Goal: Task Accomplishment & Management: Complete application form

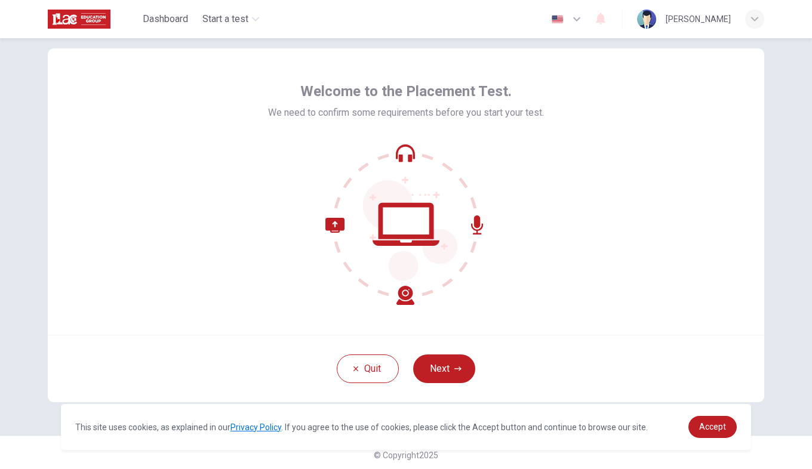
scroll to position [28, 0]
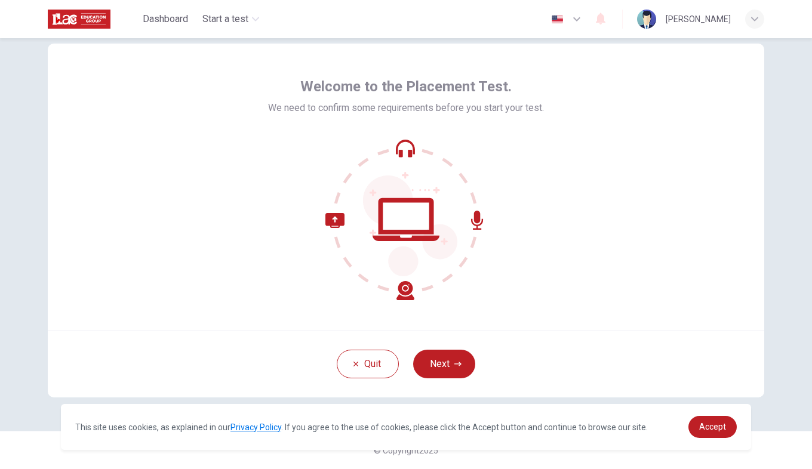
click at [452, 348] on div "Quit Next" at bounding box center [406, 363] width 716 height 67
click at [454, 363] on icon "button" at bounding box center [457, 364] width 7 height 7
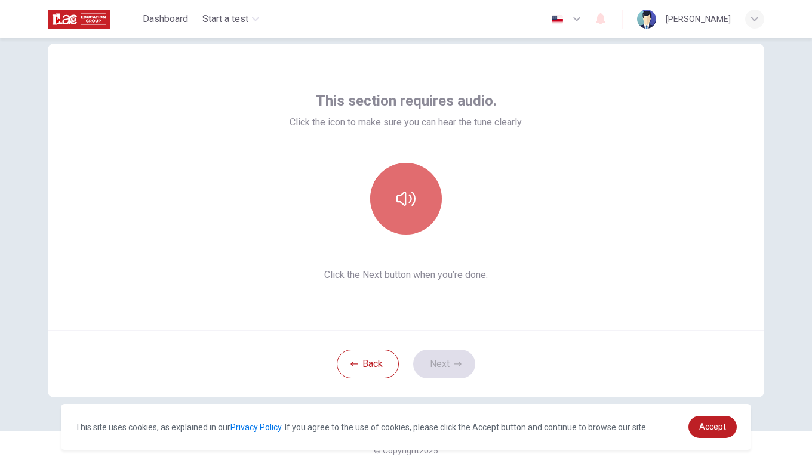
click at [417, 178] on button "button" at bounding box center [406, 199] width 72 height 72
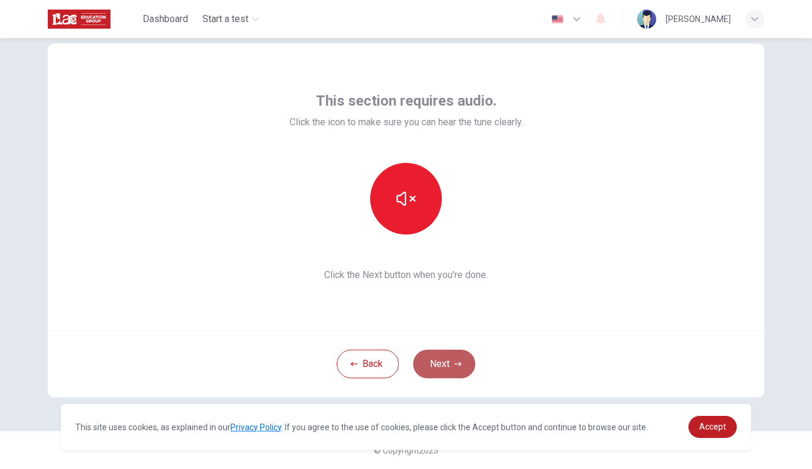
click at [448, 363] on button "Next" at bounding box center [444, 364] width 62 height 29
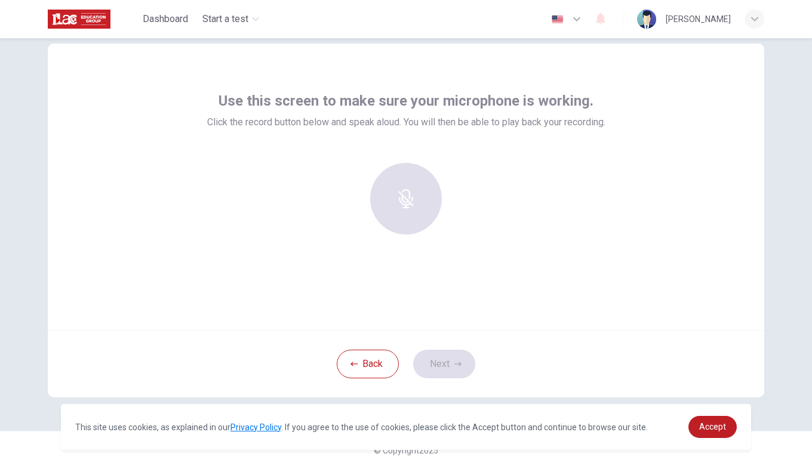
click at [398, 178] on div at bounding box center [405, 199] width 129 height 72
click at [401, 195] on div at bounding box center [405, 199] width 129 height 72
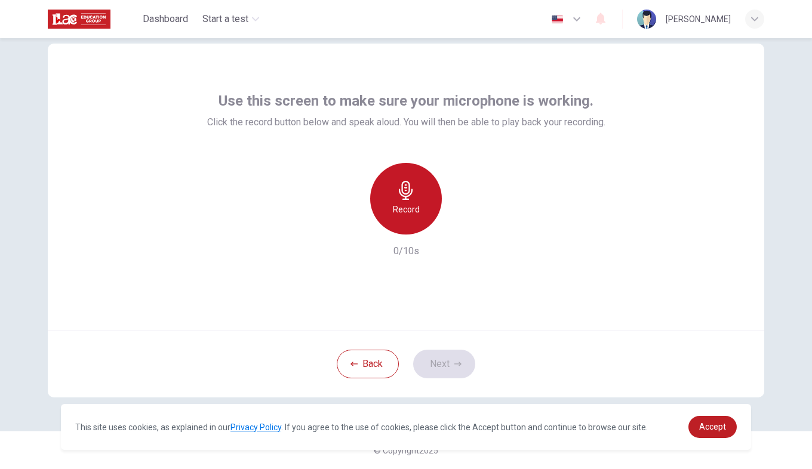
click at [407, 193] on icon "button" at bounding box center [406, 190] width 14 height 19
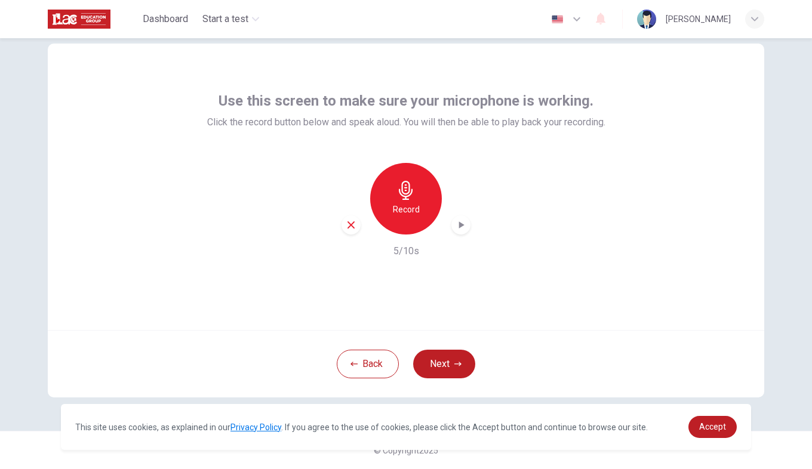
click at [458, 223] on icon "button" at bounding box center [461, 225] width 12 height 12
click at [440, 370] on button "Next" at bounding box center [444, 364] width 62 height 29
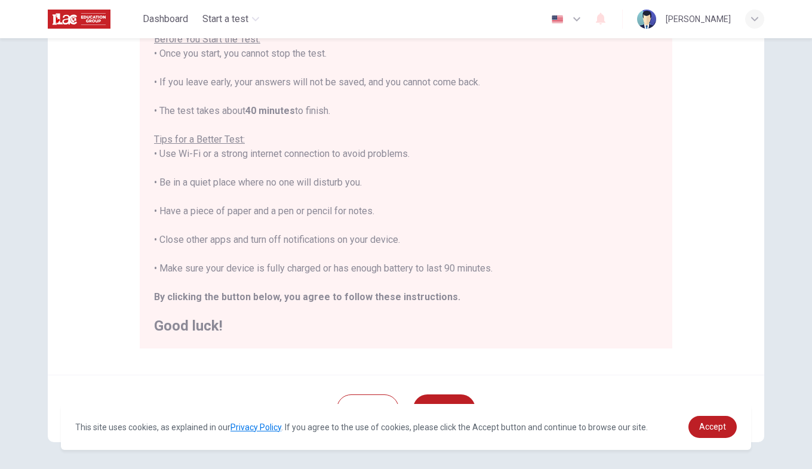
scroll to position [195, 0]
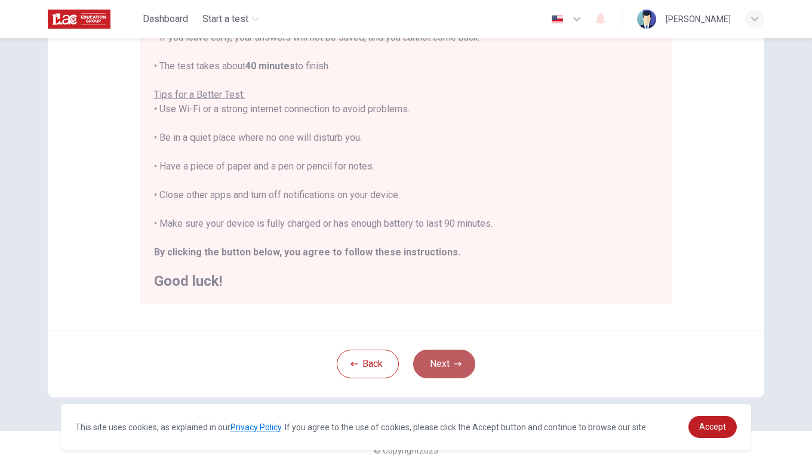
click at [451, 368] on button "Next" at bounding box center [444, 364] width 62 height 29
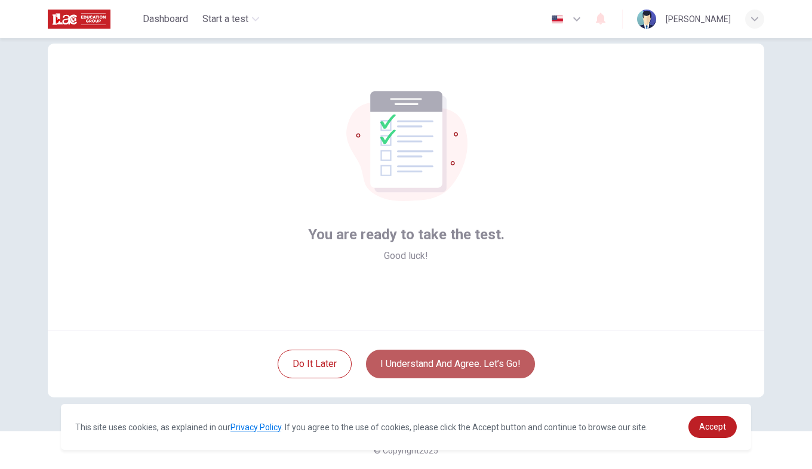
click at [451, 368] on button "I understand and agree. Let’s go!" at bounding box center [450, 364] width 169 height 29
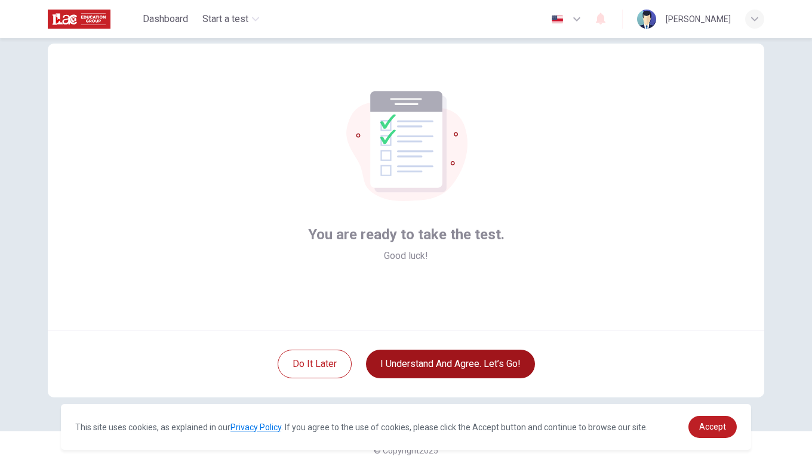
click at [451, 368] on button "I understand and agree. Let’s go!" at bounding box center [450, 364] width 169 height 29
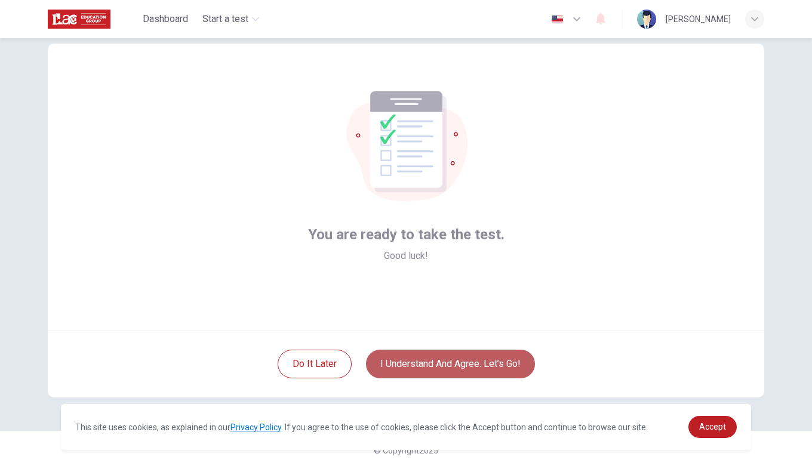
click at [451, 368] on button "I understand and agree. Let’s go!" at bounding box center [450, 364] width 169 height 29
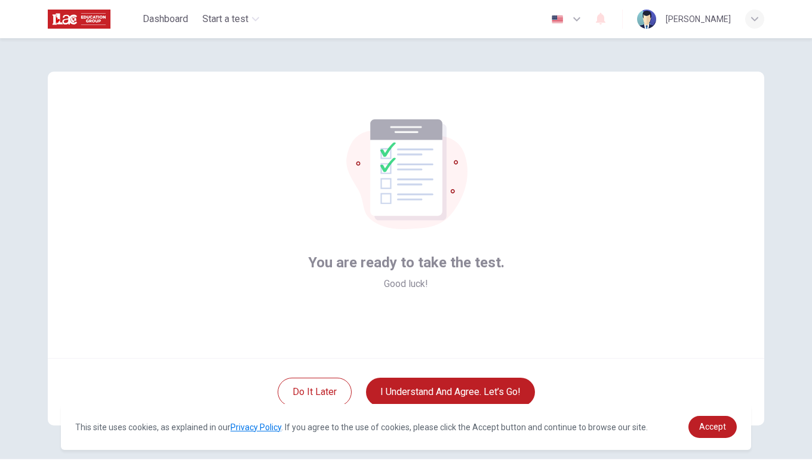
scroll to position [1, 0]
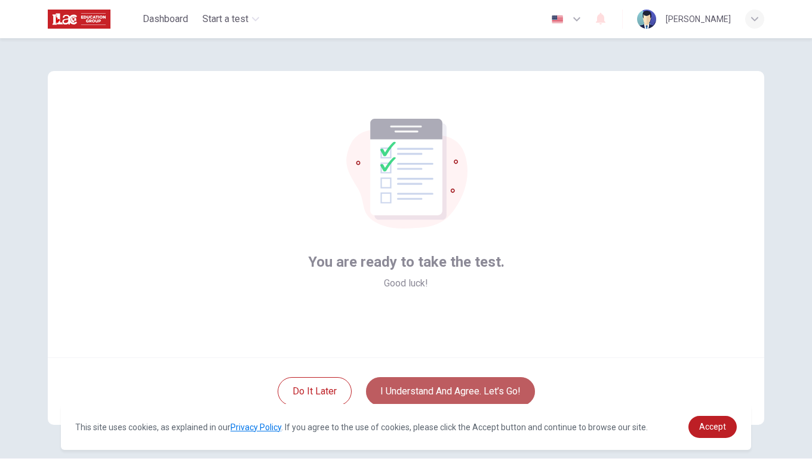
click at [429, 383] on button "I understand and agree. Let’s go!" at bounding box center [450, 391] width 169 height 29
click at [428, 391] on button "I understand and agree. Let’s go!" at bounding box center [450, 391] width 169 height 29
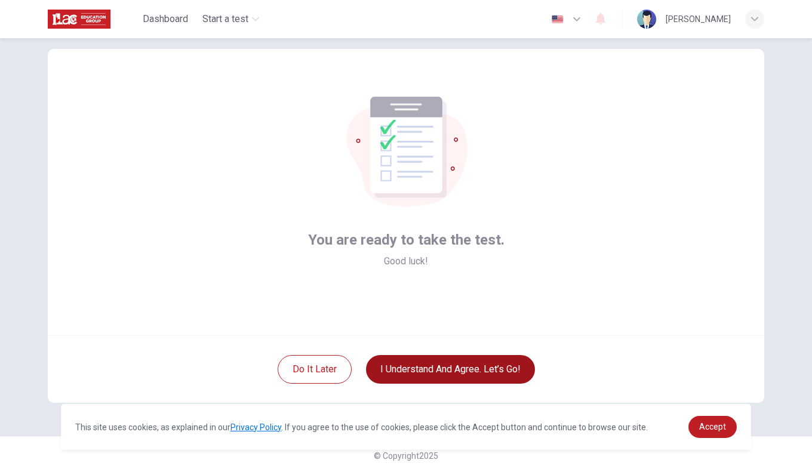
scroll to position [23, 0]
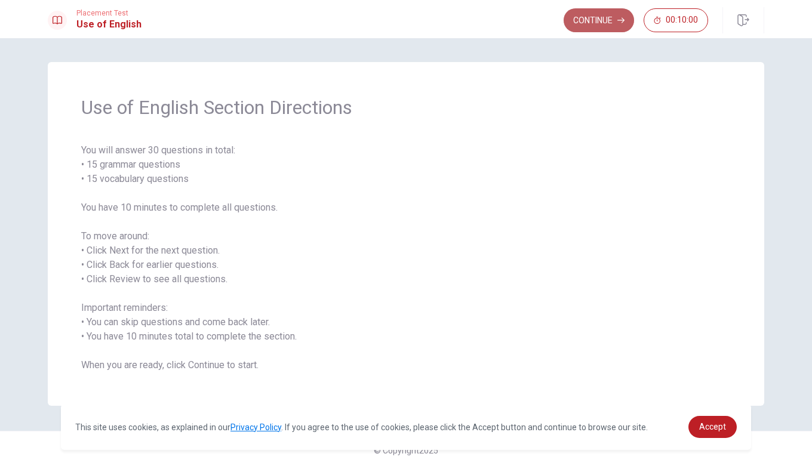
click at [621, 24] on button "Continue" at bounding box center [599, 20] width 70 height 24
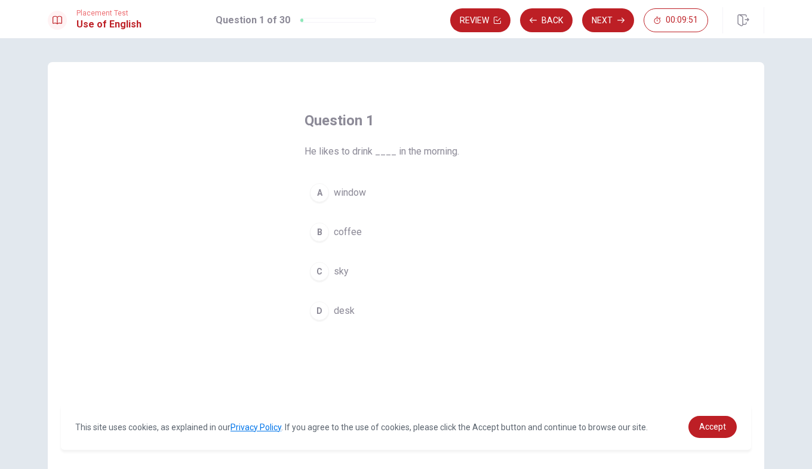
click at [312, 233] on div "B" at bounding box center [319, 232] width 19 height 19
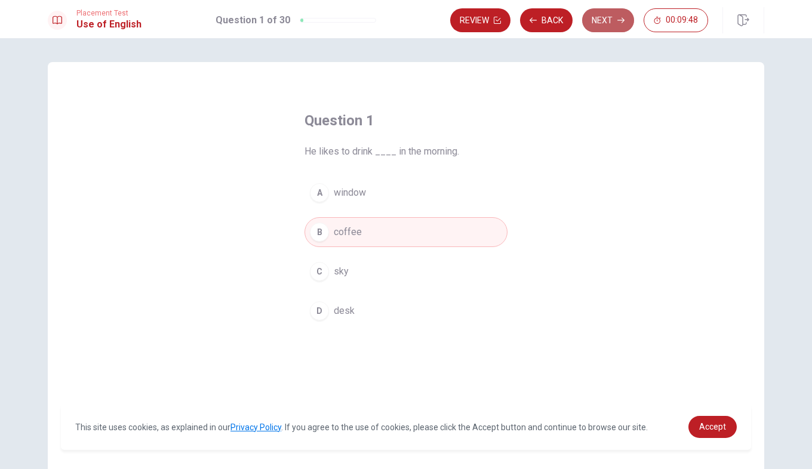
click at [617, 29] on button "Next" at bounding box center [608, 20] width 52 height 24
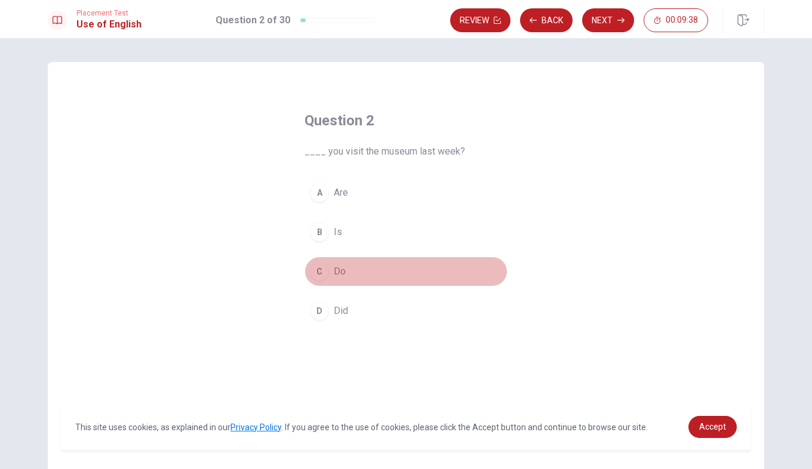
drag, startPoint x: 312, startPoint y: 274, endPoint x: 574, endPoint y: 60, distance: 338.6
click at [574, 60] on div "Question 2 ____ you visit the museum last week? A Are B Is C Do D Did © Copyrig…" at bounding box center [406, 253] width 812 height 431
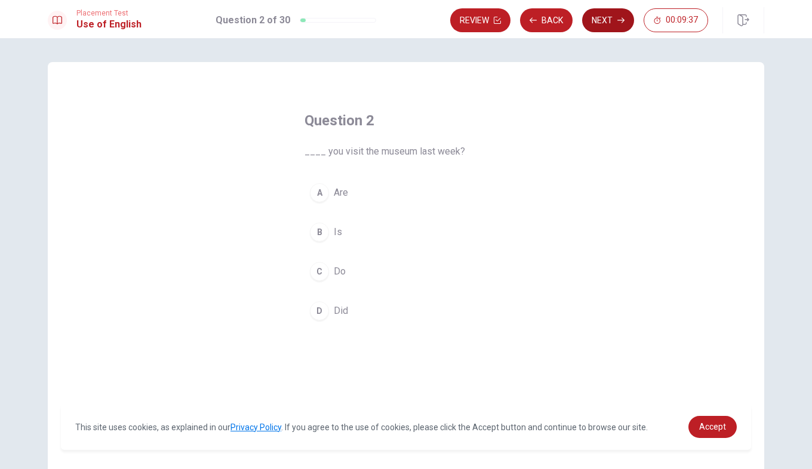
click at [599, 27] on button "Next" at bounding box center [608, 20] width 52 height 24
drag, startPoint x: 459, startPoint y: 101, endPoint x: 322, endPoint y: 190, distance: 163.1
click at [322, 190] on div "Question 3 The teacher ____ the students every morning. A greets B cooks C runs…" at bounding box center [406, 218] width 251 height 253
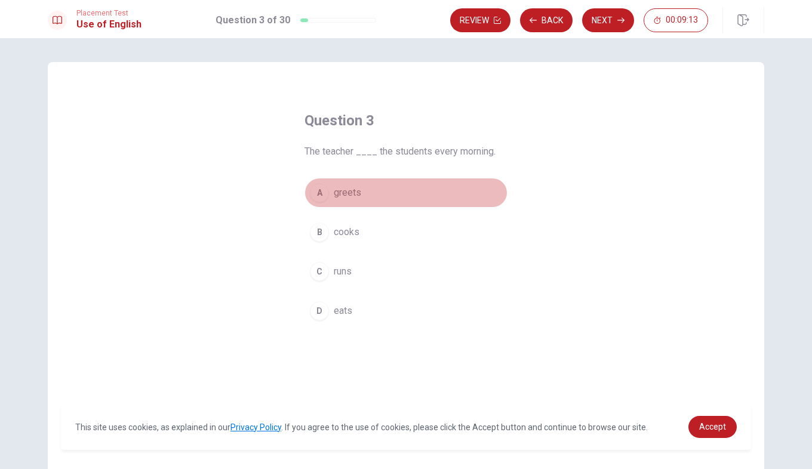
click at [322, 190] on div "A" at bounding box center [319, 192] width 19 height 19
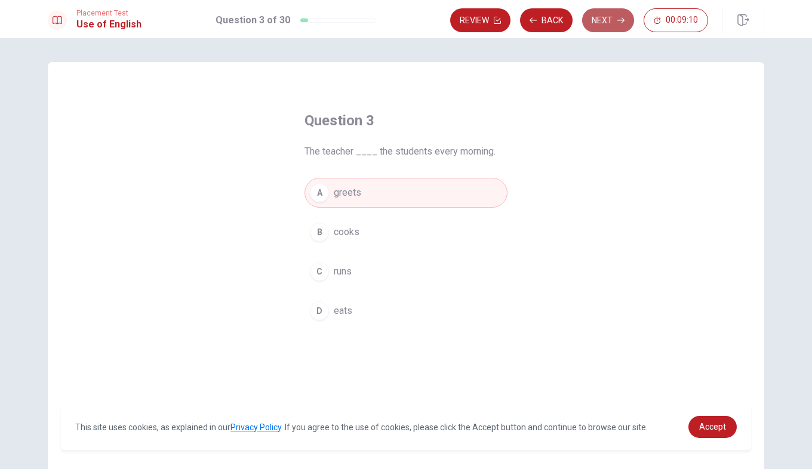
click at [598, 13] on button "Next" at bounding box center [608, 20] width 52 height 24
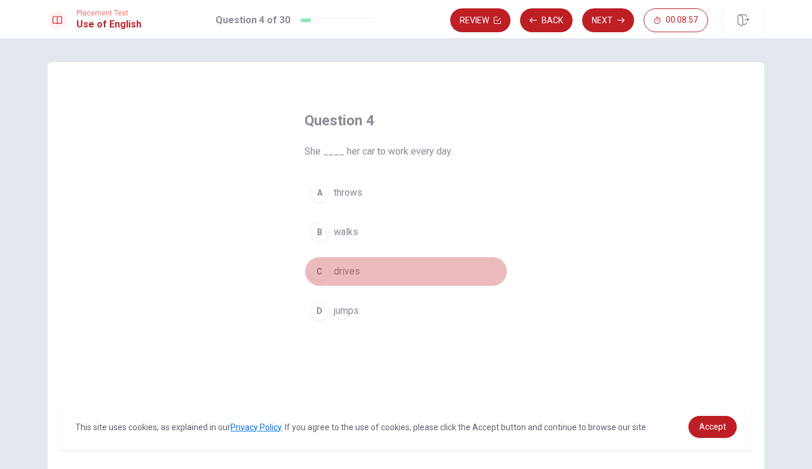
click at [318, 267] on div "C" at bounding box center [319, 271] width 19 height 19
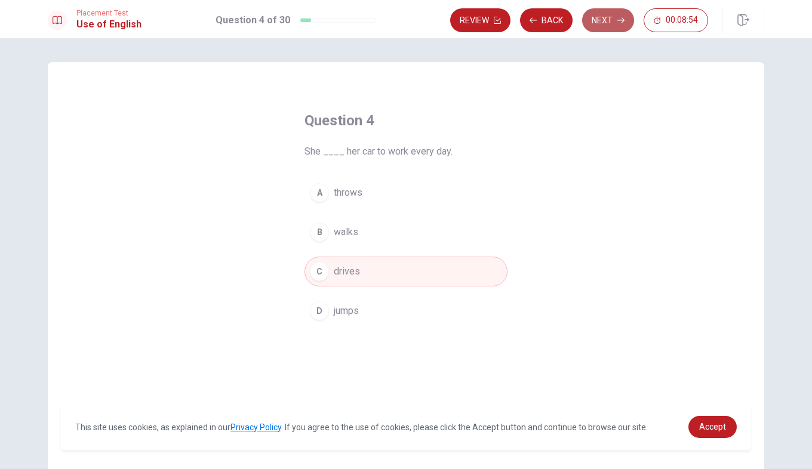
click at [622, 21] on icon "button" at bounding box center [620, 20] width 7 height 7
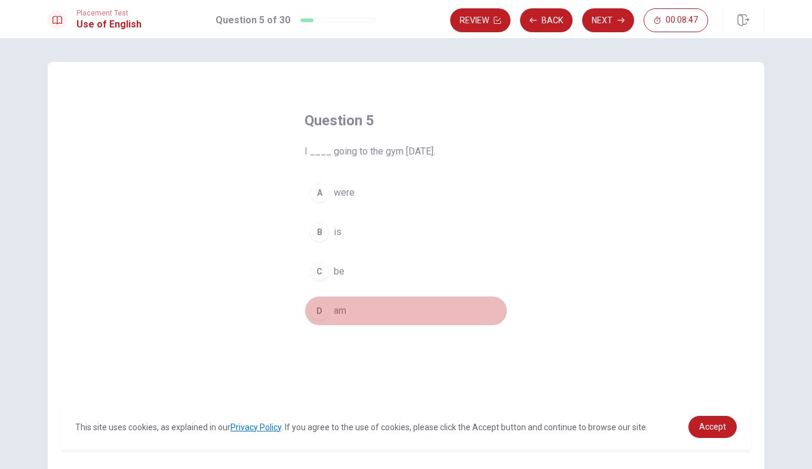
click at [316, 307] on div "D" at bounding box center [319, 310] width 19 height 19
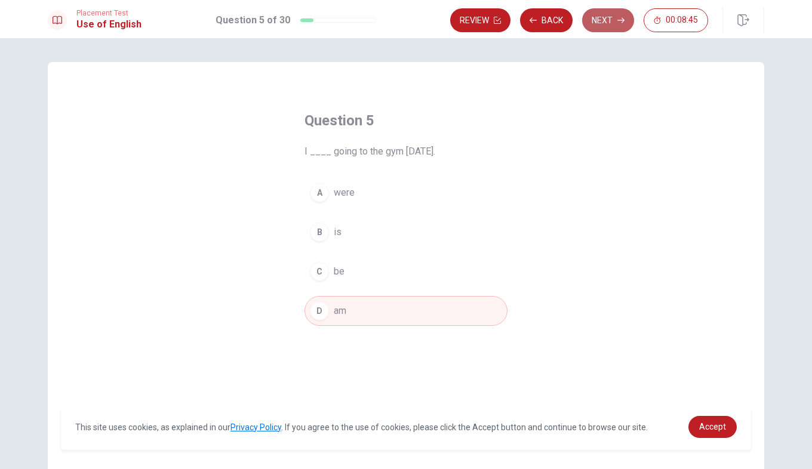
click at [605, 20] on button "Next" at bounding box center [608, 20] width 52 height 24
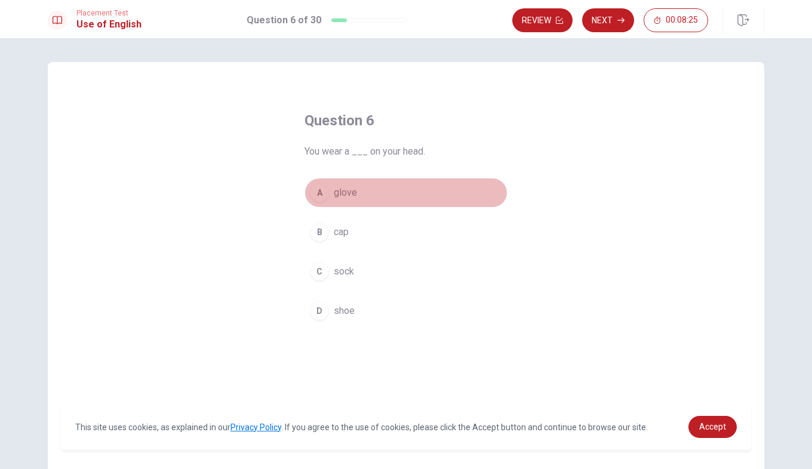
click at [325, 193] on div "A" at bounding box center [319, 192] width 19 height 19
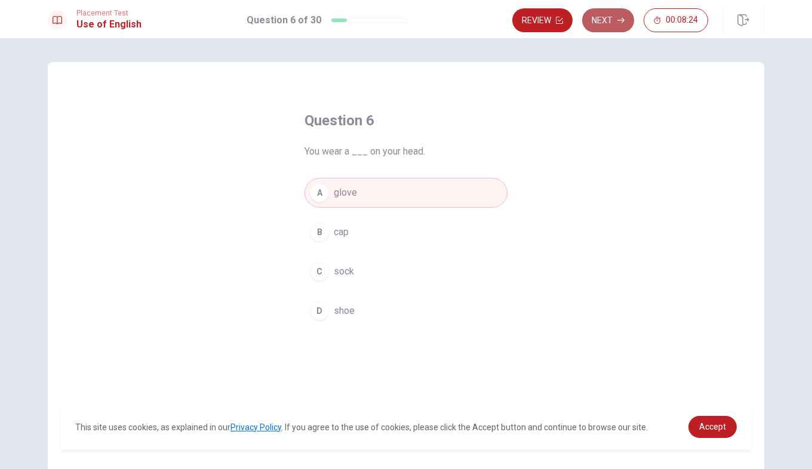
click at [598, 24] on button "Next" at bounding box center [608, 20] width 52 height 24
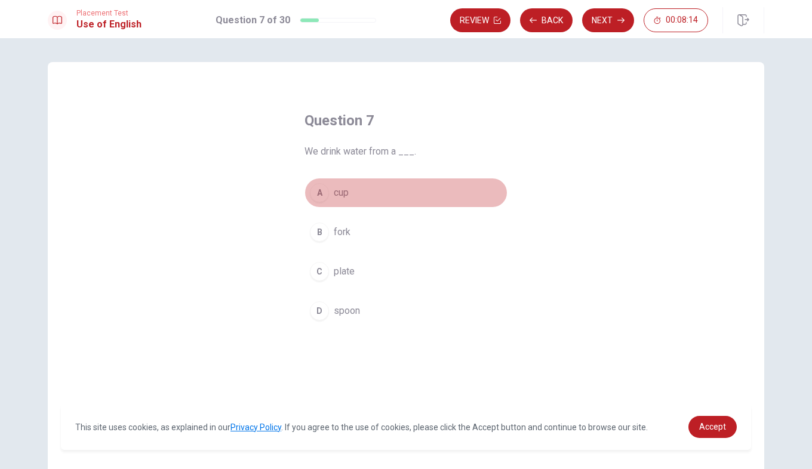
click at [315, 190] on div "A" at bounding box center [319, 192] width 19 height 19
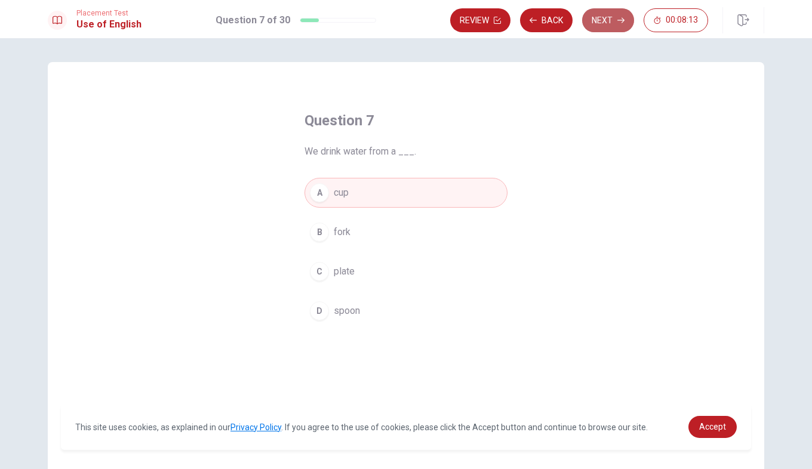
click at [598, 18] on button "Next" at bounding box center [608, 20] width 52 height 24
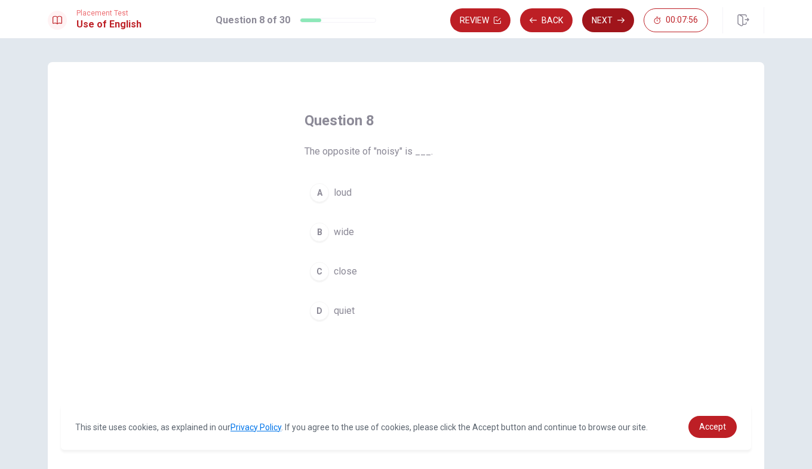
drag, startPoint x: 314, startPoint y: 236, endPoint x: 605, endPoint y: 21, distance: 362.4
click at [605, 21] on div "Placement Test Use of English Question 8 of 30 Review Back Next 00:07:56 Questi…" at bounding box center [406, 234] width 812 height 469
click at [605, 21] on button "Next" at bounding box center [608, 20] width 52 height 24
click at [320, 270] on div "C" at bounding box center [319, 271] width 19 height 19
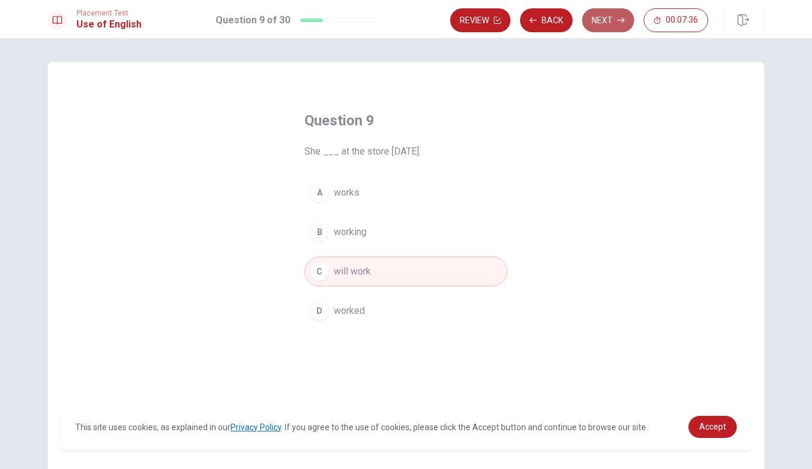
click at [608, 21] on button "Next" at bounding box center [608, 20] width 52 height 24
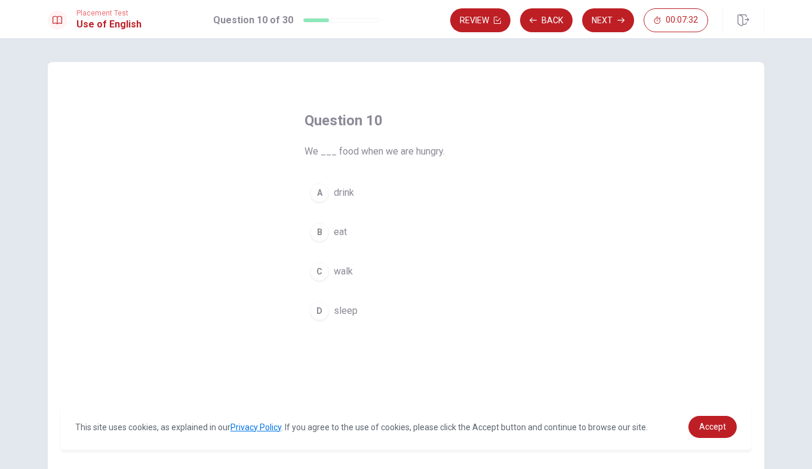
click at [313, 229] on div "B" at bounding box center [319, 232] width 19 height 19
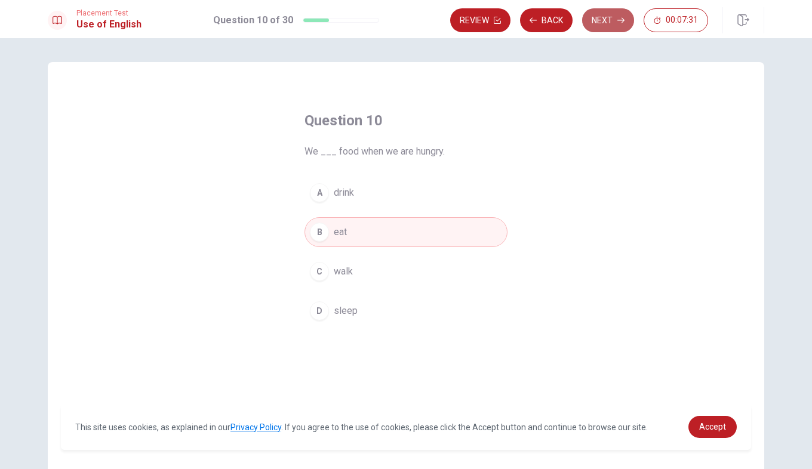
click at [611, 26] on button "Next" at bounding box center [608, 20] width 52 height 24
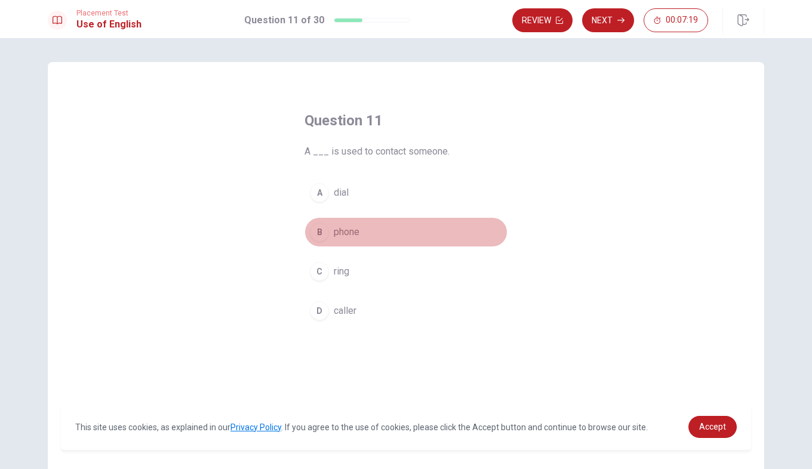
click at [318, 229] on div "B" at bounding box center [319, 232] width 19 height 19
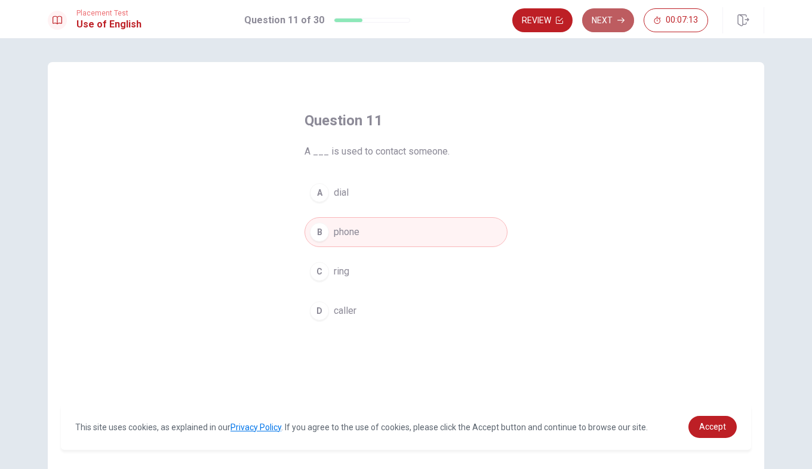
click at [620, 25] on button "Next" at bounding box center [608, 20] width 52 height 24
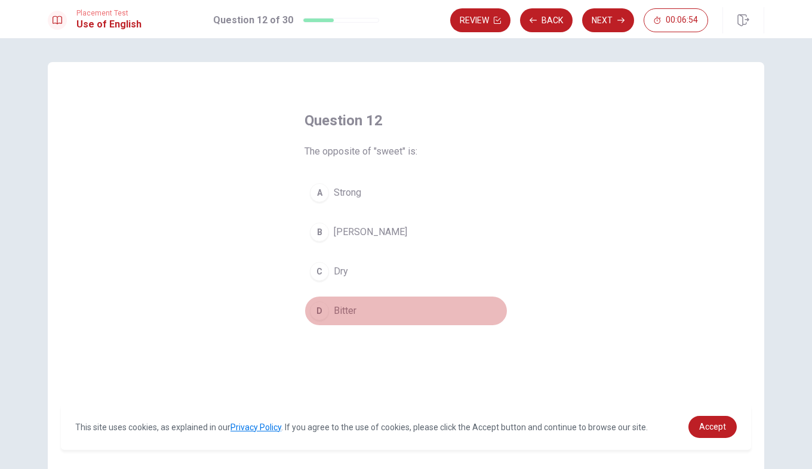
click at [323, 309] on div "D" at bounding box center [319, 310] width 19 height 19
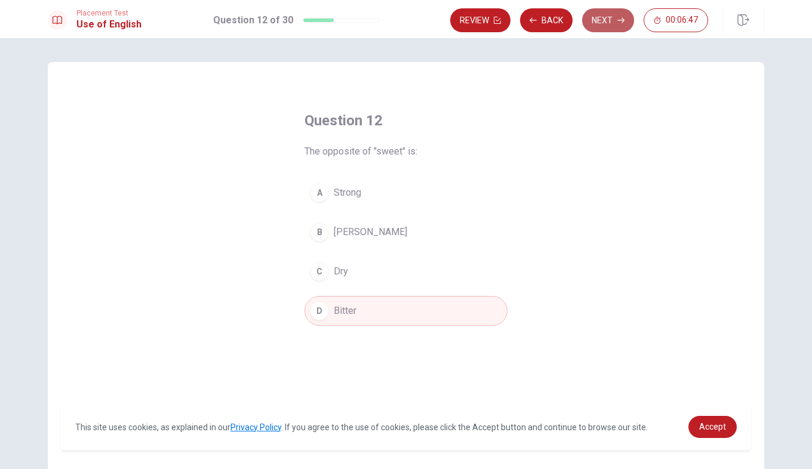
click at [602, 15] on button "Next" at bounding box center [608, 20] width 52 height 24
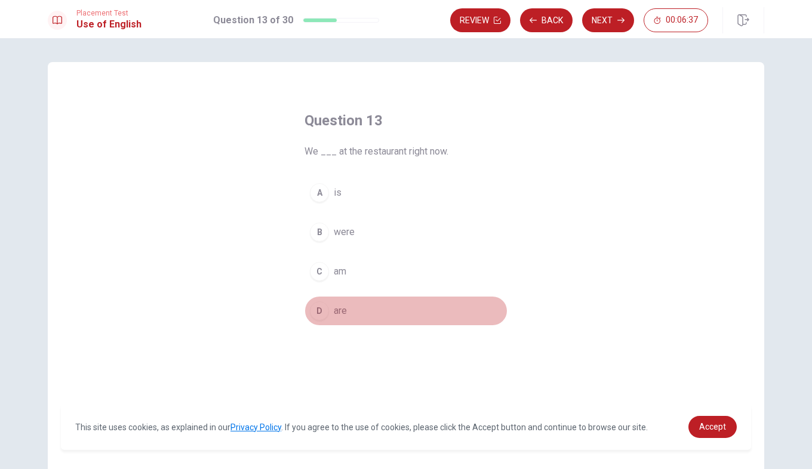
click at [316, 302] on div "D" at bounding box center [319, 310] width 19 height 19
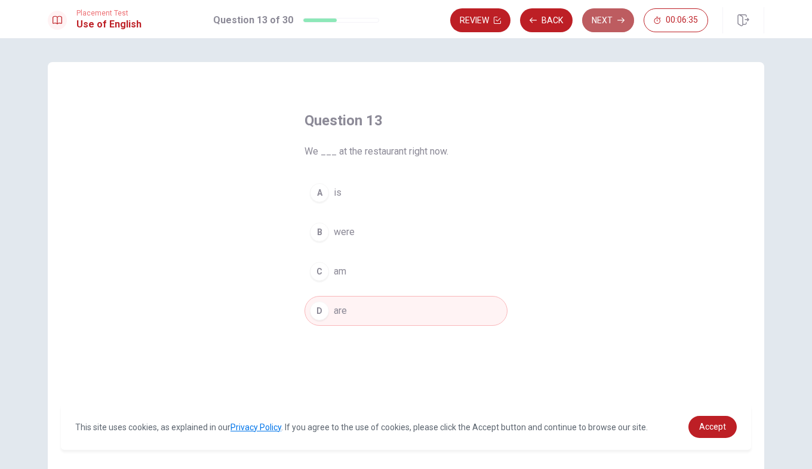
click at [596, 14] on button "Next" at bounding box center [608, 20] width 52 height 24
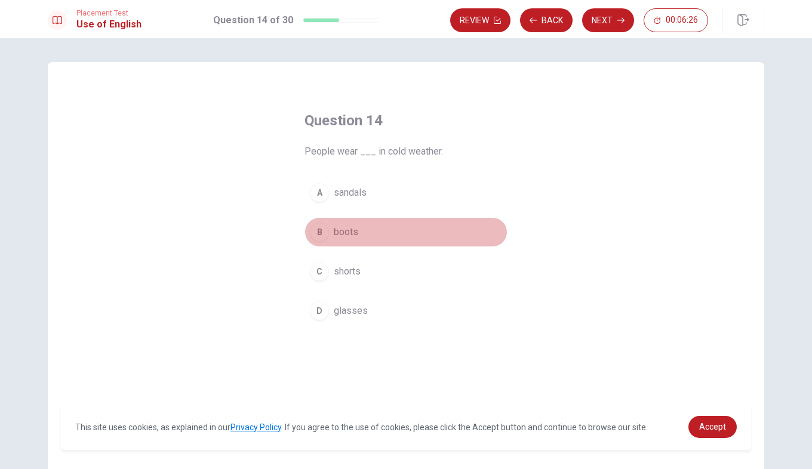
click at [321, 232] on div "B" at bounding box center [319, 232] width 19 height 19
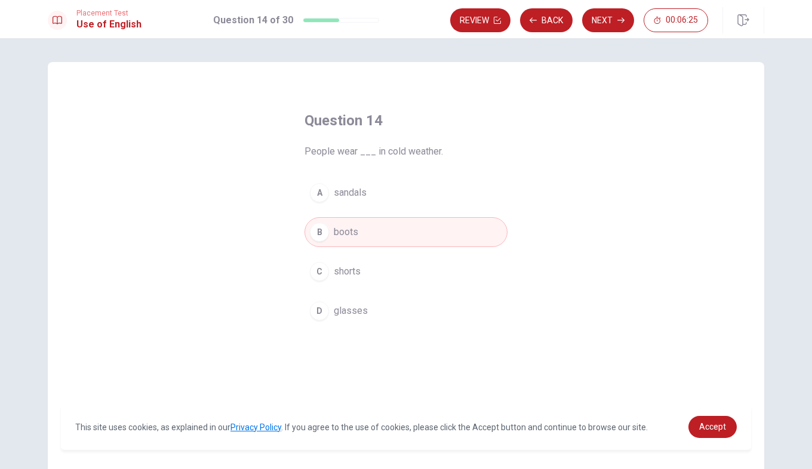
click at [310, 316] on div "D" at bounding box center [319, 310] width 19 height 19
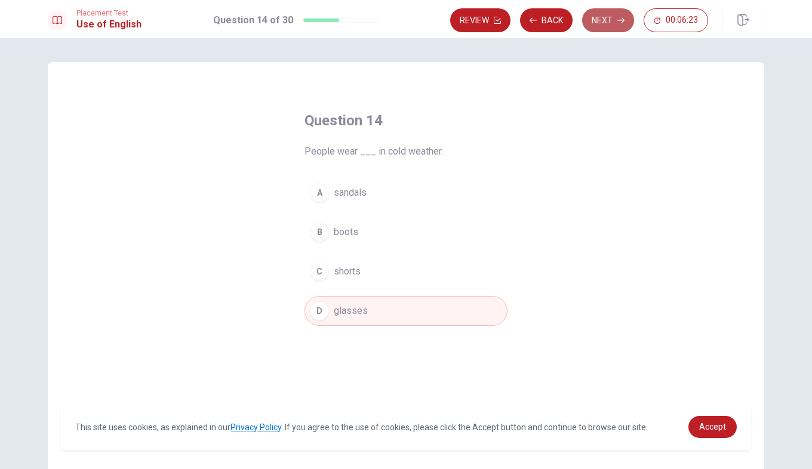
click at [599, 22] on button "Next" at bounding box center [608, 20] width 52 height 24
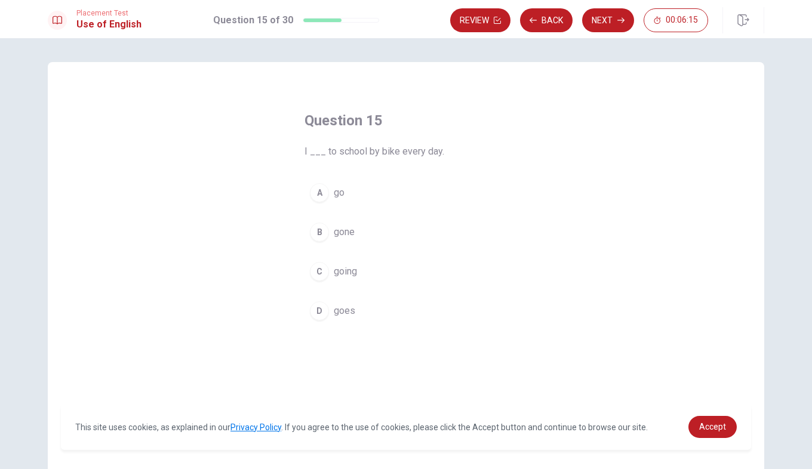
click at [315, 272] on div "C" at bounding box center [319, 271] width 19 height 19
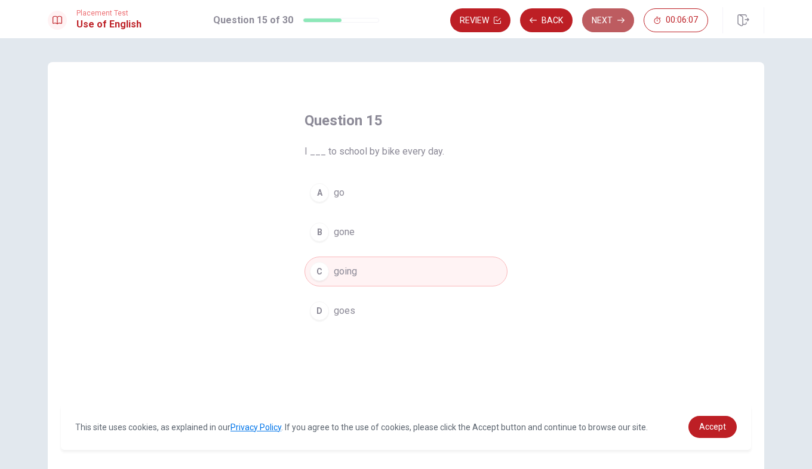
click at [601, 17] on button "Next" at bounding box center [608, 20] width 52 height 24
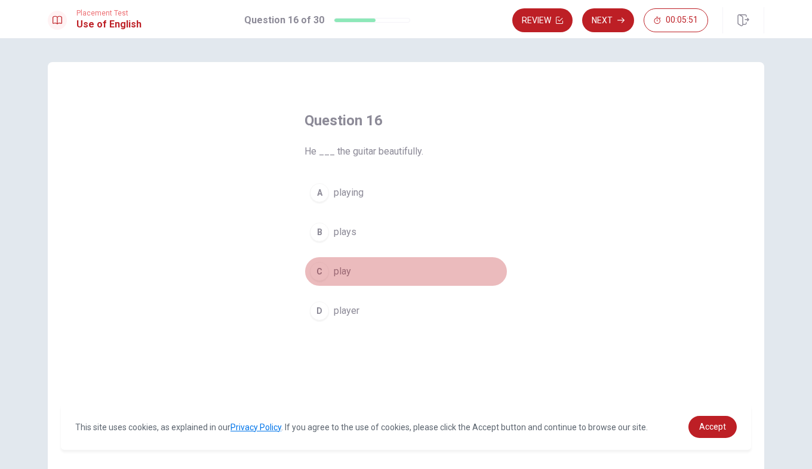
click at [324, 264] on button "C play" at bounding box center [405, 272] width 203 height 30
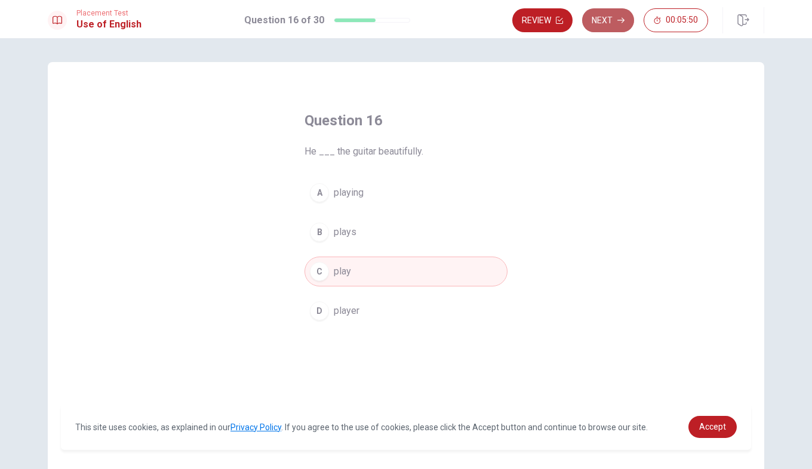
click at [621, 15] on button "Next" at bounding box center [608, 20] width 52 height 24
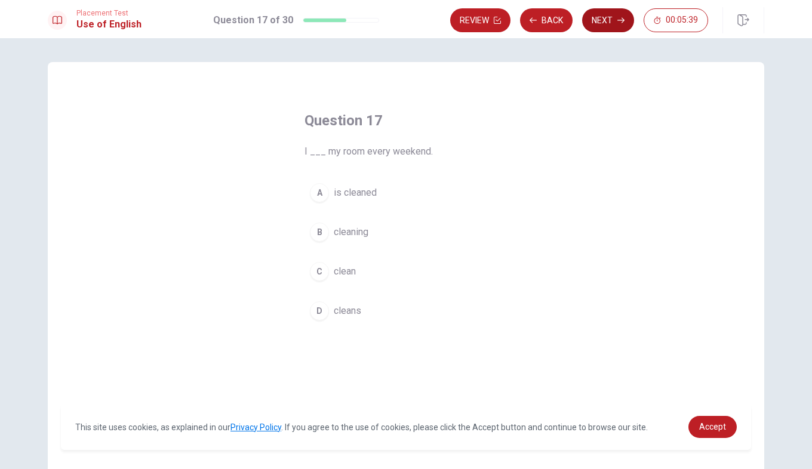
drag, startPoint x: 319, startPoint y: 228, endPoint x: 614, endPoint y: 16, distance: 364.0
click at [614, 16] on div "Placement Test Use of English Question 17 of 30 Review Back Next 00:05:39 Quest…" at bounding box center [406, 234] width 812 height 469
click at [614, 16] on button "Next" at bounding box center [608, 20] width 52 height 24
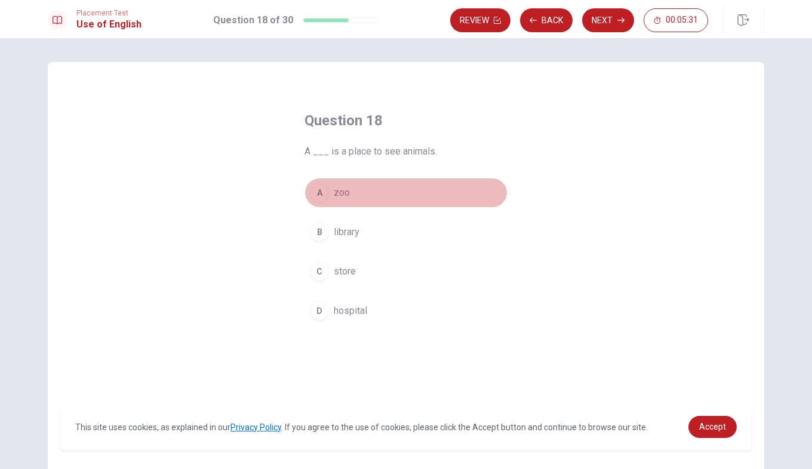
click at [321, 194] on div "A" at bounding box center [319, 192] width 19 height 19
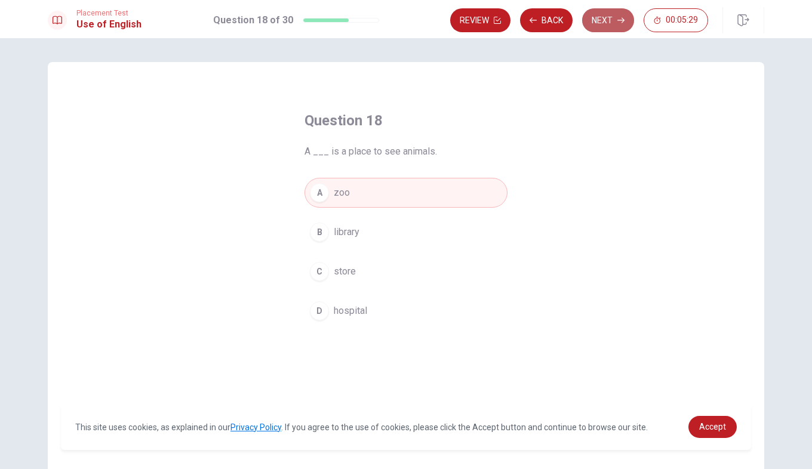
click at [600, 21] on button "Next" at bounding box center [608, 20] width 52 height 24
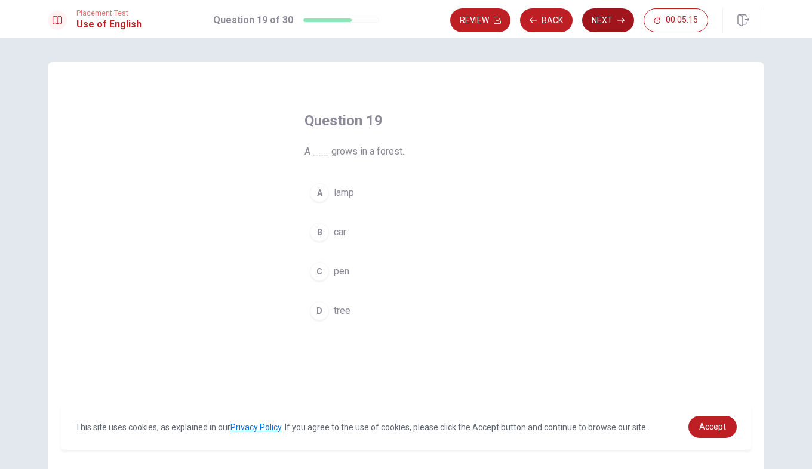
drag, startPoint x: 316, startPoint y: 316, endPoint x: 603, endPoint y: 24, distance: 409.0
click at [603, 24] on div "Placement Test Use of English Question 19 of 30 Review Back Next 00:05:15 Quest…" at bounding box center [406, 234] width 812 height 469
click at [603, 24] on button "Next" at bounding box center [608, 20] width 52 height 24
drag, startPoint x: 320, startPoint y: 196, endPoint x: 618, endPoint y: -6, distance: 360.1
click at [618, 0] on html "This site uses cookies, as explained in our Privacy Policy . If you agree to th…" at bounding box center [406, 234] width 812 height 469
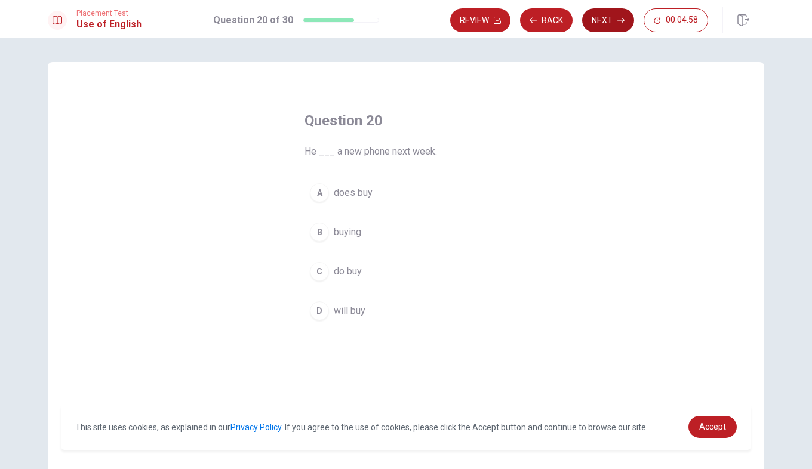
click at [614, 14] on button "Next" at bounding box center [608, 20] width 52 height 24
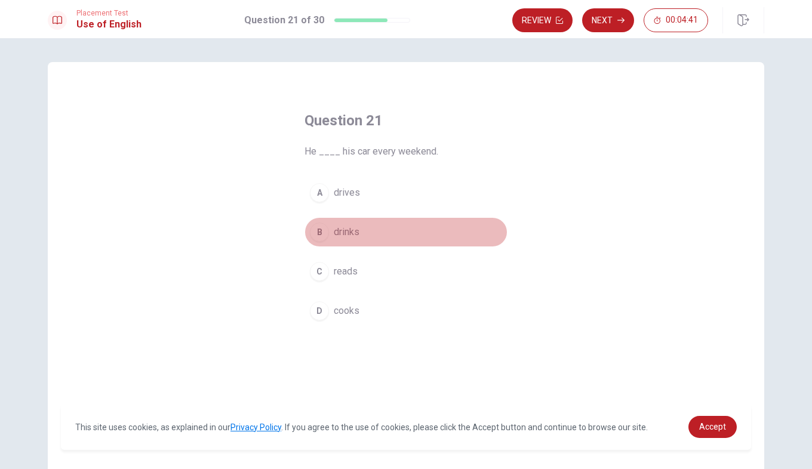
click at [316, 232] on div "B" at bounding box center [319, 232] width 19 height 19
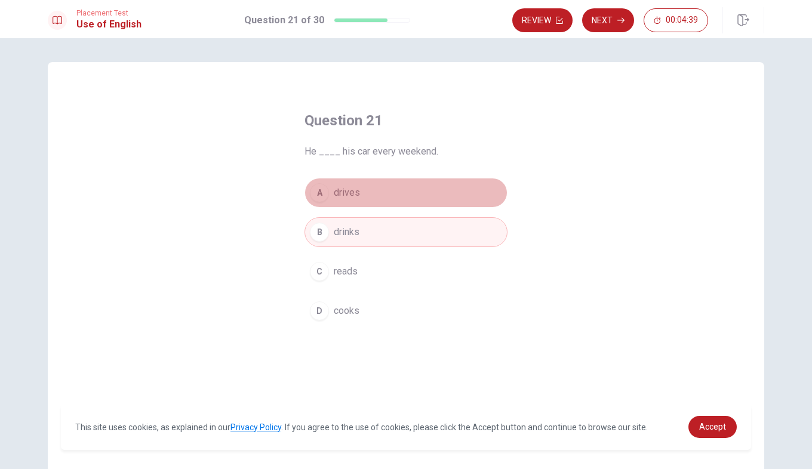
click at [318, 189] on div "A" at bounding box center [319, 192] width 19 height 19
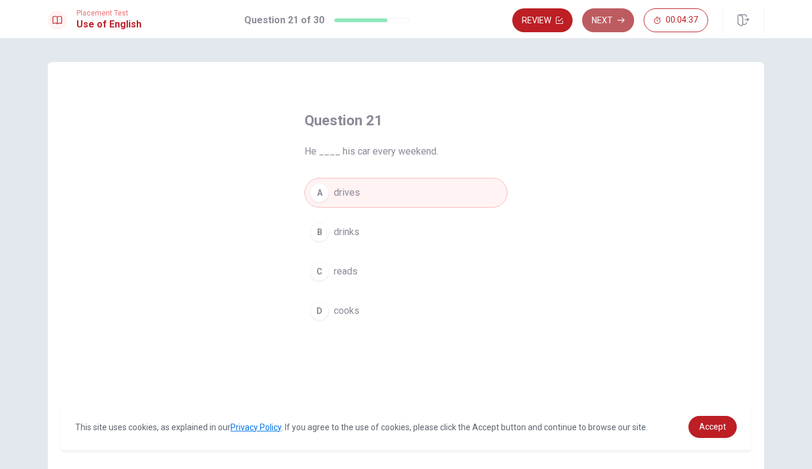
click at [595, 14] on button "Next" at bounding box center [608, 20] width 52 height 24
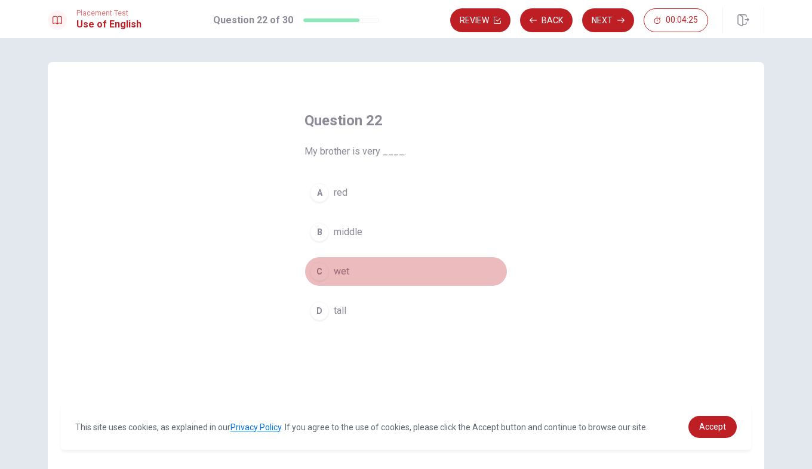
click at [322, 269] on div "C" at bounding box center [319, 271] width 19 height 19
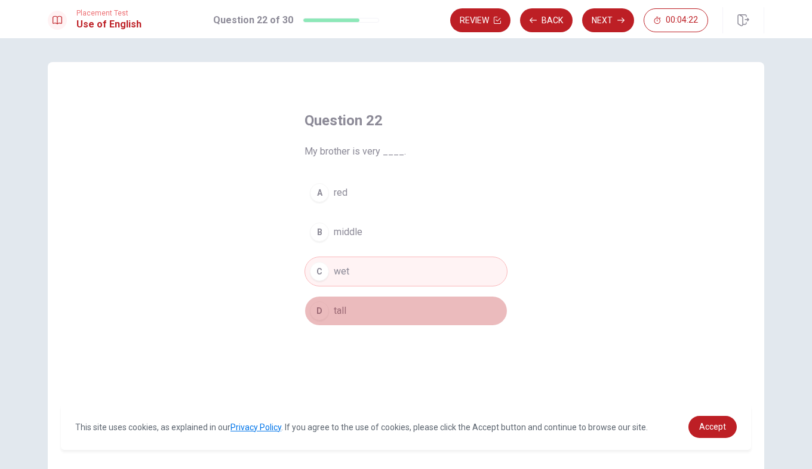
click at [324, 309] on div "D" at bounding box center [319, 310] width 19 height 19
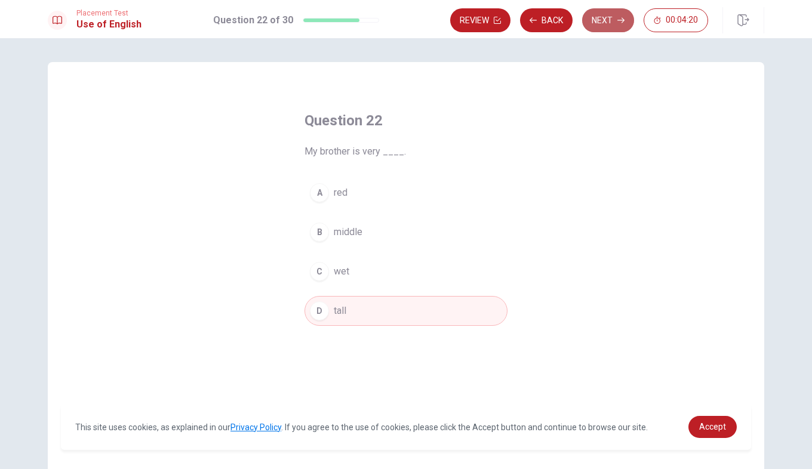
click at [621, 17] on icon "button" at bounding box center [620, 20] width 7 height 7
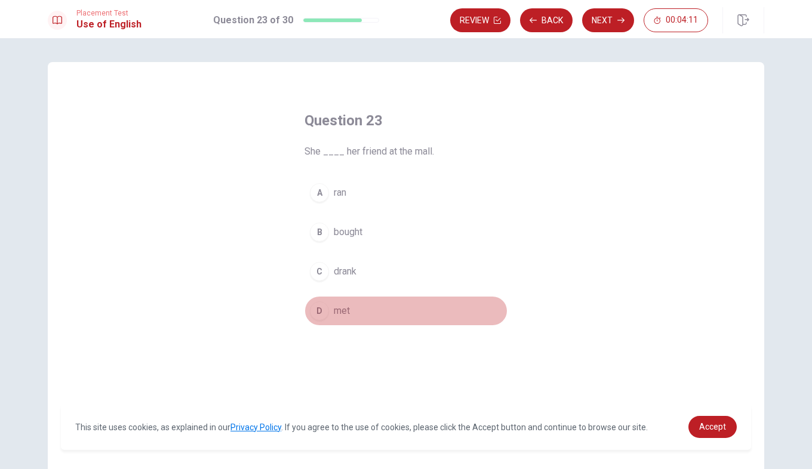
drag, startPoint x: 324, startPoint y: 311, endPoint x: 527, endPoint y: 123, distance: 276.7
click at [527, 123] on div "Question 23 She ____ her friend at the mall. A ran B bought C drank D met" at bounding box center [406, 218] width 251 height 253
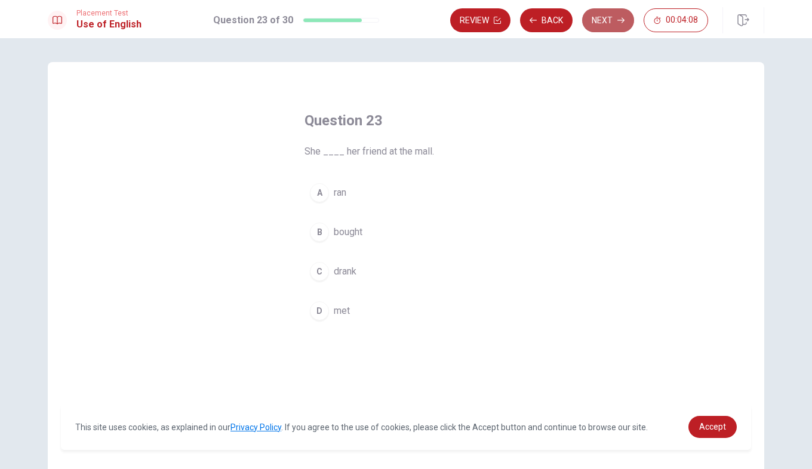
click at [621, 13] on button "Next" at bounding box center [608, 20] width 52 height 24
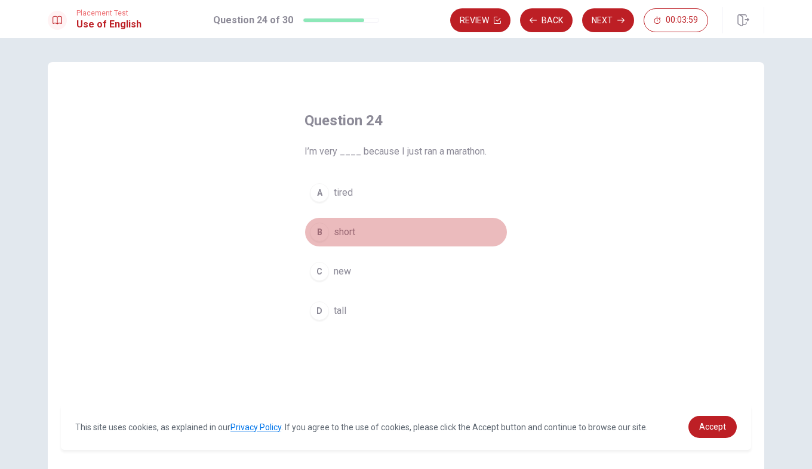
click at [315, 233] on div "B" at bounding box center [319, 232] width 19 height 19
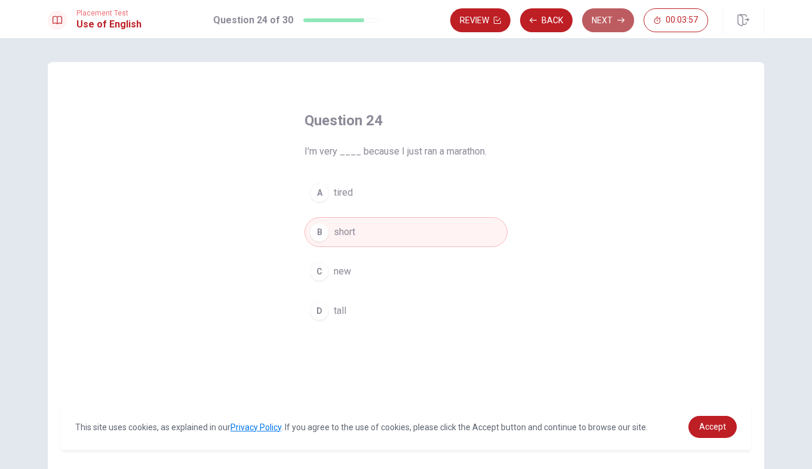
click at [614, 13] on button "Next" at bounding box center [608, 20] width 52 height 24
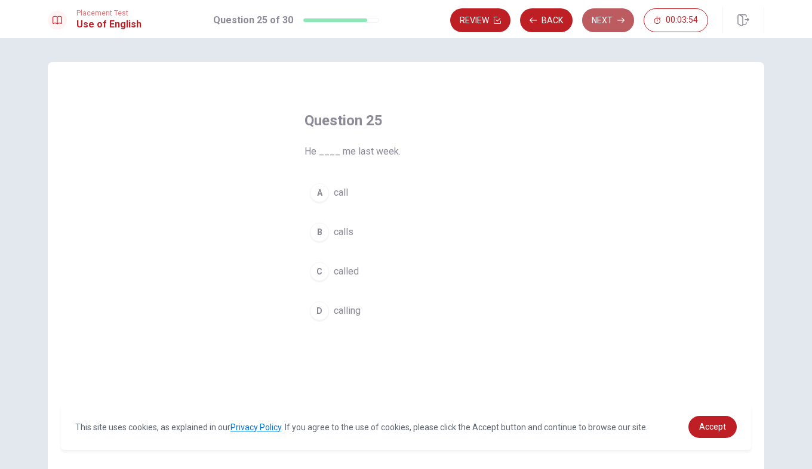
click at [614, 13] on button "Next" at bounding box center [608, 20] width 52 height 24
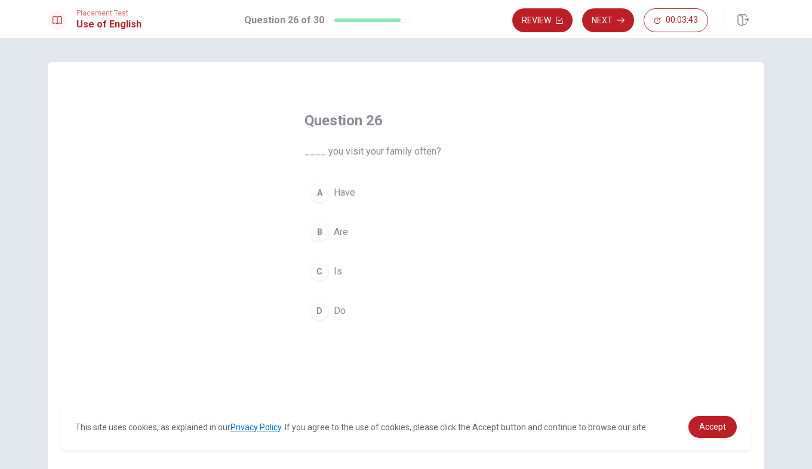
click at [319, 233] on div "B" at bounding box center [319, 232] width 19 height 19
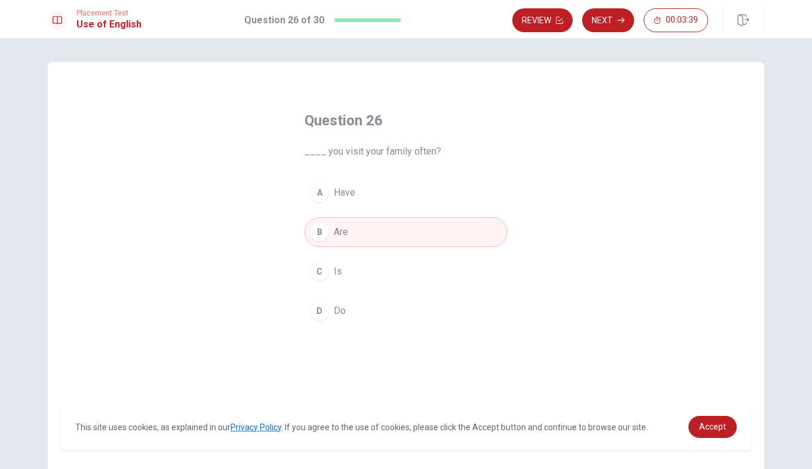
drag, startPoint x: 319, startPoint y: 233, endPoint x: 543, endPoint y: 53, distance: 287.1
click at [543, 53] on div "Question 26 ____ you visit your family often? A Have B Are C Is D Do © Copyrigh…" at bounding box center [406, 253] width 812 height 431
click at [613, 20] on button "Next" at bounding box center [608, 20] width 52 height 24
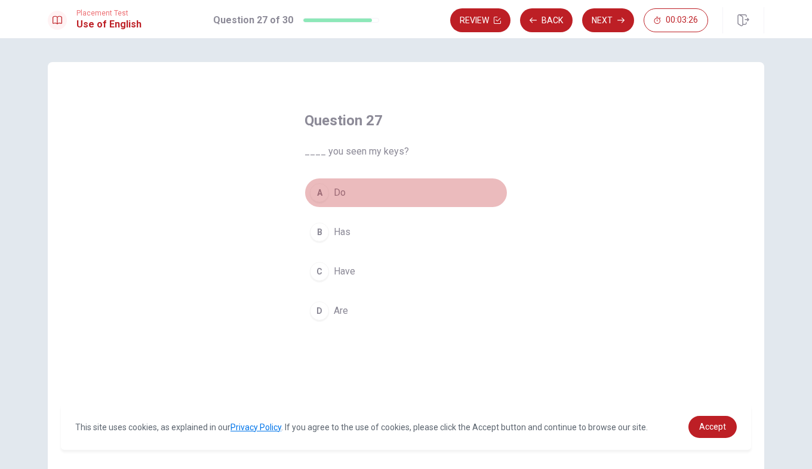
click at [321, 196] on div "A" at bounding box center [319, 192] width 19 height 19
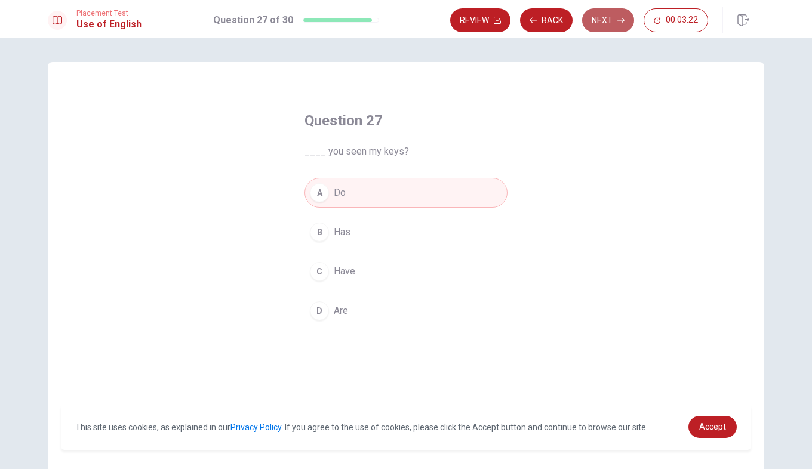
click at [601, 25] on button "Next" at bounding box center [608, 20] width 52 height 24
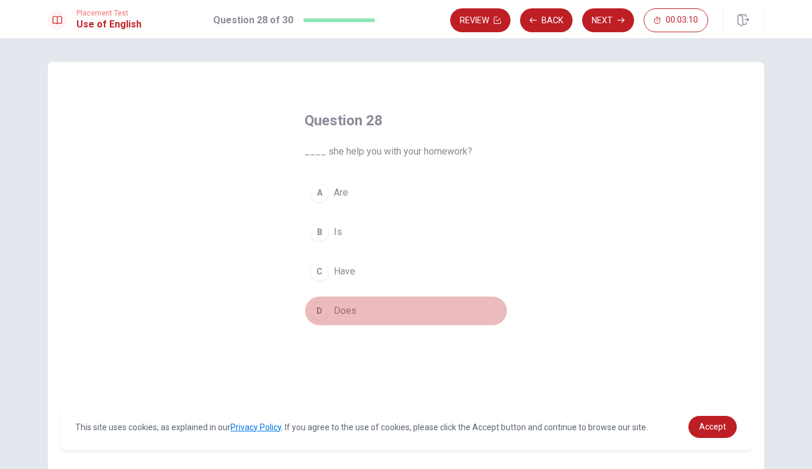
click at [312, 303] on div "D" at bounding box center [319, 310] width 19 height 19
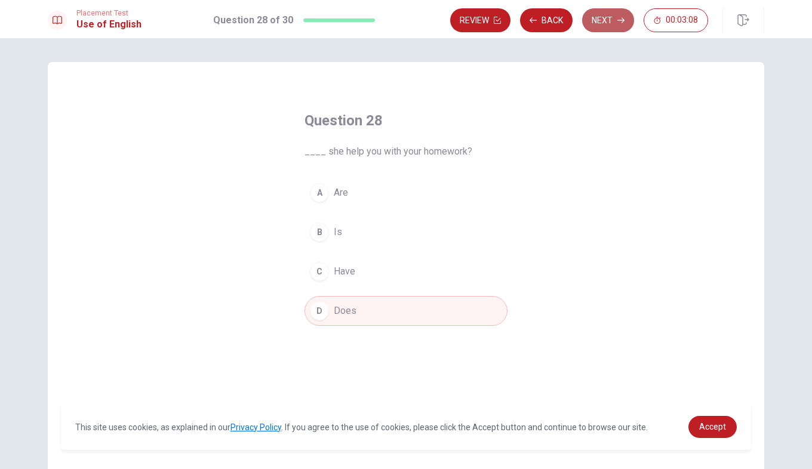
click at [612, 24] on button "Next" at bounding box center [608, 20] width 52 height 24
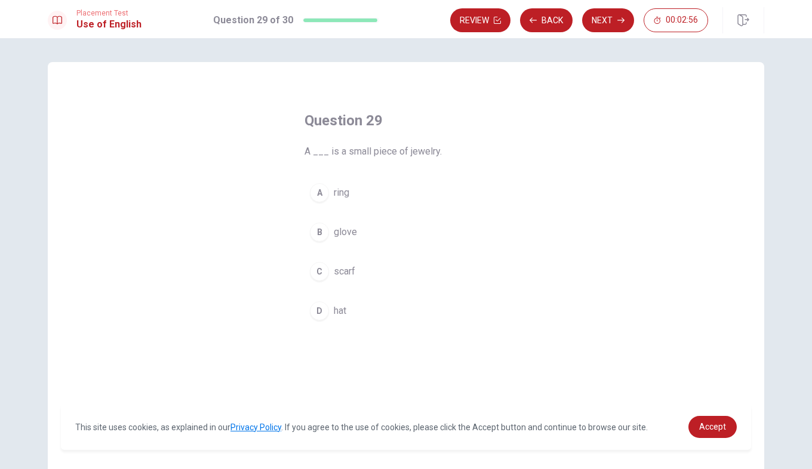
click at [319, 236] on div "B" at bounding box center [319, 232] width 19 height 19
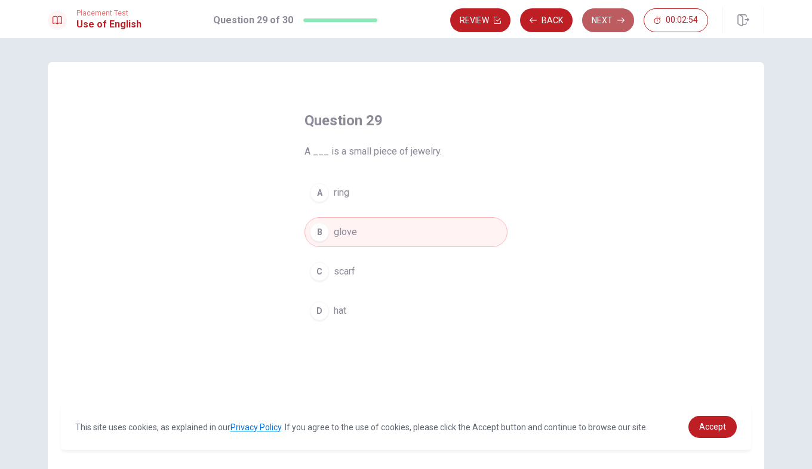
click at [599, 17] on button "Next" at bounding box center [608, 20] width 52 height 24
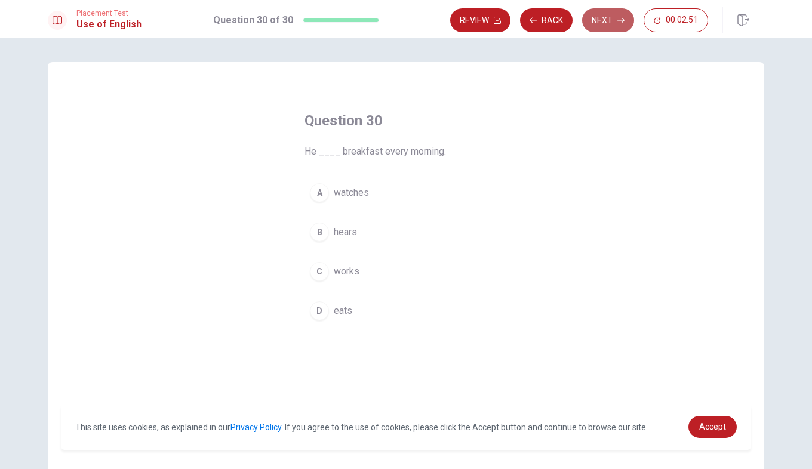
click at [585, 24] on button "Next" at bounding box center [608, 20] width 52 height 24
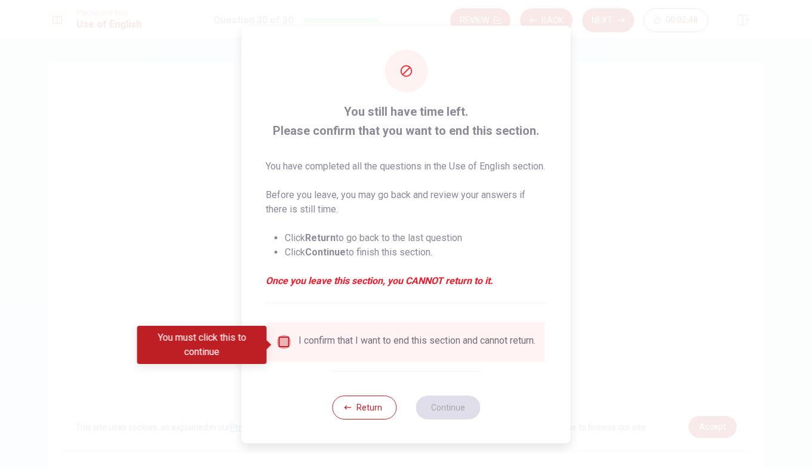
click at [284, 347] on input "You must click this to continue" at bounding box center [284, 342] width 14 height 14
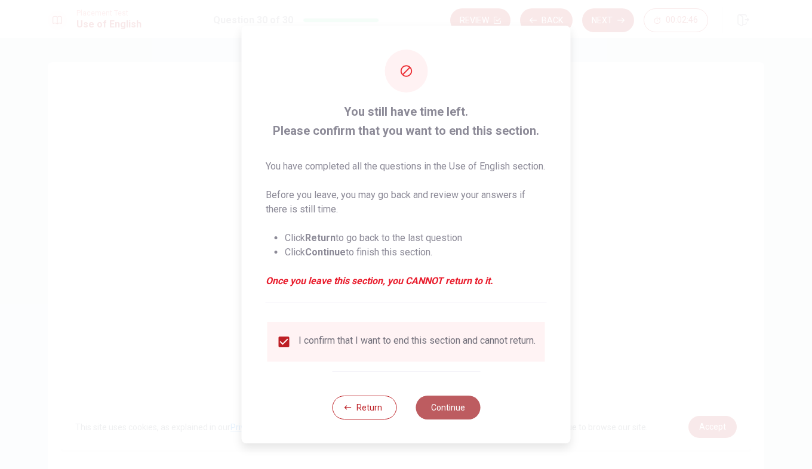
click at [431, 419] on button "Continue" at bounding box center [447, 408] width 64 height 24
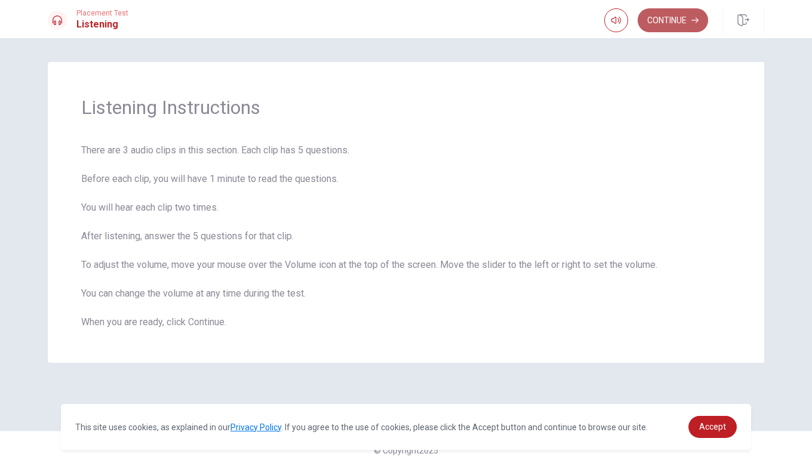
click at [675, 12] on button "Continue" at bounding box center [673, 20] width 70 height 24
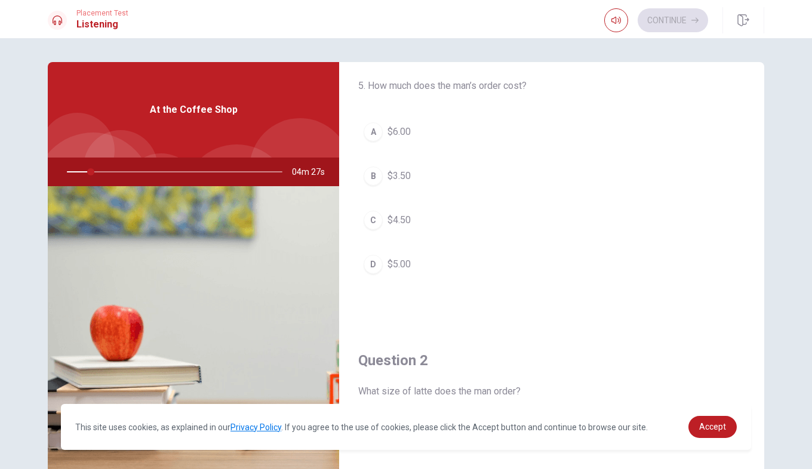
scroll to position [41, 0]
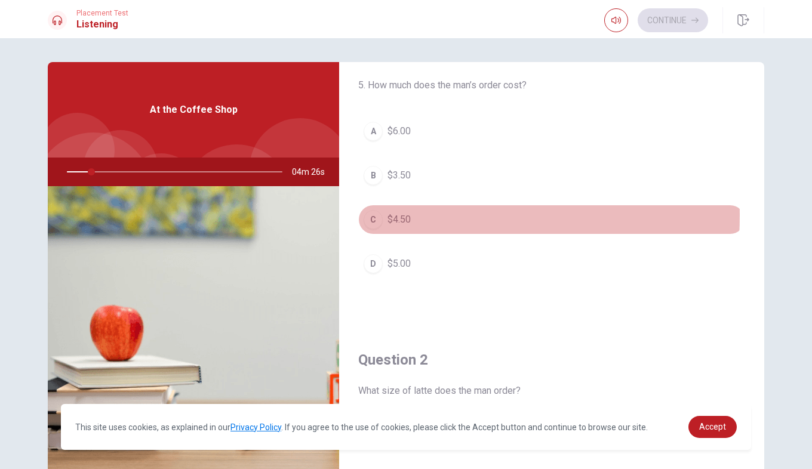
click at [370, 216] on div "C" at bounding box center [373, 219] width 19 height 19
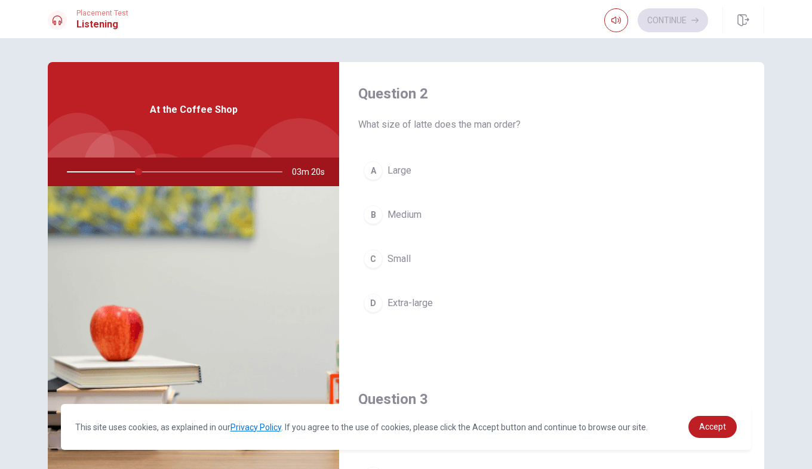
scroll to position [308, 0]
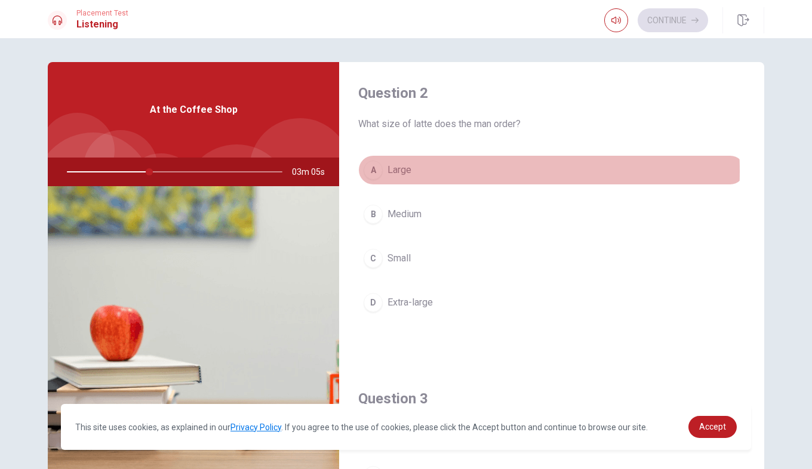
click at [371, 171] on div "A" at bounding box center [373, 170] width 19 height 19
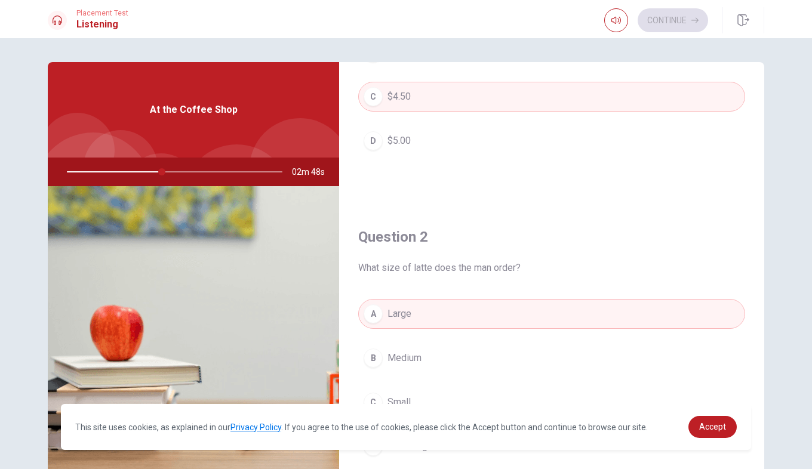
scroll to position [168, 0]
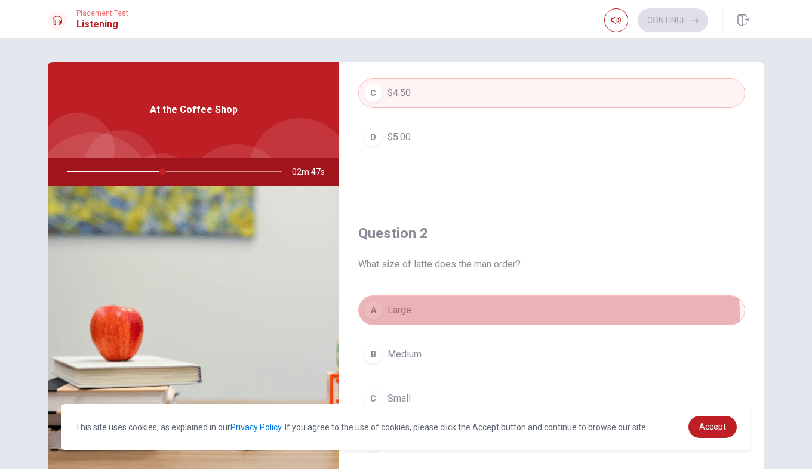
click at [377, 317] on button "A Large" at bounding box center [551, 310] width 387 height 30
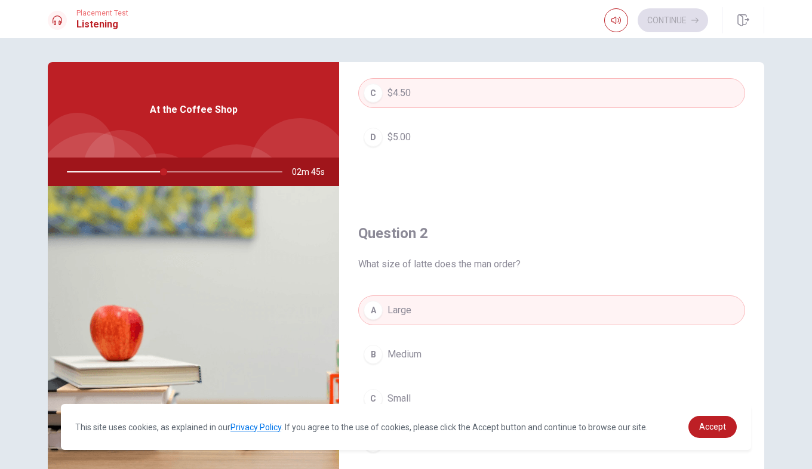
drag, startPoint x: 377, startPoint y: 317, endPoint x: 375, endPoint y: 345, distance: 28.2
click at [375, 345] on div "A Large B Medium C Small D Extra-large" at bounding box center [551, 388] width 387 height 186
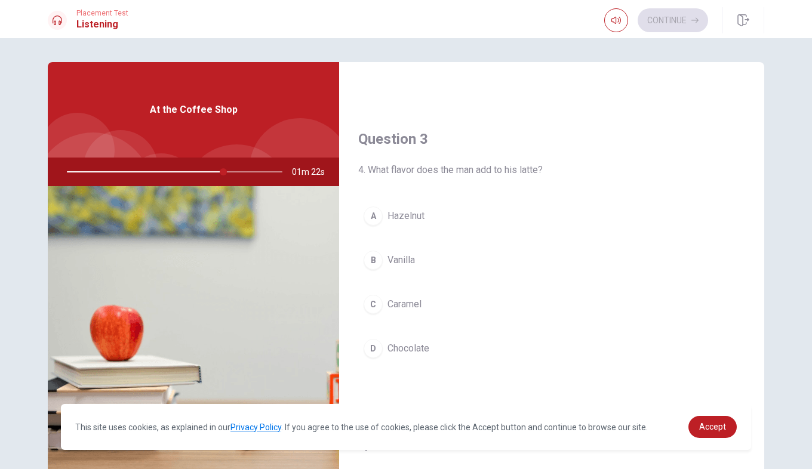
scroll to position [568, 0]
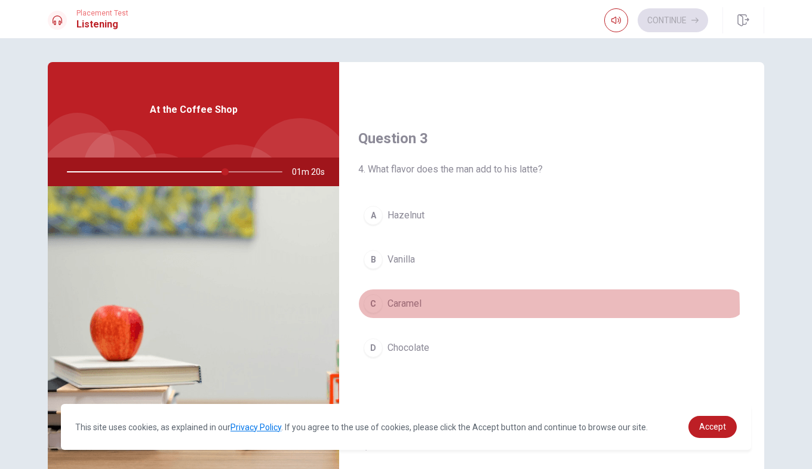
click at [364, 310] on div "C" at bounding box center [373, 303] width 19 height 19
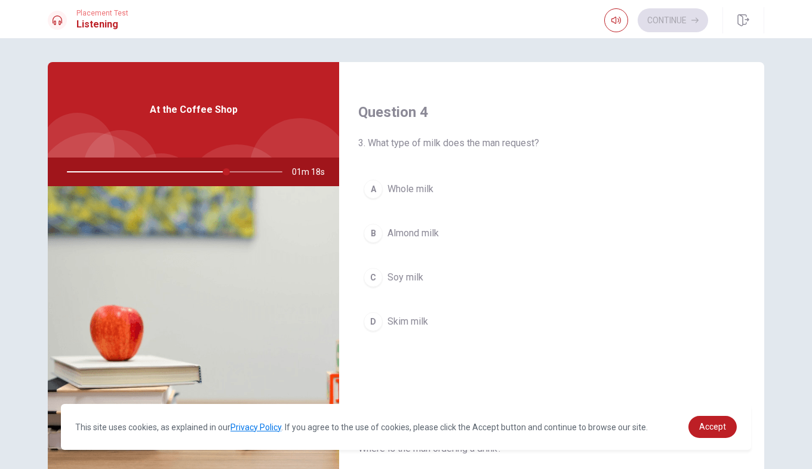
scroll to position [910, 0]
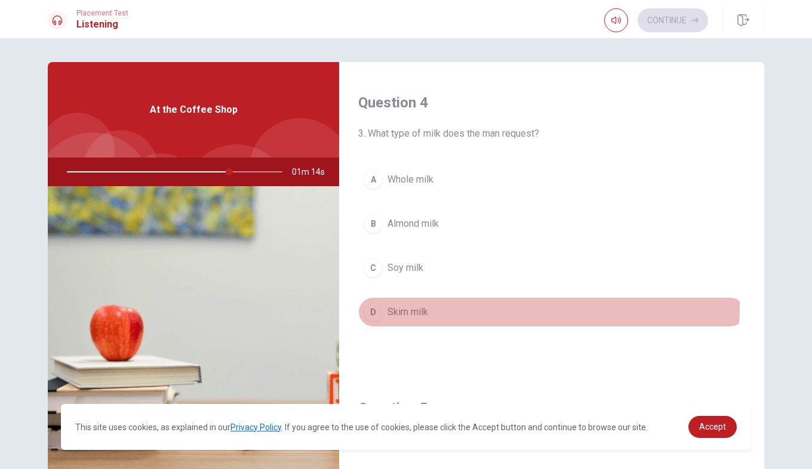
click at [368, 305] on div "D" at bounding box center [373, 312] width 19 height 19
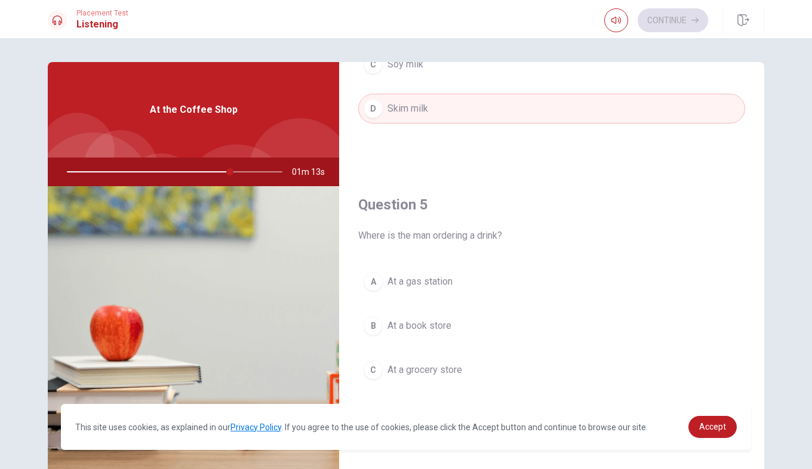
scroll to position [70, 0]
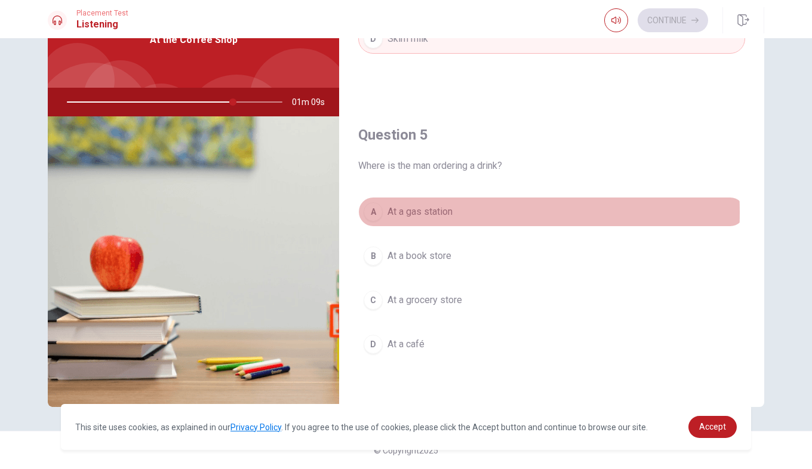
click at [374, 213] on div "A" at bounding box center [373, 211] width 19 height 19
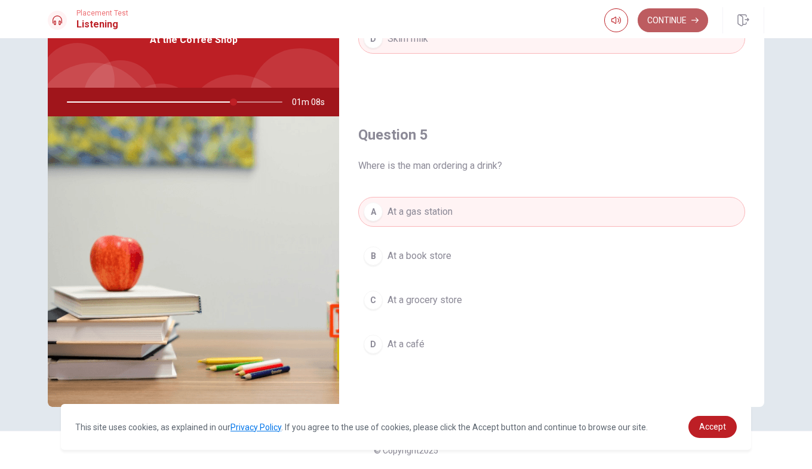
click at [655, 18] on button "Continue" at bounding box center [673, 20] width 70 height 24
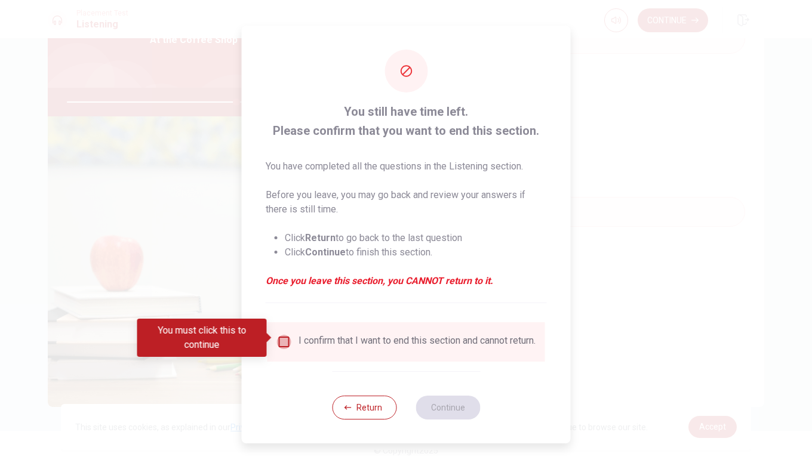
click at [286, 337] on input "You must click this to continue" at bounding box center [284, 342] width 14 height 14
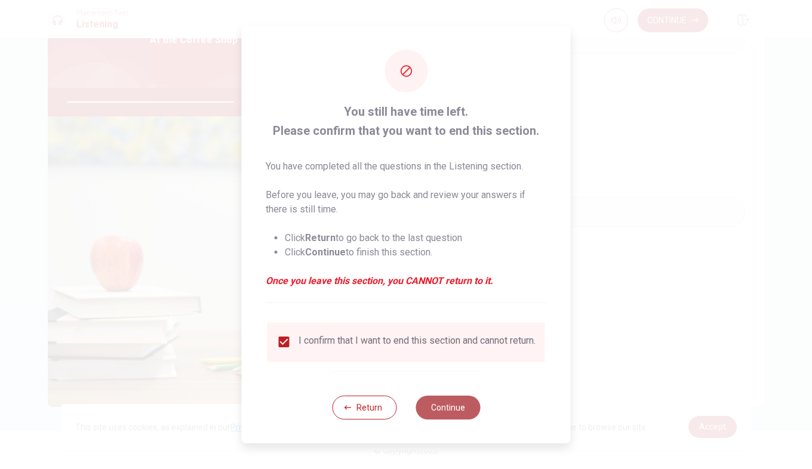
click at [442, 415] on button "Continue" at bounding box center [447, 408] width 64 height 24
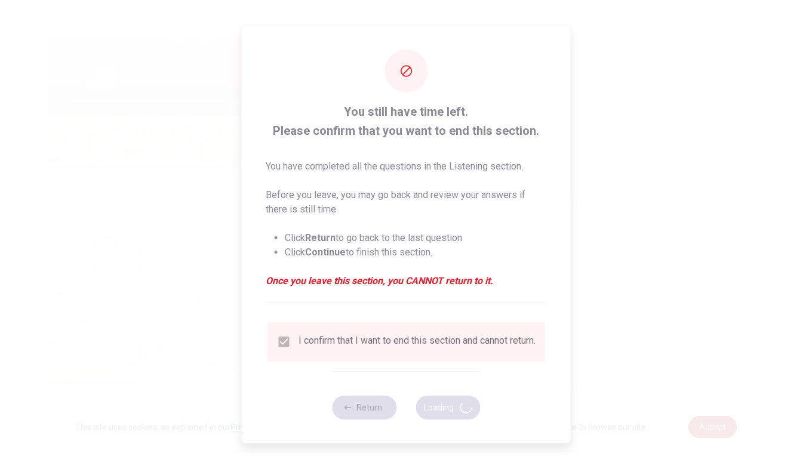
type input "80"
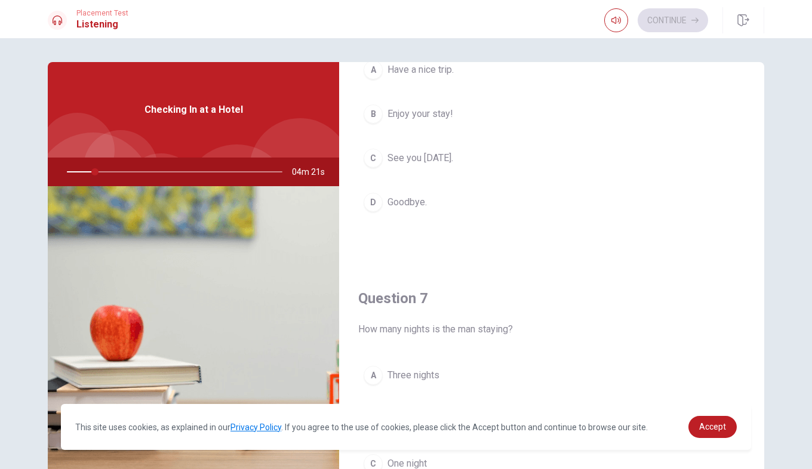
scroll to position [0, 0]
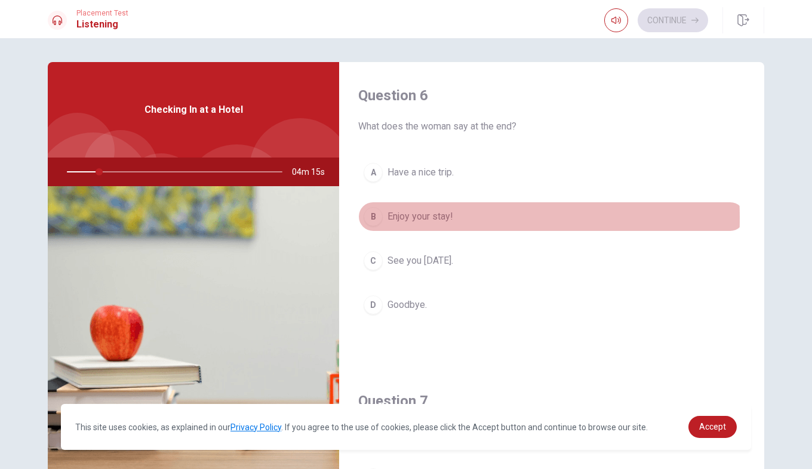
click at [368, 218] on div "B" at bounding box center [373, 216] width 19 height 19
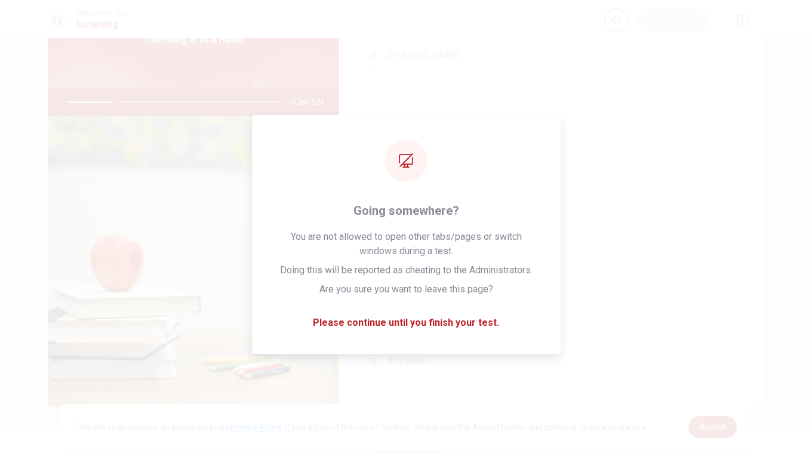
scroll to position [1103, 0]
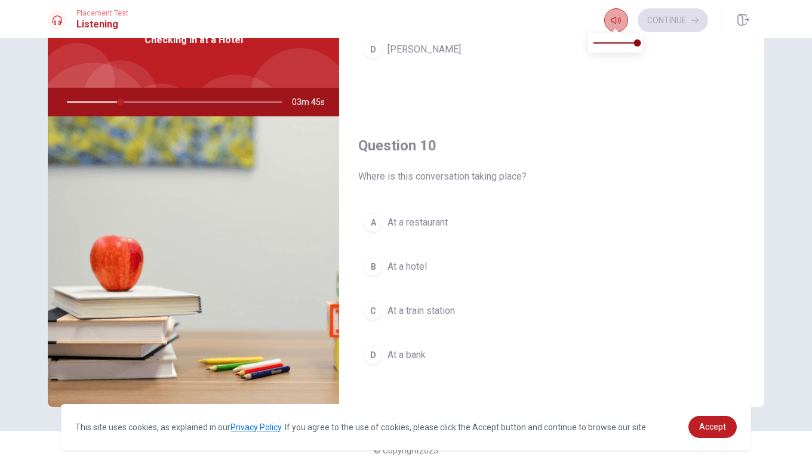
click at [618, 24] on icon "button" at bounding box center [616, 21] width 10 height 10
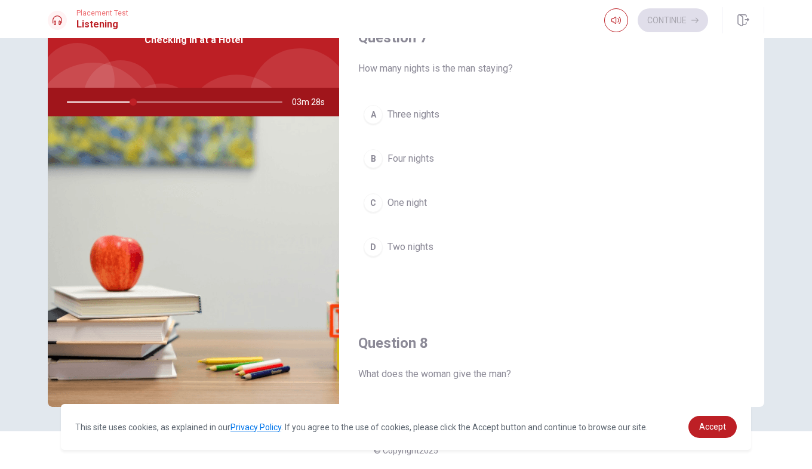
scroll to position [297, 0]
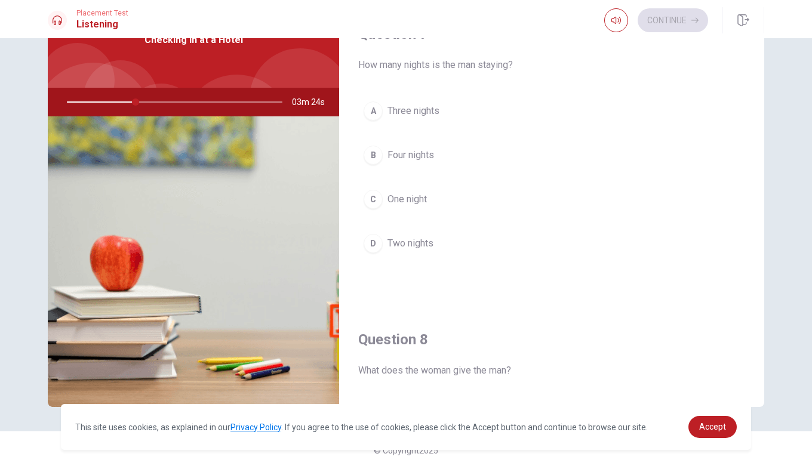
click at [364, 104] on div "A" at bounding box center [373, 110] width 19 height 19
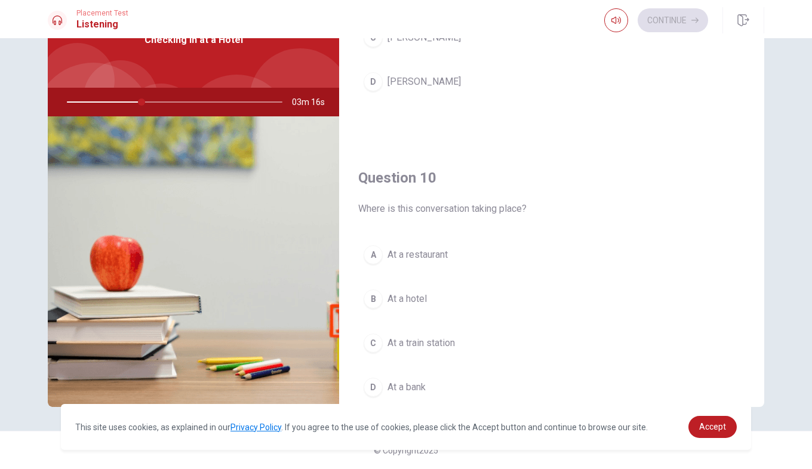
scroll to position [1113, 0]
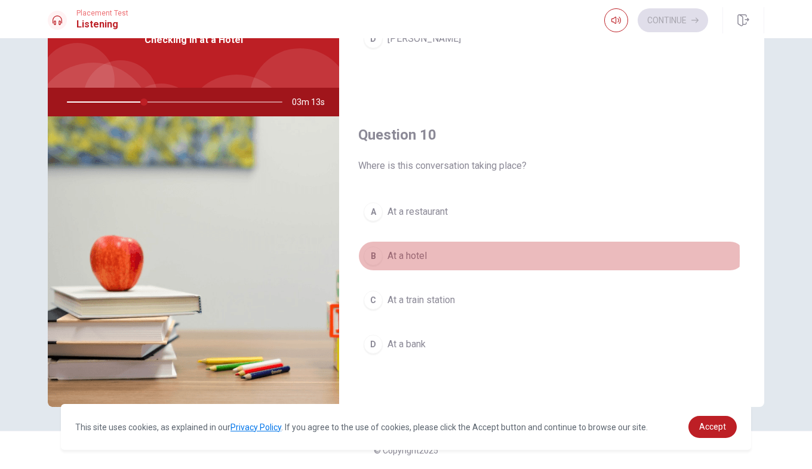
click at [376, 256] on div "B" at bounding box center [373, 256] width 19 height 19
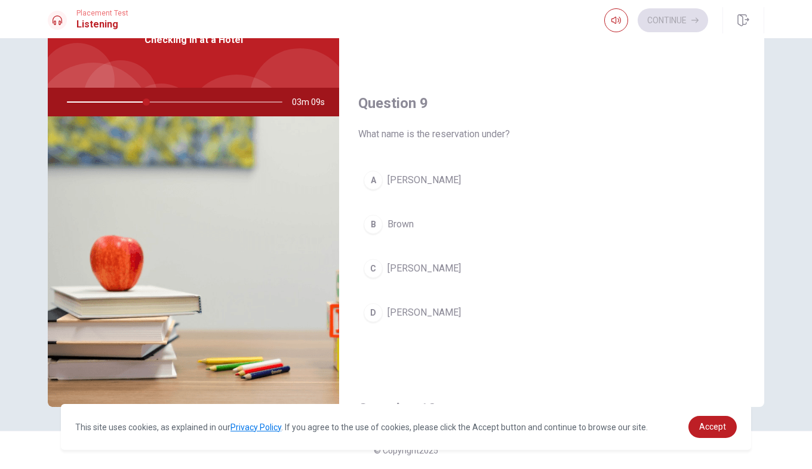
scroll to position [838, 0]
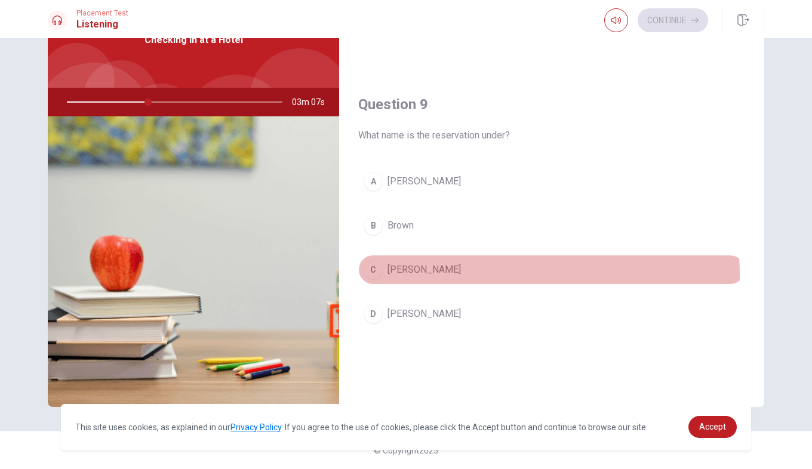
click at [371, 277] on div "C" at bounding box center [373, 269] width 19 height 19
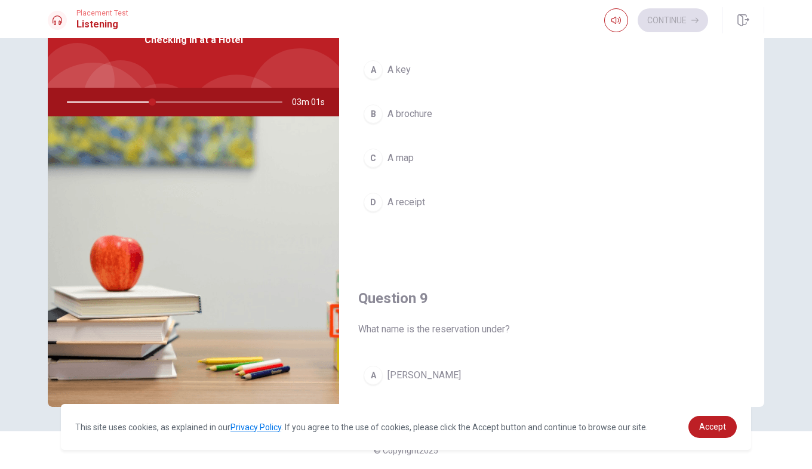
scroll to position [643, 0]
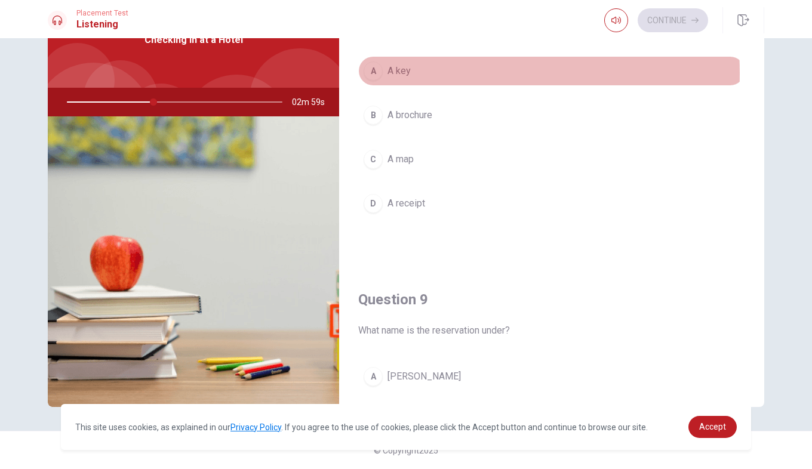
click at [373, 73] on div "A" at bounding box center [373, 70] width 19 height 19
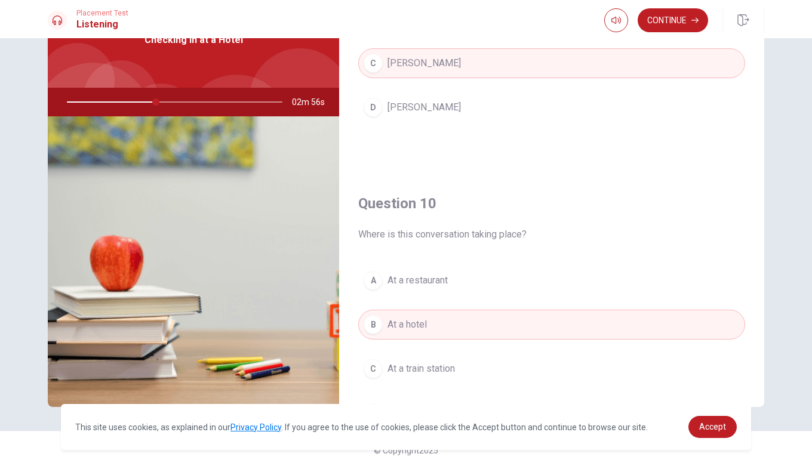
scroll to position [1045, 0]
click at [659, 15] on button "Continue" at bounding box center [673, 20] width 70 height 24
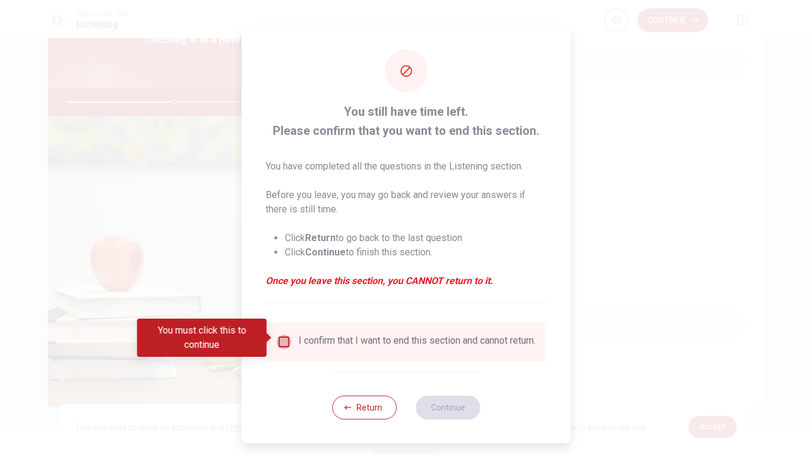
click at [282, 342] on input "You must click this to continue" at bounding box center [284, 342] width 14 height 14
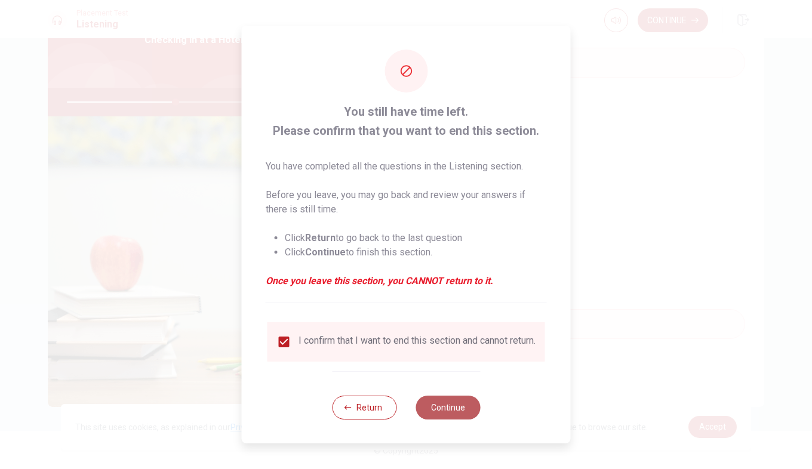
click at [458, 411] on button "Continue" at bounding box center [447, 408] width 64 height 24
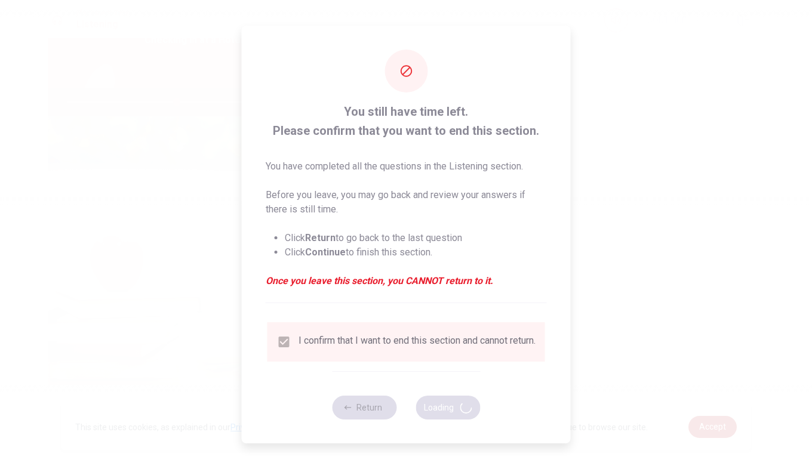
type input "51"
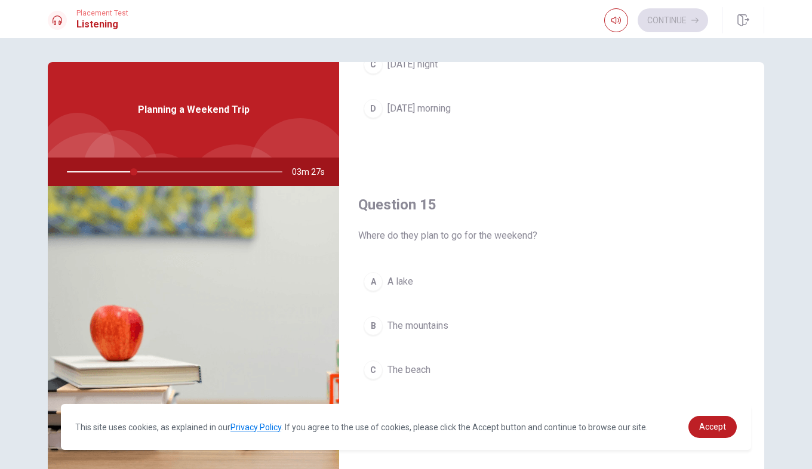
scroll to position [1113, 0]
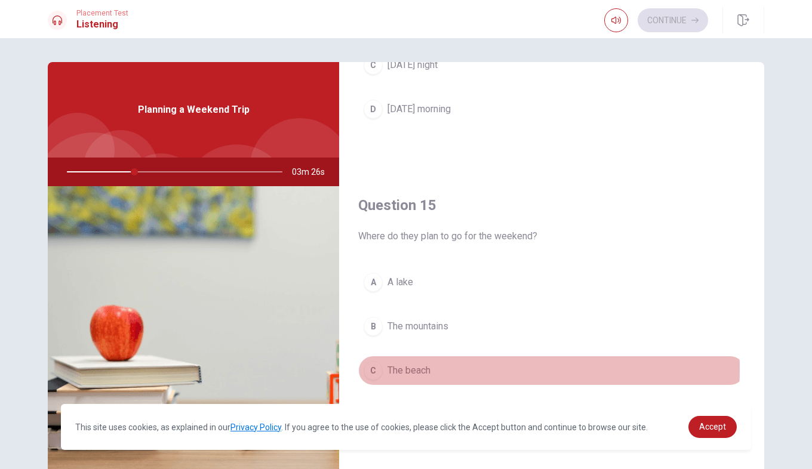
click at [371, 369] on div "C" at bounding box center [373, 370] width 19 height 19
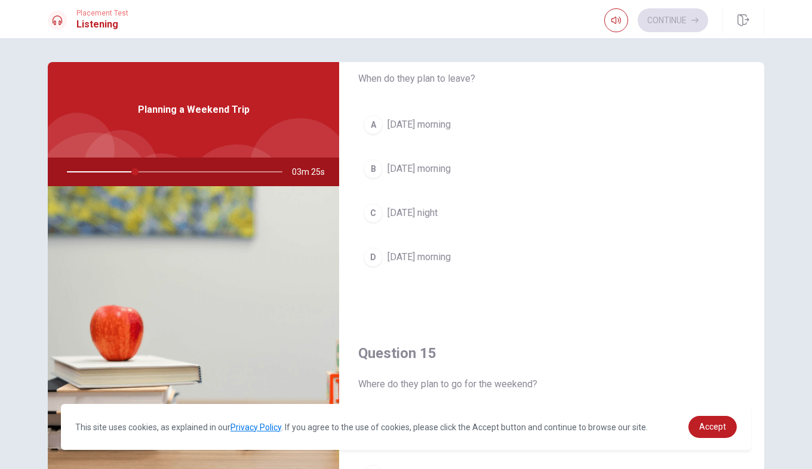
scroll to position [963, 0]
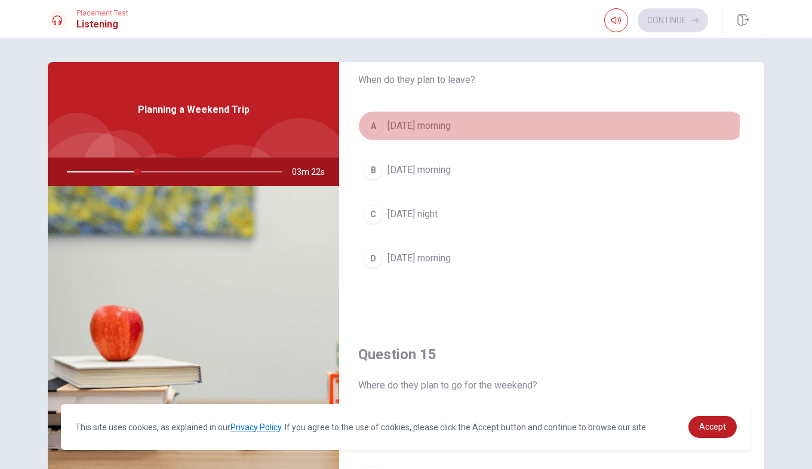
click at [370, 122] on div "A" at bounding box center [373, 125] width 19 height 19
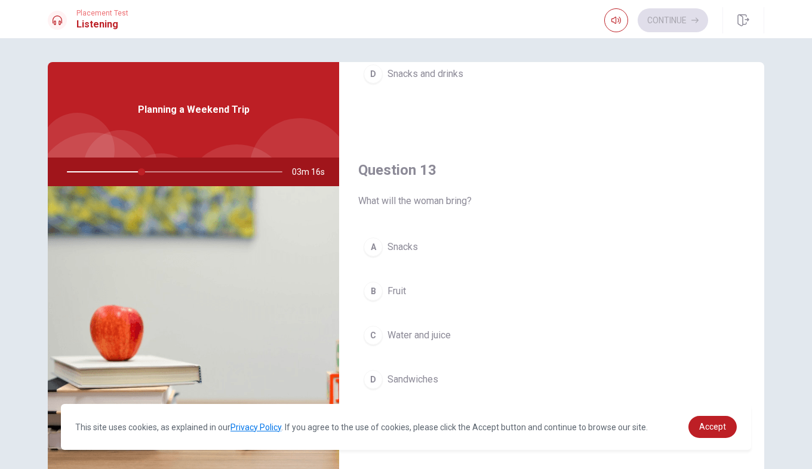
scroll to position [538, 0]
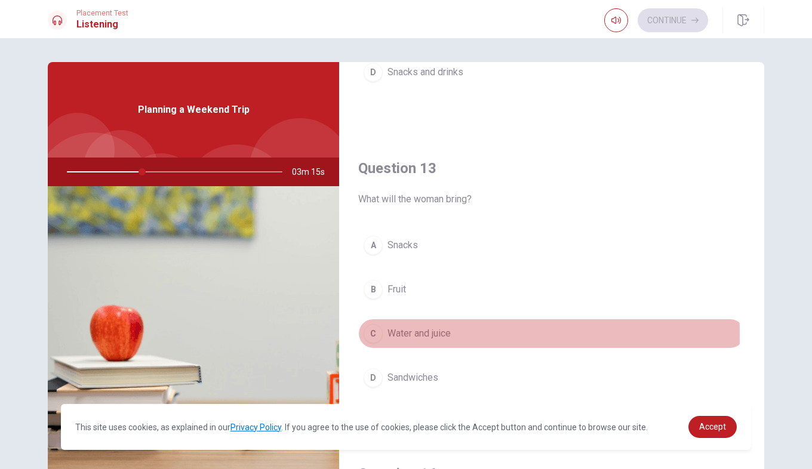
click at [371, 335] on div "C" at bounding box center [373, 333] width 19 height 19
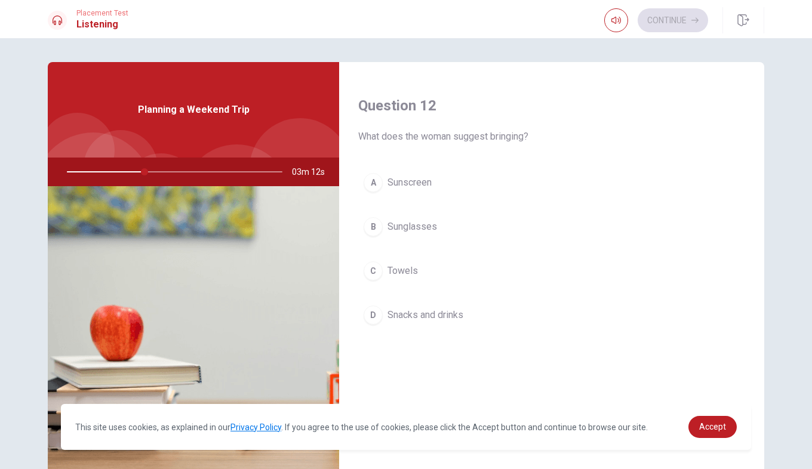
scroll to position [294, 0]
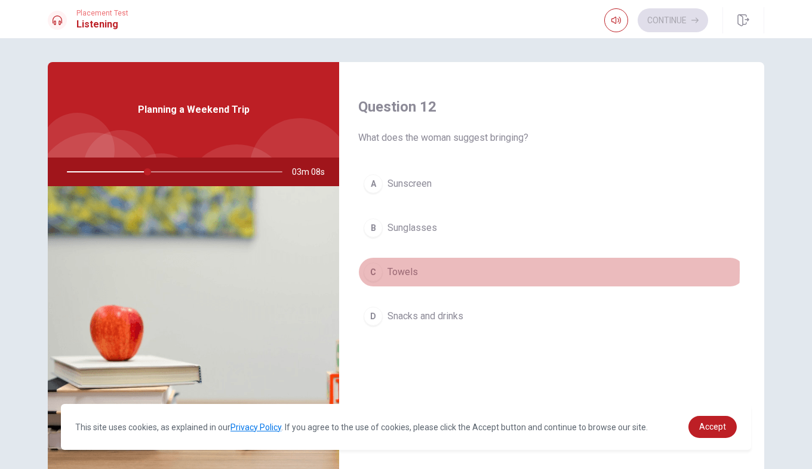
click at [378, 270] on div "C" at bounding box center [373, 272] width 19 height 19
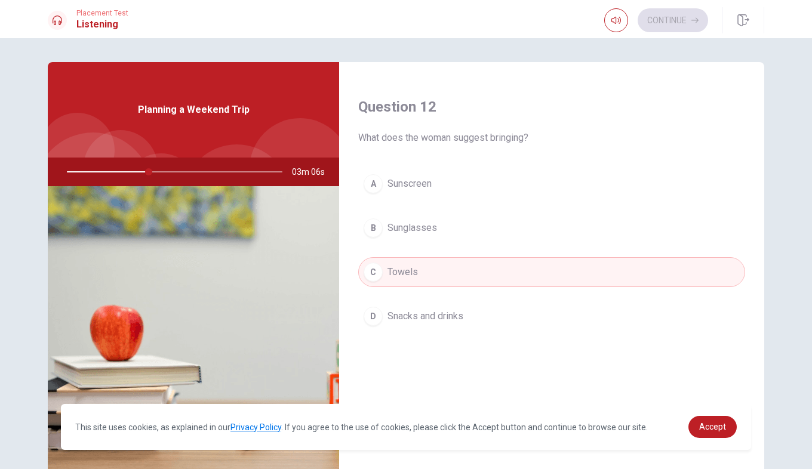
scroll to position [0, 0]
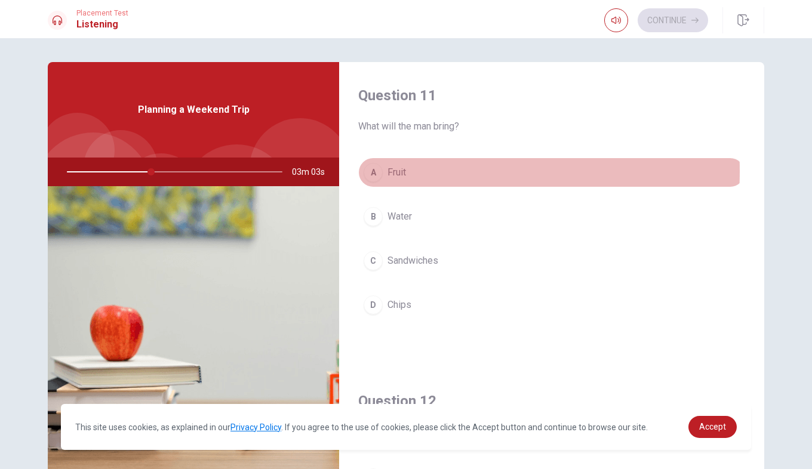
click at [373, 171] on div "A" at bounding box center [373, 172] width 19 height 19
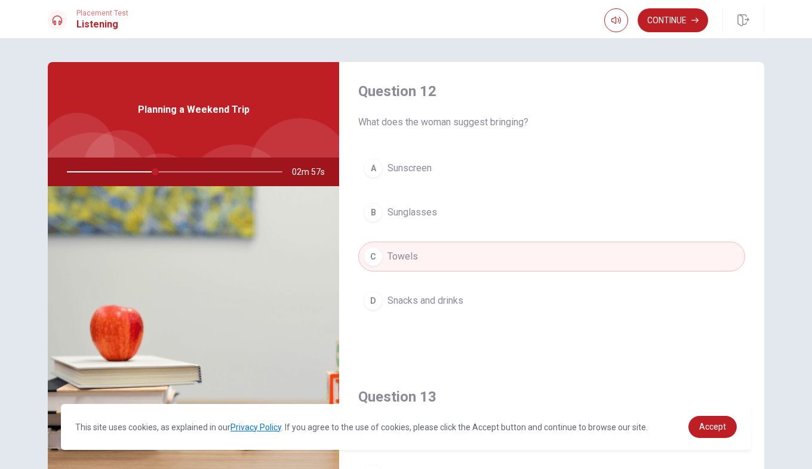
scroll to position [309, 0]
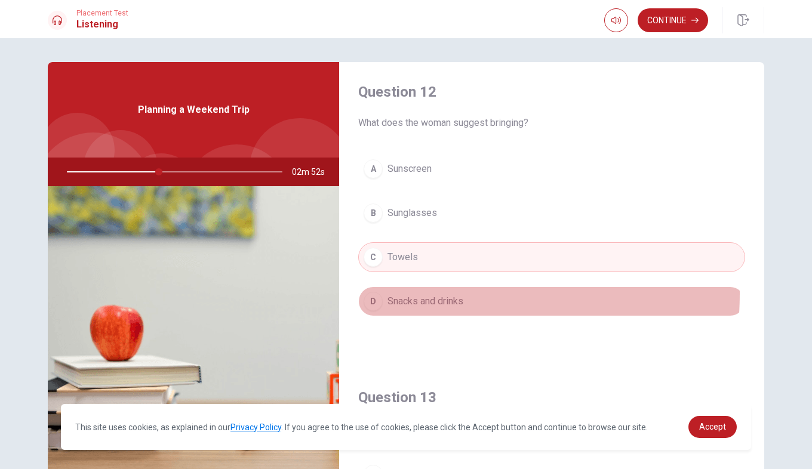
click at [402, 293] on button "D Snacks and drinks" at bounding box center [551, 302] width 387 height 30
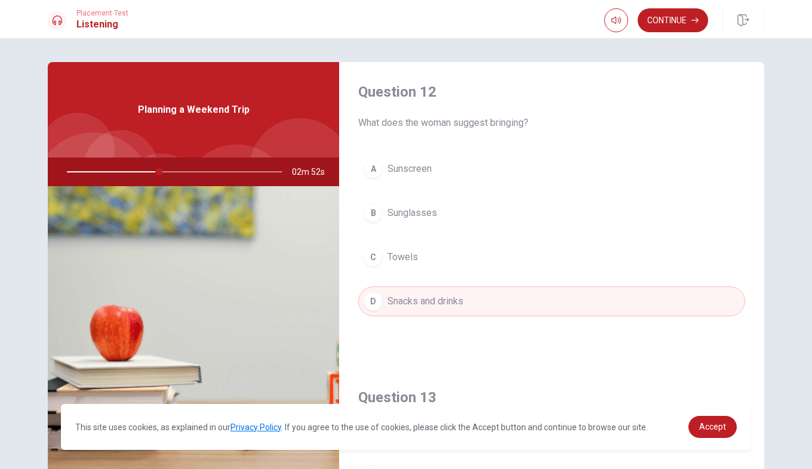
scroll to position [0, 0]
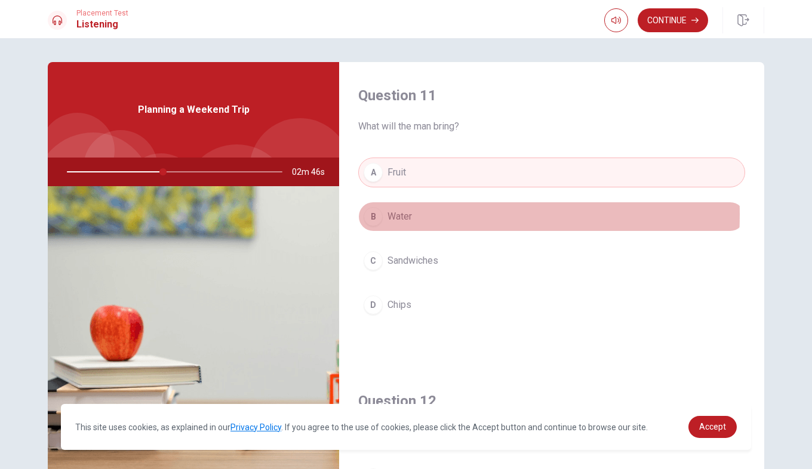
click at [378, 214] on div "B" at bounding box center [373, 216] width 19 height 19
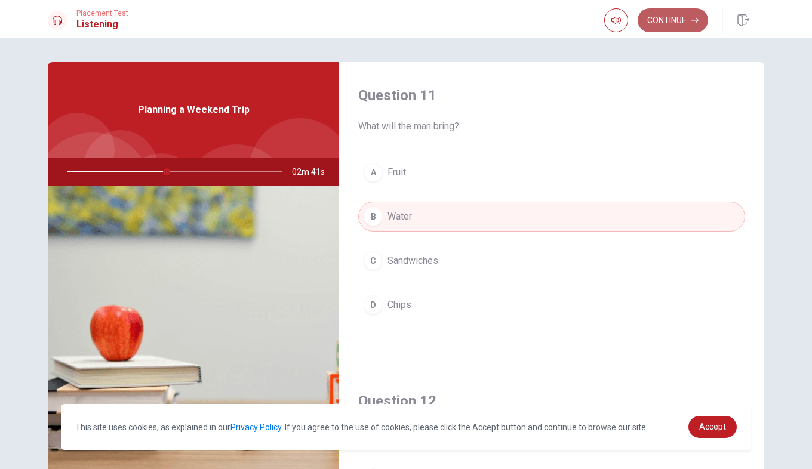
click at [682, 15] on button "Continue" at bounding box center [673, 20] width 70 height 24
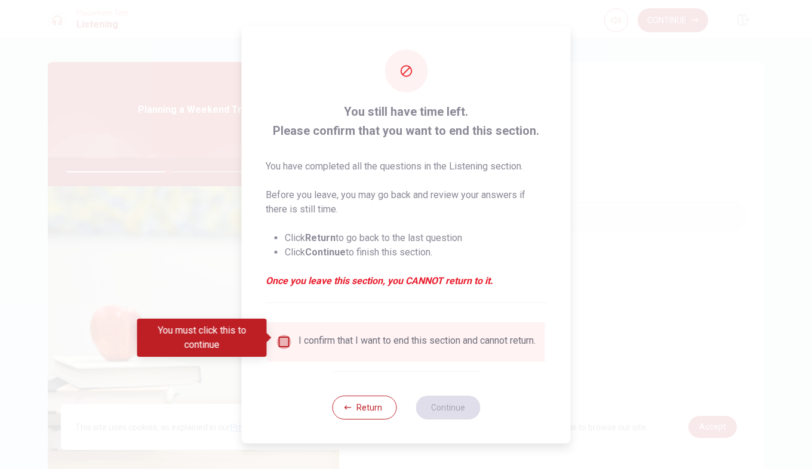
click at [284, 335] on input "You must click this to continue" at bounding box center [284, 342] width 14 height 14
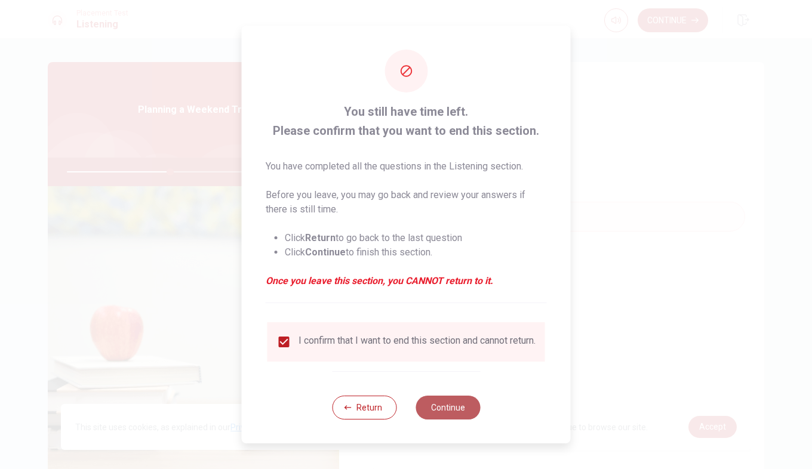
click at [450, 416] on button "Continue" at bounding box center [447, 408] width 64 height 24
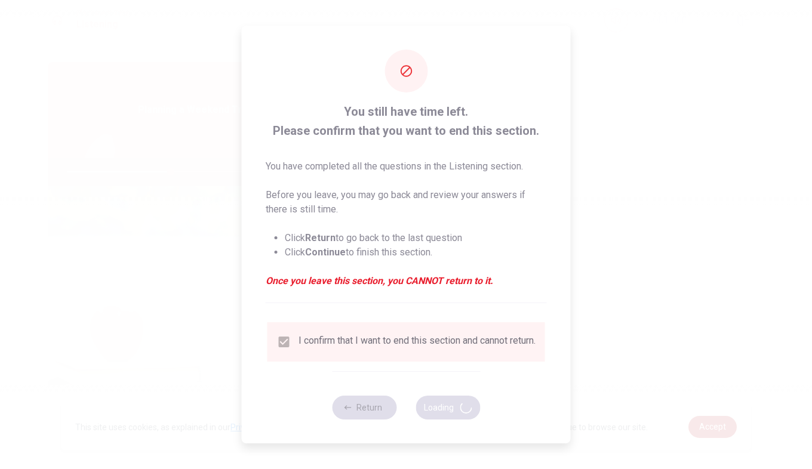
type input "49"
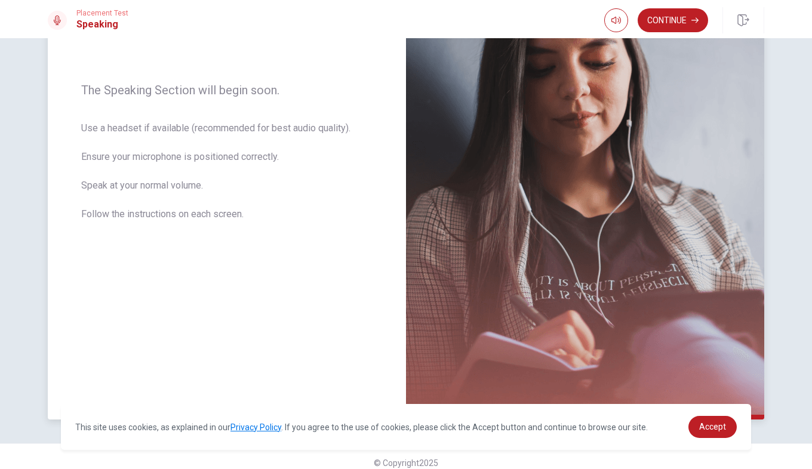
scroll to position [176, 0]
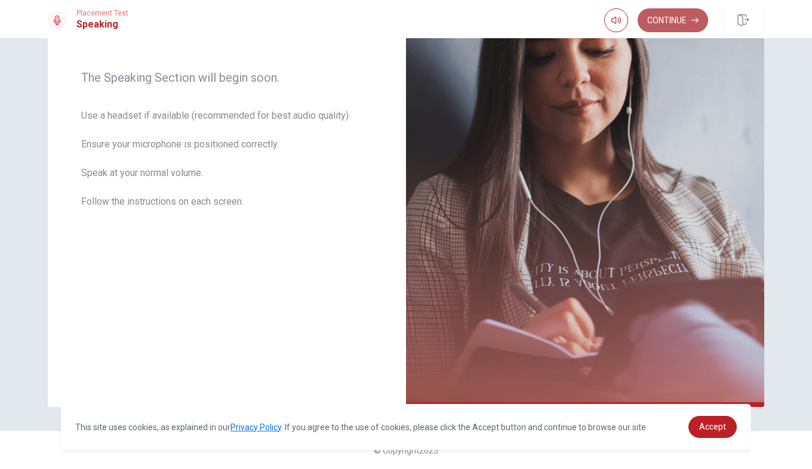
click at [685, 13] on button "Continue" at bounding box center [673, 20] width 70 height 24
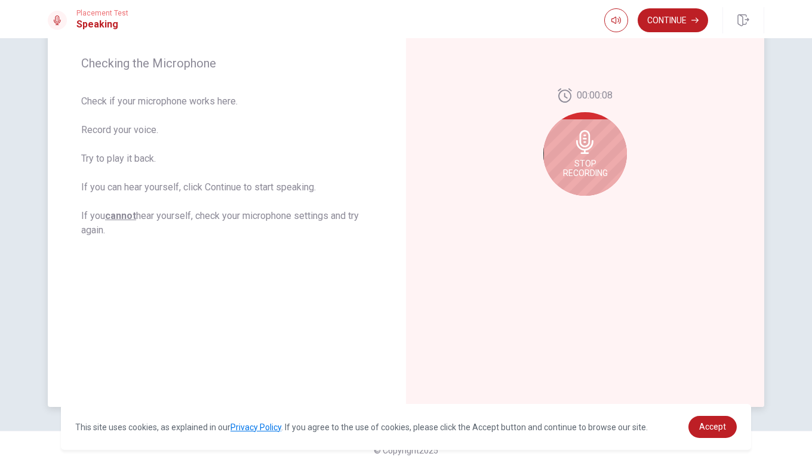
click at [563, 133] on div "Stop Recording" at bounding box center [585, 154] width 84 height 84
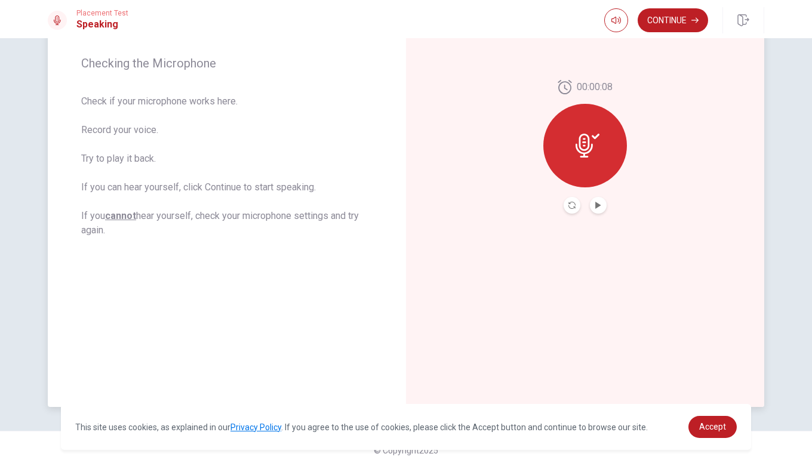
click at [590, 204] on button "Play Audio" at bounding box center [598, 205] width 17 height 17
click at [681, 13] on button "Continue" at bounding box center [673, 20] width 70 height 24
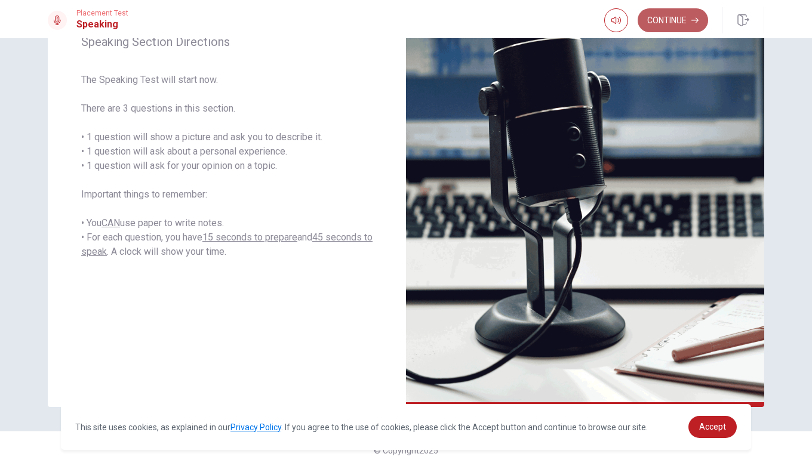
click at [660, 15] on button "Continue" at bounding box center [673, 20] width 70 height 24
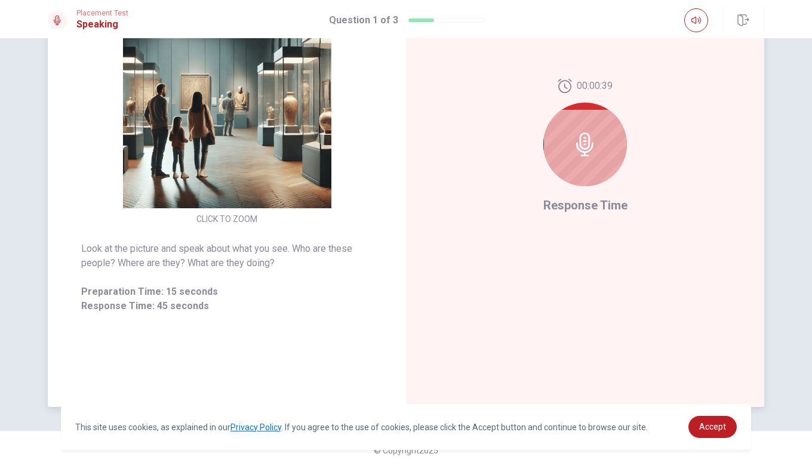
click at [594, 139] on div at bounding box center [585, 145] width 84 height 84
click at [576, 150] on icon at bounding box center [584, 145] width 17 height 24
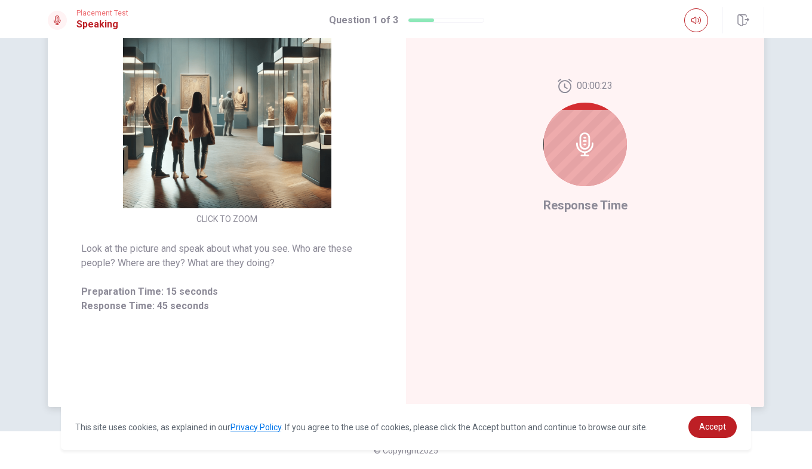
click at [576, 150] on icon at bounding box center [584, 145] width 17 height 24
drag, startPoint x: 576, startPoint y: 150, endPoint x: 577, endPoint y: 209, distance: 59.1
click at [577, 209] on div "00:00:21 Response Time" at bounding box center [585, 147] width 84 height 136
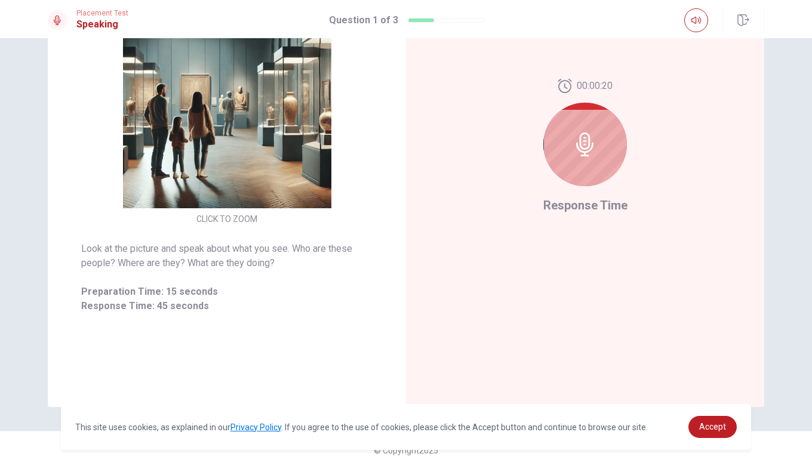
drag, startPoint x: 577, startPoint y: 209, endPoint x: 55, endPoint y: 25, distance: 553.2
click at [55, 25] on div "Placement Test Speaking Question 1 of 3 Question 1 of 3 CLICK TO ZOOM Look at t…" at bounding box center [406, 234] width 812 height 469
drag, startPoint x: 55, startPoint y: 25, endPoint x: 567, endPoint y: 45, distance: 512.6
click at [567, 45] on div "Placement Test Speaking Question 1 of 3 Question 1 of 3 CLICK TO ZOOM Look at t…" at bounding box center [406, 234] width 812 height 469
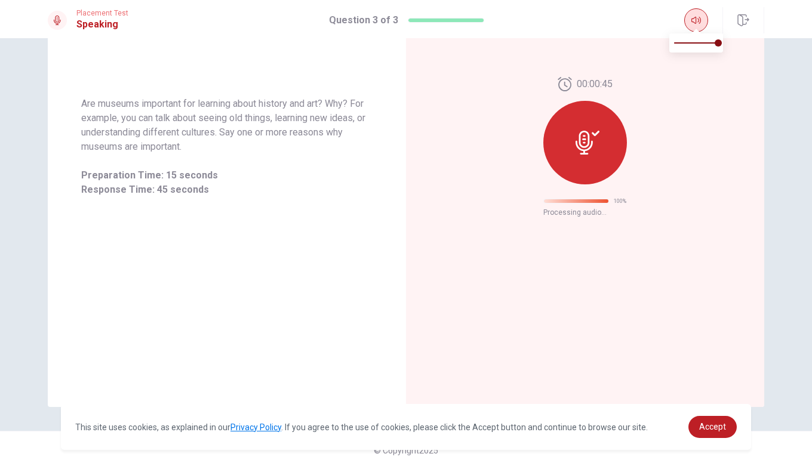
scroll to position [0, 0]
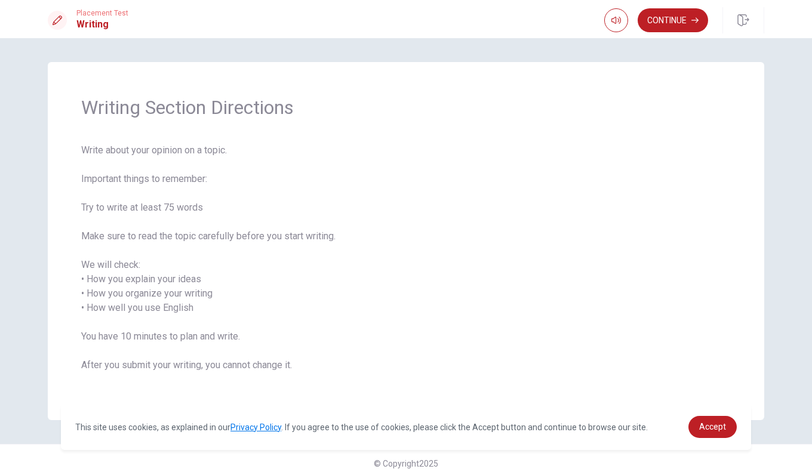
click at [700, 19] on button "Continue" at bounding box center [673, 20] width 70 height 24
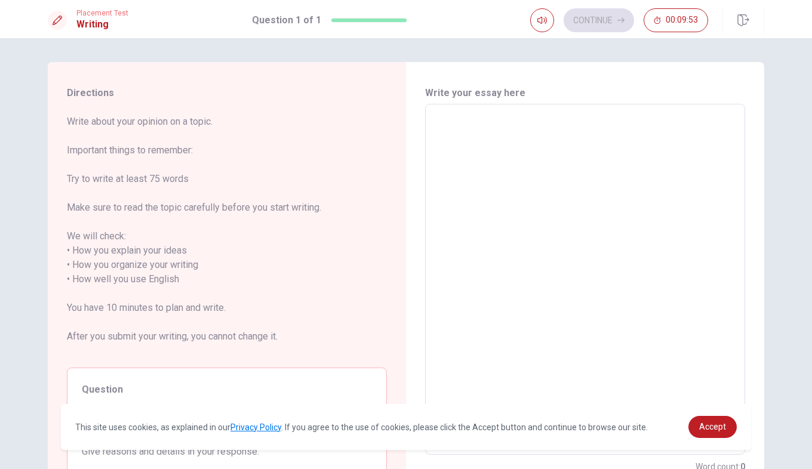
click at [524, 184] on textarea at bounding box center [584, 279] width 303 height 331
type textarea "h"
type textarea "x"
type textarea "hl"
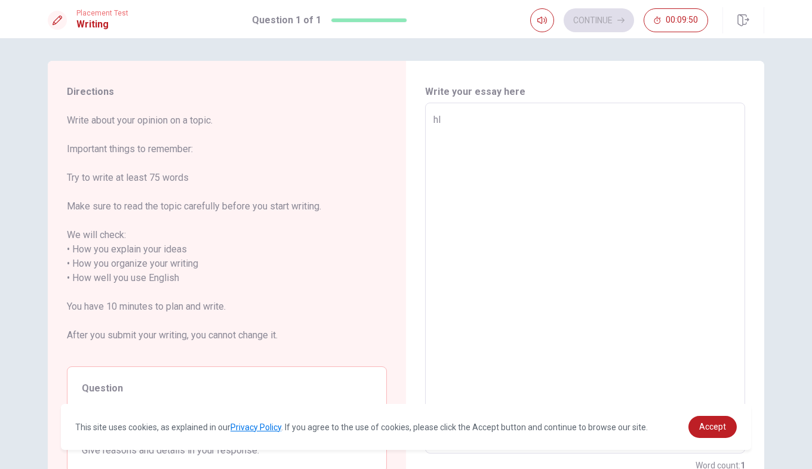
type textarea "x"
type textarea "hlb"
type textarea "x"
type textarea "hlbg"
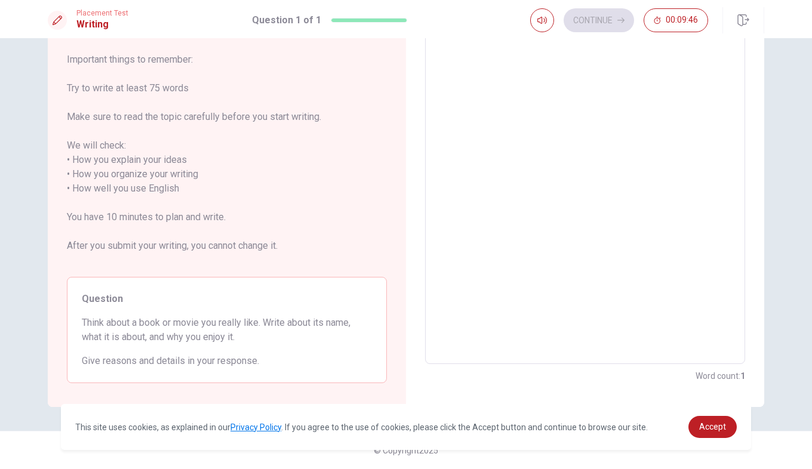
type textarea "x"
type textarea "hlbg"
click at [273, 341] on span "Think about a book or movie you really like. Write about its name, what it is a…" at bounding box center [227, 330] width 290 height 29
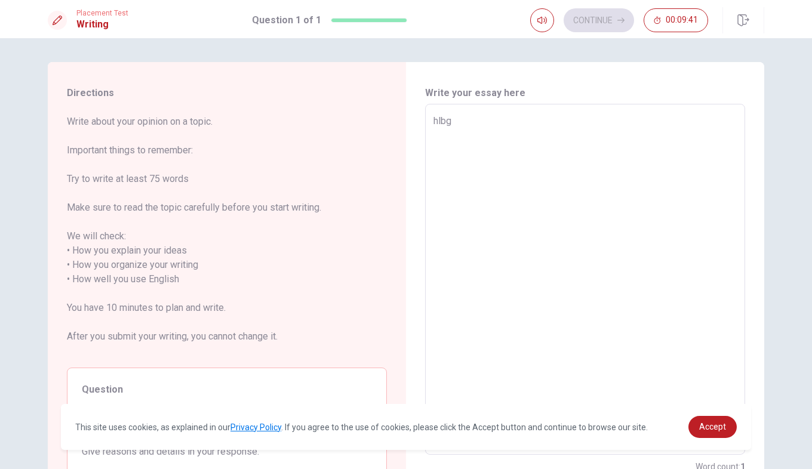
click at [492, 124] on textarea "hlbg" at bounding box center [584, 279] width 303 height 331
type textarea "x"
type textarea "hlb"
type textarea "x"
type textarea "hl"
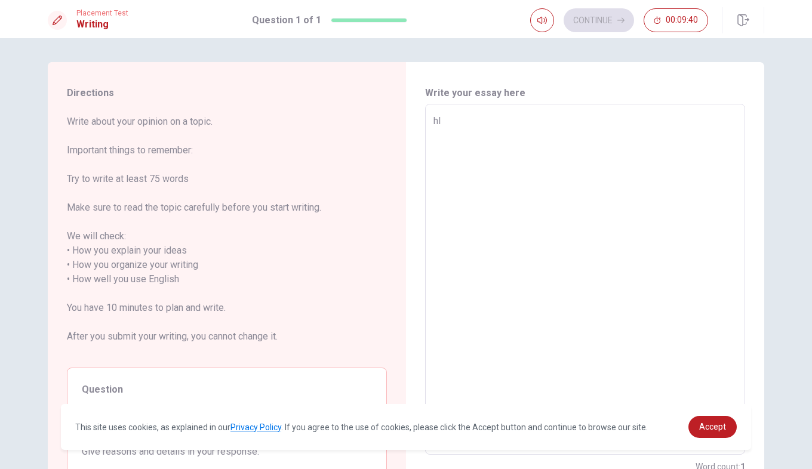
type textarea "x"
type textarea "h"
type textarea "x"
type textarea "i"
type textarea "x"
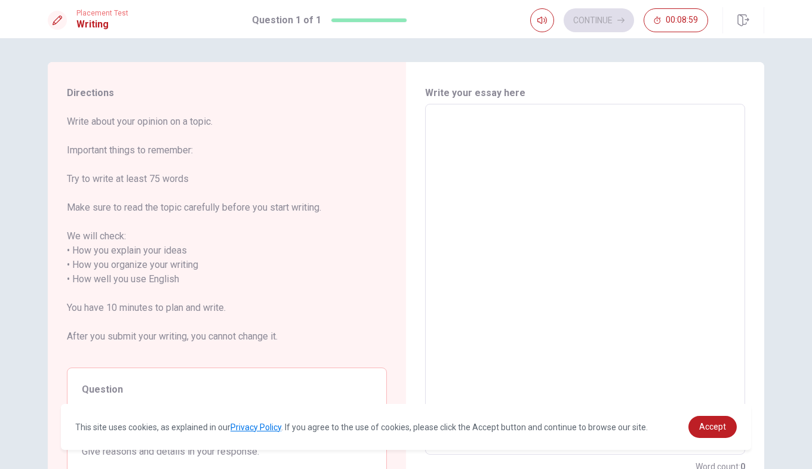
type textarea "I"
type textarea "x"
type textarea "I"
type textarea "x"
type textarea "I l"
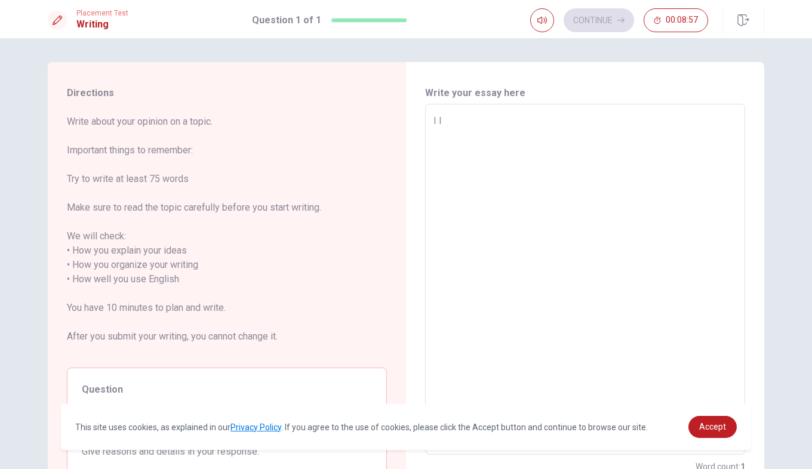
type textarea "x"
type textarea "I li"
type textarea "x"
type textarea "I lik"
type textarea "x"
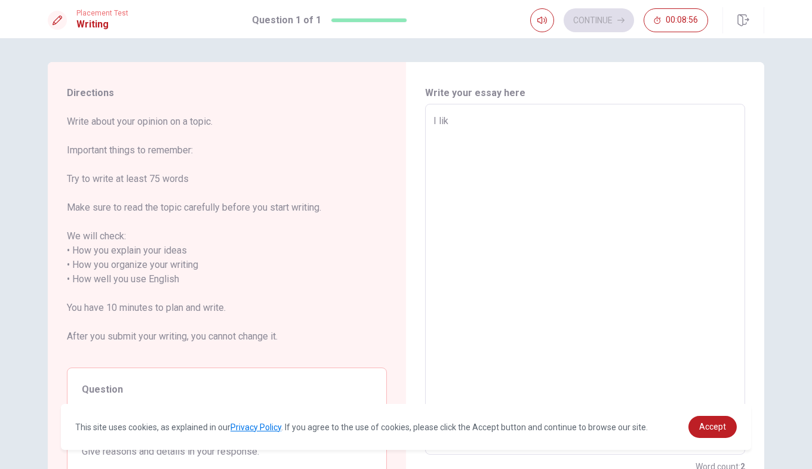
type textarea "I like"
type textarea "x"
type textarea "I like"
type textarea "x"
type textarea "I like b"
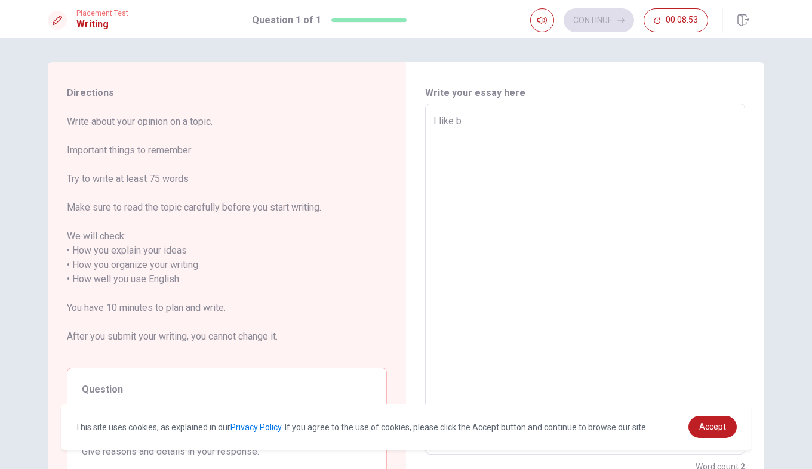
type textarea "x"
type textarea "I like ba"
type textarea "x"
type textarea "I like bas"
type textarea "x"
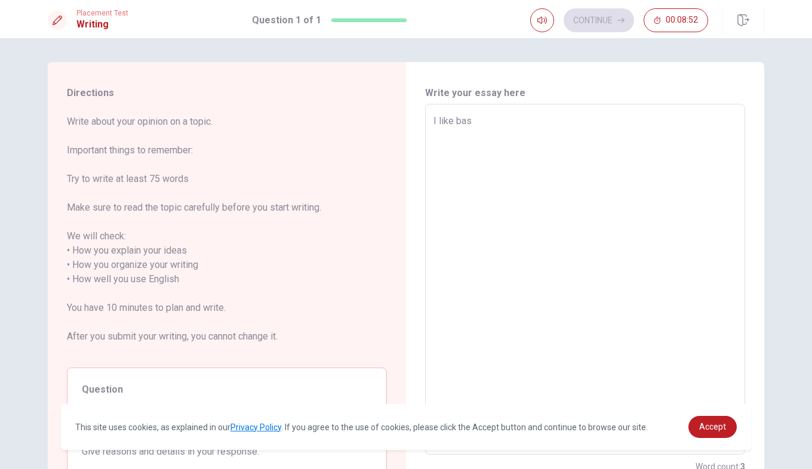
type textarea "I like base"
type textarea "x"
type textarea "I like basen"
type textarea "x"
type textarea "I like basena"
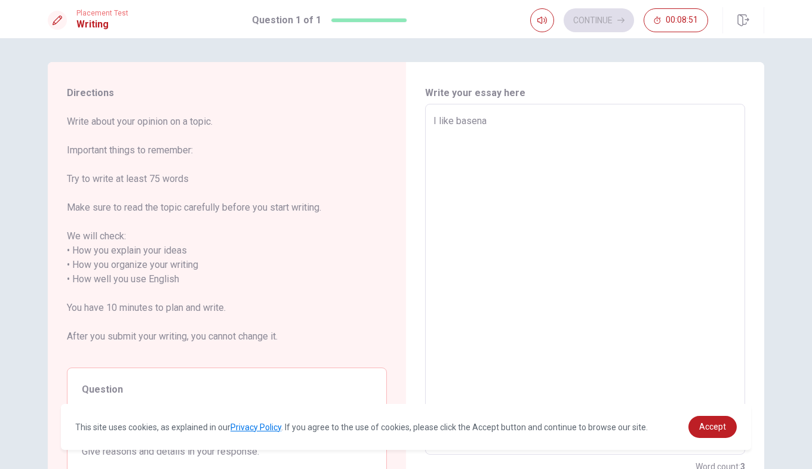
type textarea "x"
type textarea "I like basenal"
type textarea "x"
type textarea "I like basenall"
type textarea "x"
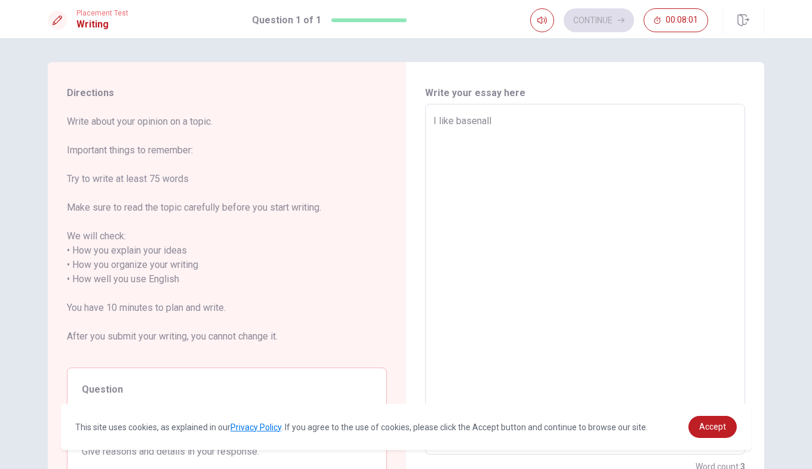
type textarea "I like basenall"
click at [410, 132] on div "Write your essay here I like basenall x ​ Word count : 3" at bounding box center [585, 280] width 358 height 436
click at [501, 375] on textarea "I like basenall" at bounding box center [584, 279] width 303 height 331
type textarea "x"
type textarea "I like basenall"
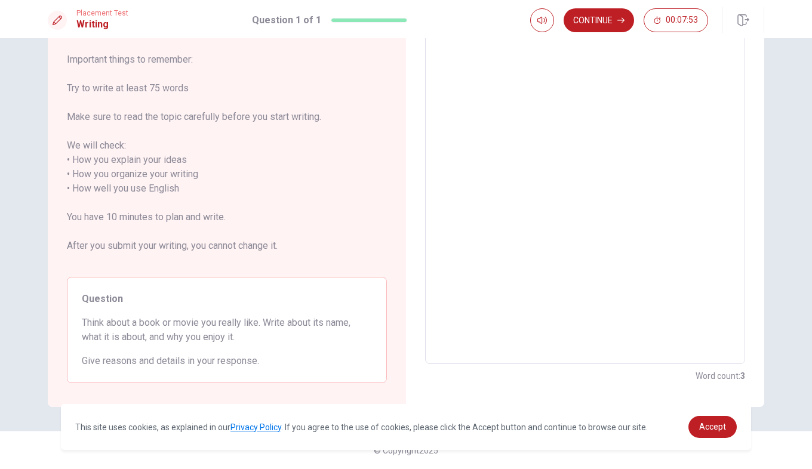
scroll to position [91, 0]
type textarea "x"
type textarea "I like basenall P"
type textarea "x"
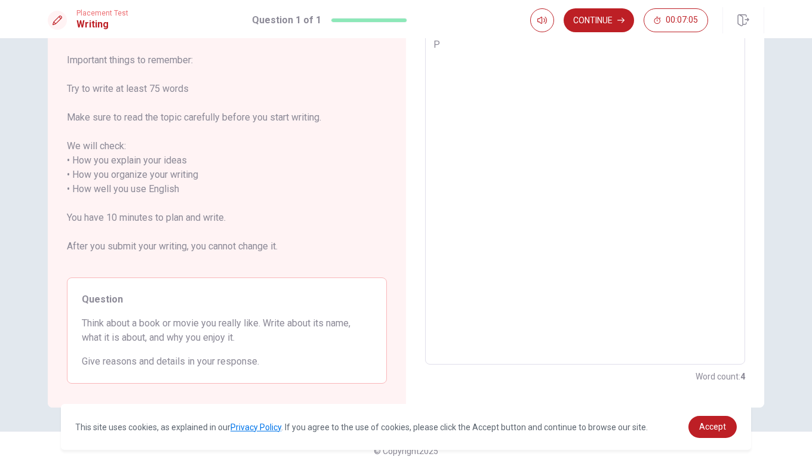
type textarea "I like basenall Pr"
type textarea "x"
type textarea "I like basenall Pra"
type textarea "x"
type textarea "I like basenall Prac"
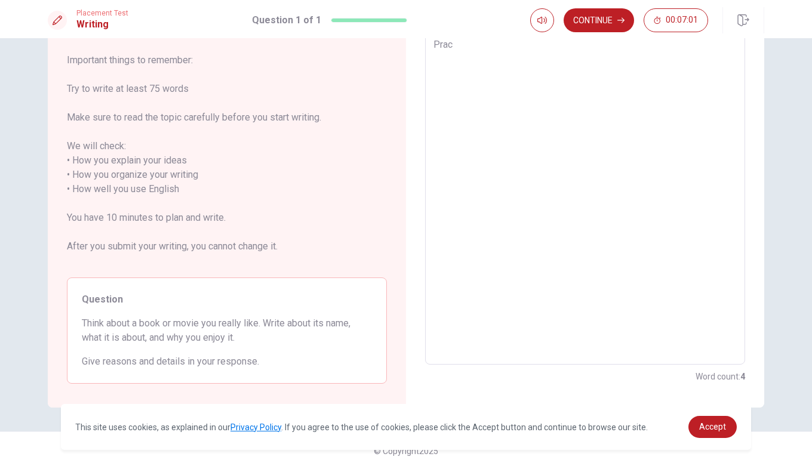
type textarea "x"
type textarea "I like basenall Pract"
type textarea "x"
type textarea "I like basenall Practi"
type textarea "x"
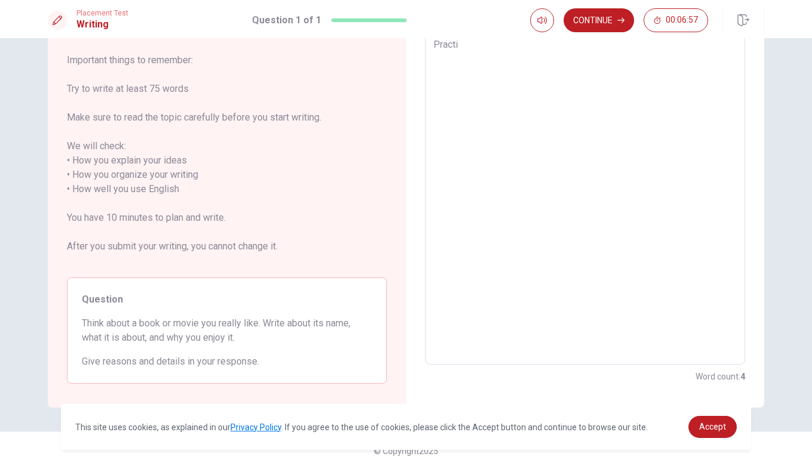
type textarea "I like basenall Practic"
type textarea "x"
type textarea "I like basenall Practice"
type textarea "x"
type textarea "I like basenall Practice"
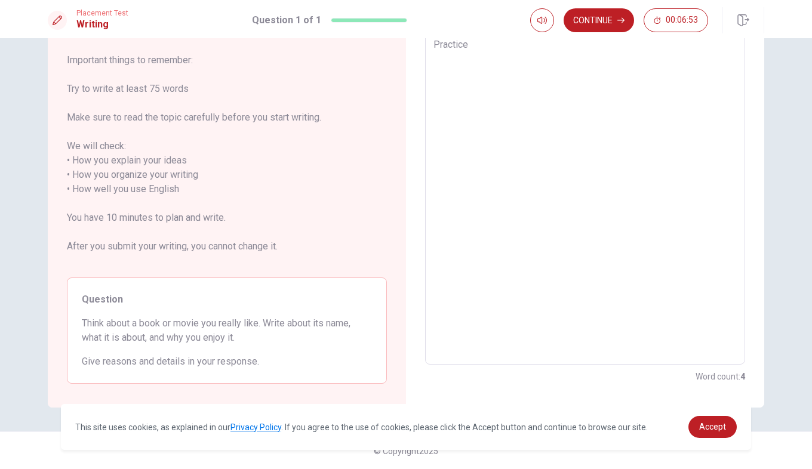
type textarea "x"
type textarea "I like basenall Practice w"
type textarea "x"
type textarea "I like basenall Practice wi"
type textarea "x"
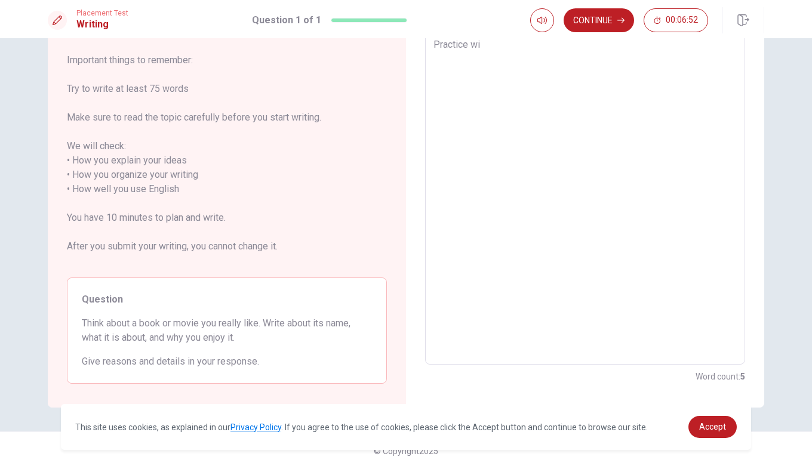
type textarea "I like basenall Practice wit"
type textarea "x"
type textarea "I like basenall Practice with"
type textarea "x"
type textarea "I like basenall Practice with"
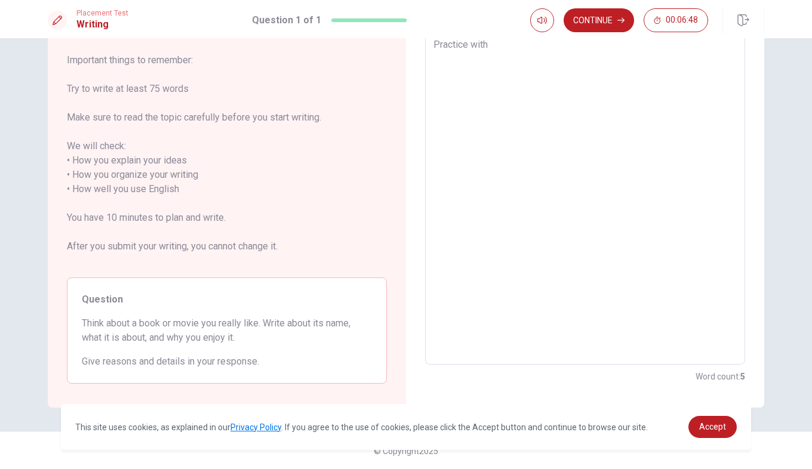
type textarea "x"
type textarea "I like basenall Practice with f"
type textarea "x"
type textarea "I like basenall Practice with fr"
type textarea "x"
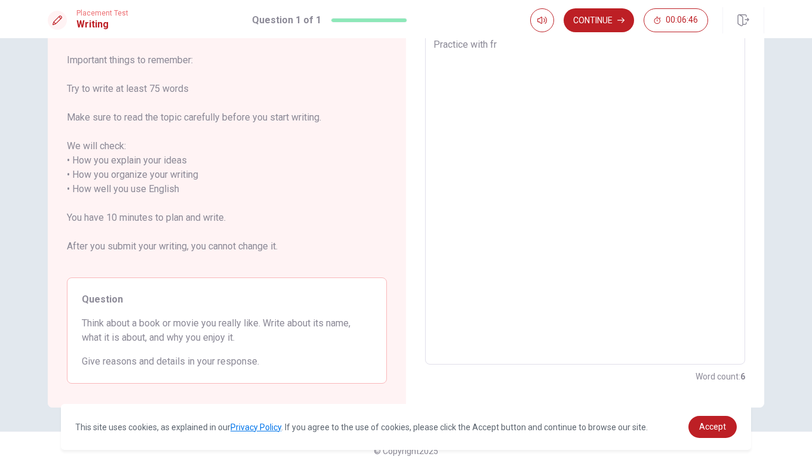
type textarea "I like basenall Practice with fri"
type textarea "x"
type textarea "I like basenall Practice with frie"
type textarea "x"
type textarea "I like basenall Practice with frien"
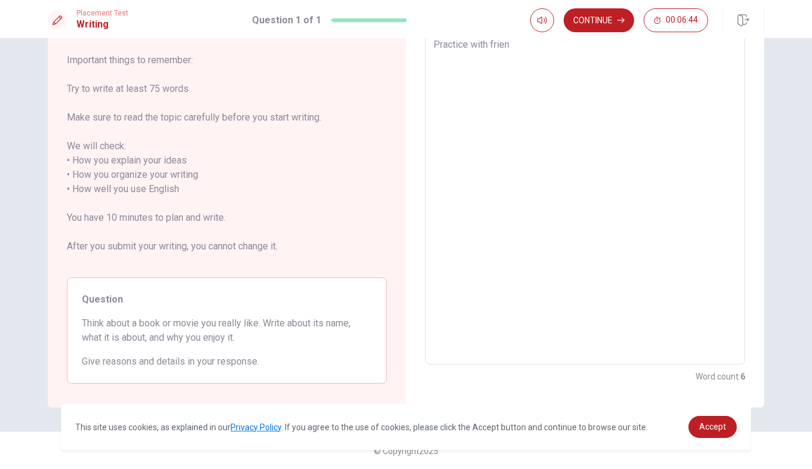
type textarea "x"
type textarea "I like basenall Practice with friend"
type textarea "x"
type textarea "I like basenall Practice with friends"
type textarea "x"
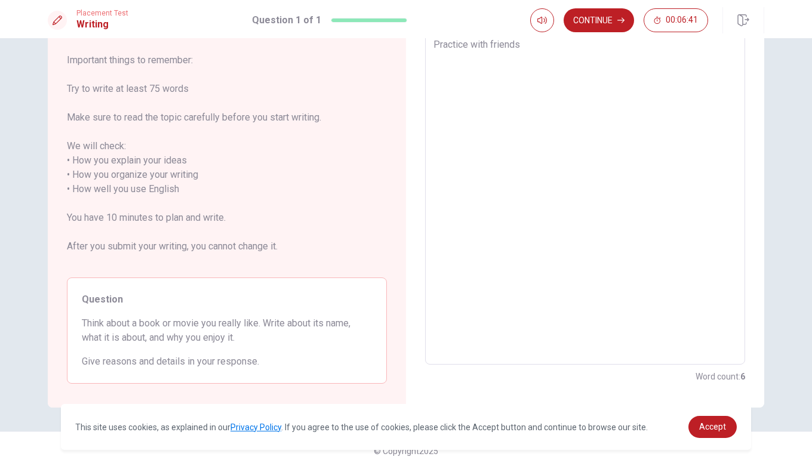
type textarea "I like basenall Practice with friends"
type textarea "x"
type textarea "I like basenall Practice with friends"
type textarea "x"
type textarea "I like basenall Practice with friends e"
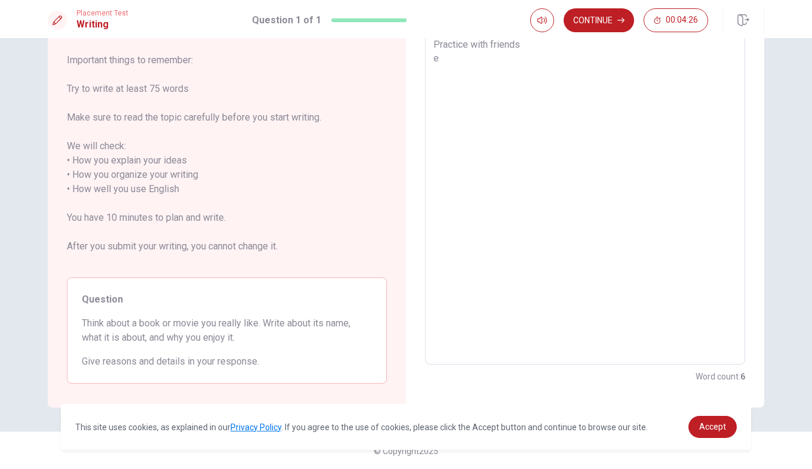
type textarea "x"
type textarea "I like basenall Practice with friends en"
type textarea "x"
type textarea "I like basenall Practice with friends ent"
type textarea "x"
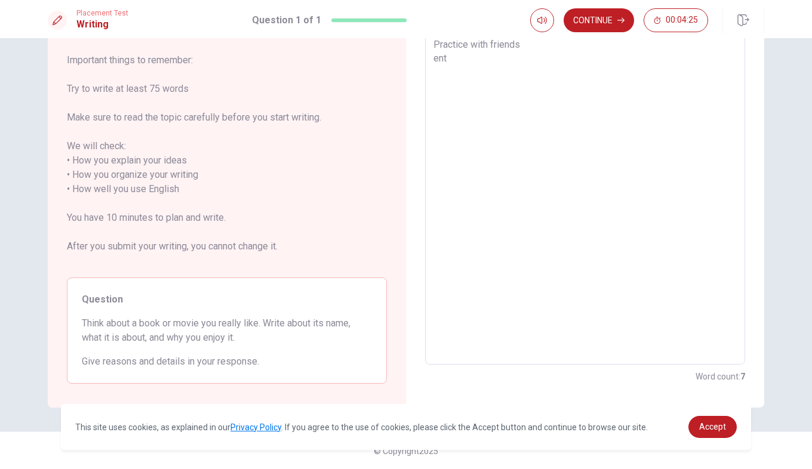
type textarea "I like basenall Practice with friends ento"
type textarea "x"
type textarea "I like basenall Practice with friends entor"
type textarea "x"
type textarea "I like basenall Practice with friends entory"
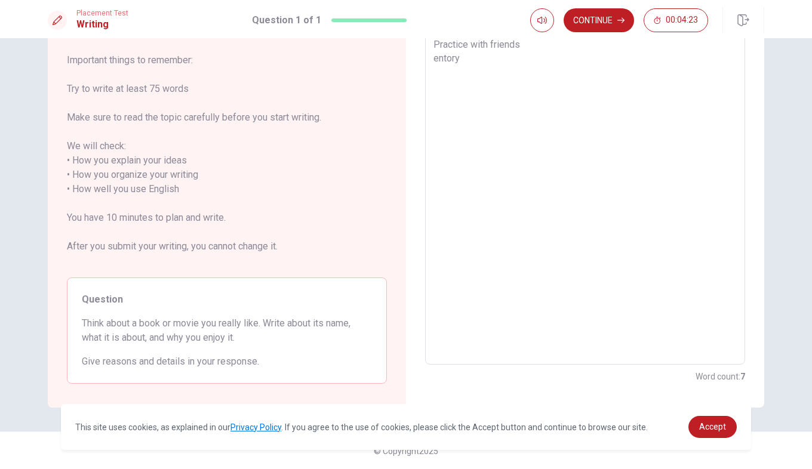
type textarea "x"
type textarea "I like basenall Practice with friends entor"
type textarea "x"
type textarea "I like basenall Practice with friends ento"
type textarea "x"
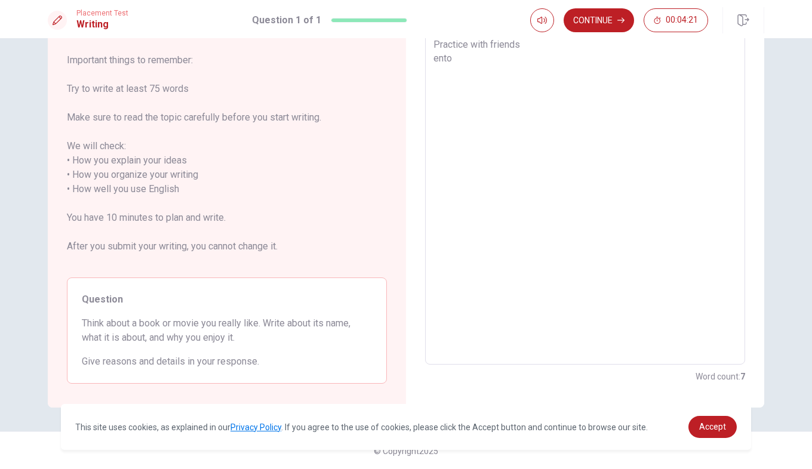
type textarea "I like basenall Practice with friends ent"
type textarea "x"
type textarea "I like basenall Practice with friends en"
type textarea "x"
type textarea "I like basenall Practice with friends e"
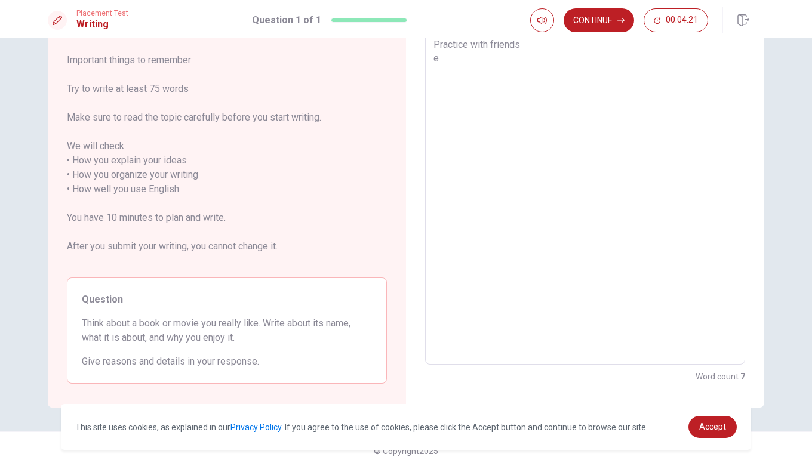
type textarea "x"
type textarea "I like basenall Practice with friends"
type textarea "x"
type textarea "I like basenall Practice with friends"
type textarea "x"
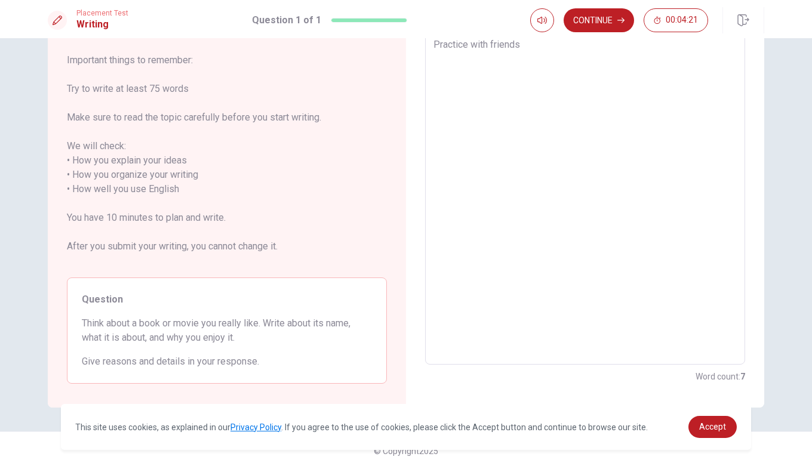
type textarea "I like basenall Practice with friend"
type textarea "x"
type textarea "I like basenall Practice with frie"
type textarea "x"
type textarea "I like basenall Practice with fri"
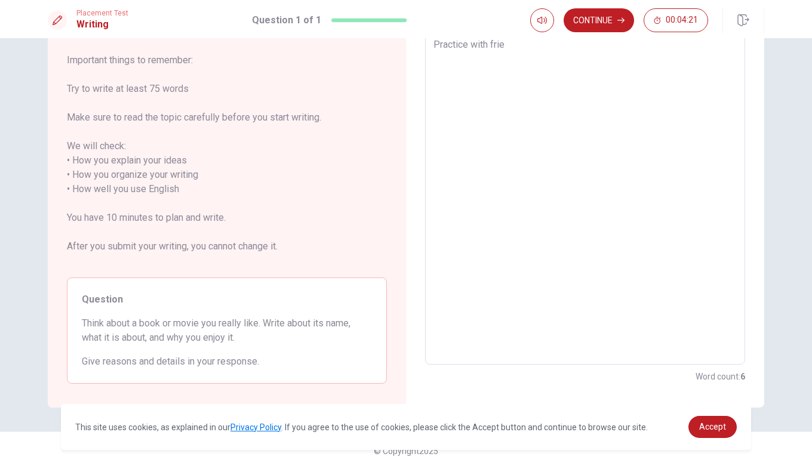
type textarea "x"
type textarea "I like basenall Practice with fr"
type textarea "x"
type textarea "I like basenall Practice with f"
type textarea "x"
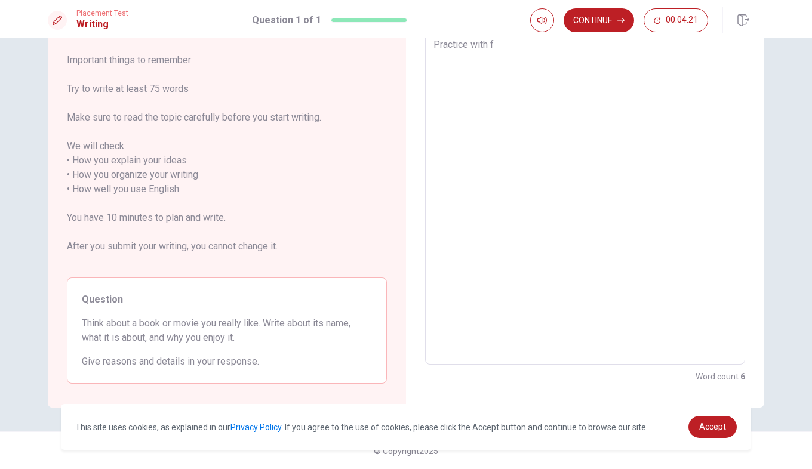
type textarea "I like basenall Practice with"
type textarea "x"
type textarea "I like basenall Practice with"
type textarea "x"
type textarea "I like basenall Practice with"
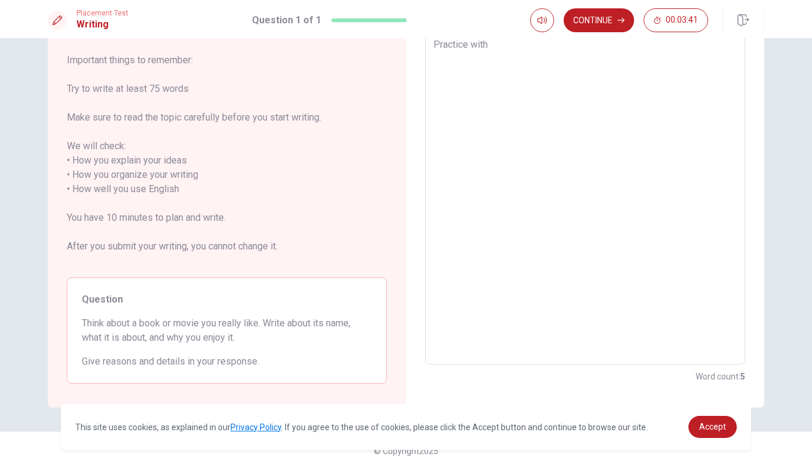
type textarea "x"
type textarea "I like basenall Practice with E"
type textarea "x"
type textarea "I like basenall Practice with En"
type textarea "x"
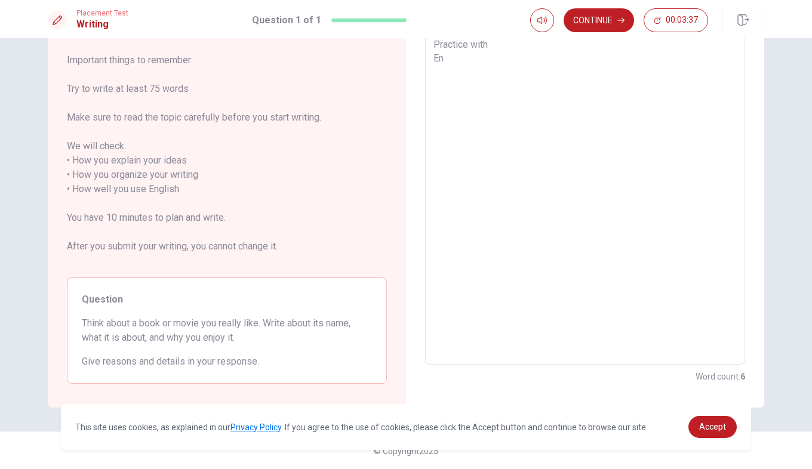
type textarea "I like basenall Practice with Ent"
type textarea "x"
type textarea "I like basenall Practice with Ente"
type textarea "x"
type textarea "I like basenall Practice with Enter"
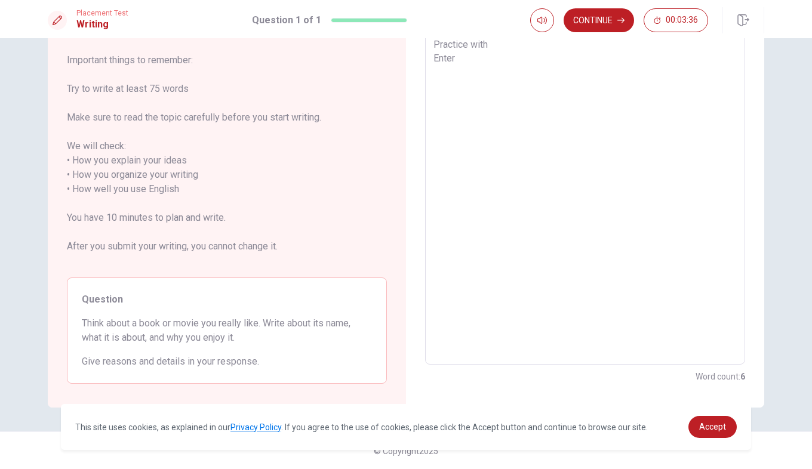
type textarea "x"
type textarea "I like basenall Practice with Enter"
type textarea "x"
type textarea "I like basenall Practice with Enter a"
type textarea "x"
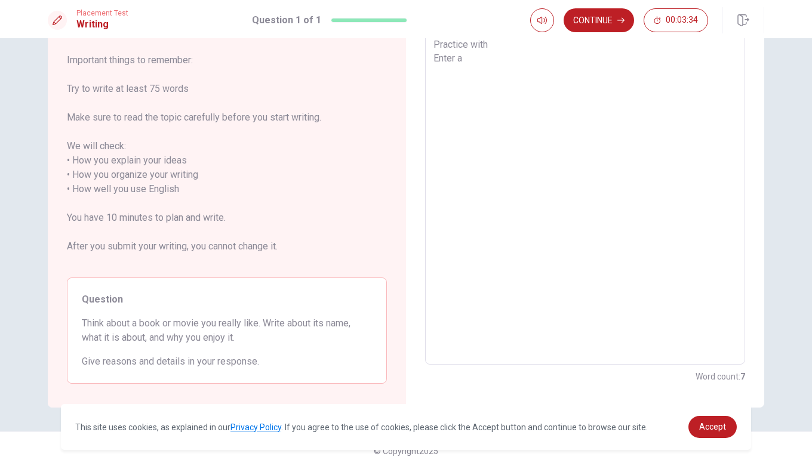
type textarea "I like basenall Practice with Enter a"
type textarea "x"
type textarea "I like basenall Practice with Enter a t"
type textarea "x"
type textarea "I like basenall Practice with Enter a tu"
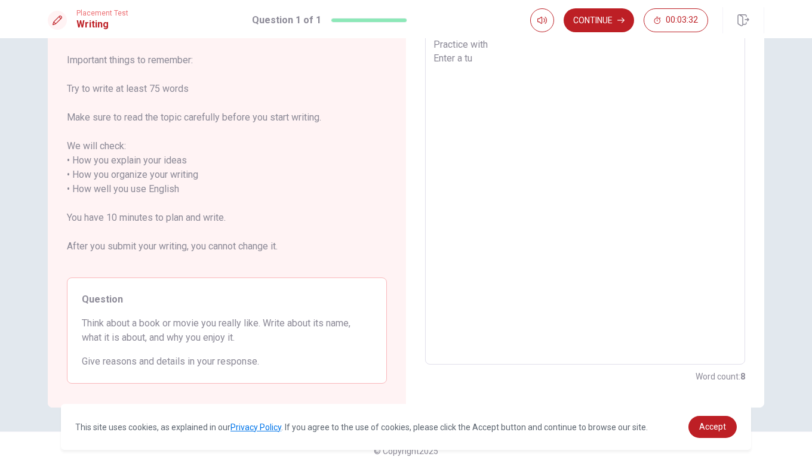
type textarea "x"
type textarea "I like basenall Practice with Enter a t"
type textarea "x"
type textarea "I like basenall Practice with Enter a to"
type textarea "x"
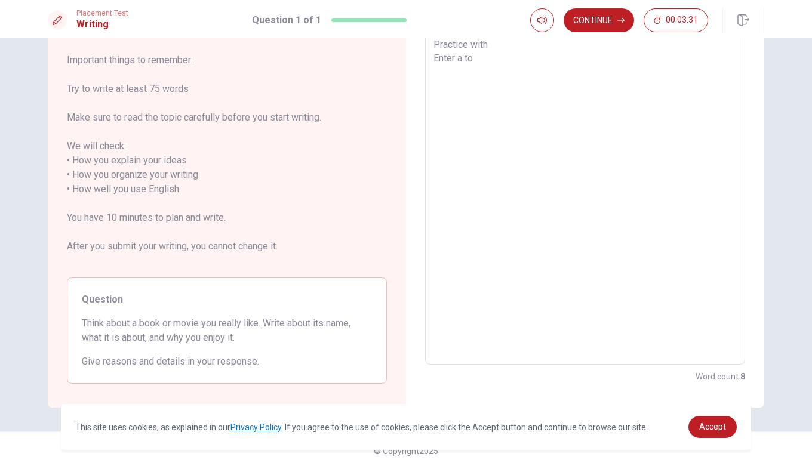
type textarea "I like basenall Practice with Enter a tou"
type textarea "x"
type textarea "I like basenall Practice with Enter a tour"
type textarea "x"
type textarea "I like basenall Practice with Enter a tourn"
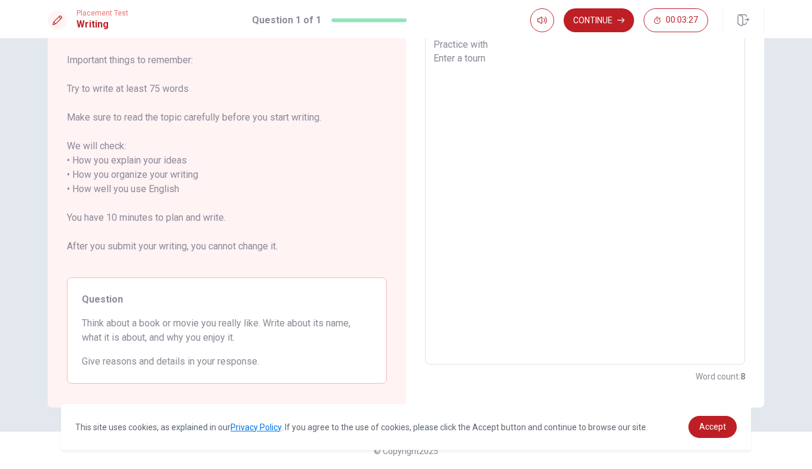
type textarea "x"
type textarea "I like basenall Practice with Enter a tourna"
type textarea "x"
type textarea "I like basenall Practice with Enter a tournam"
type textarea "x"
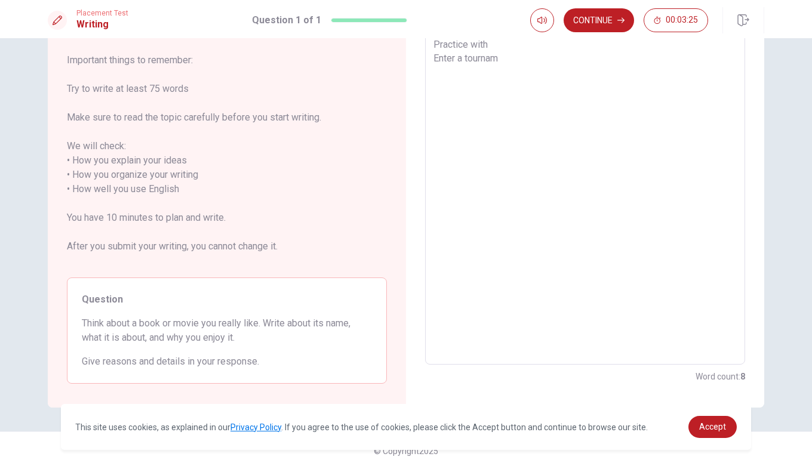
type textarea "I like basenall Practice with Enter a tourname"
type textarea "x"
type textarea "I like basenall Practice with Enter a tournamen"
type textarea "x"
type textarea "I like basenall Practice with Enter a tournament"
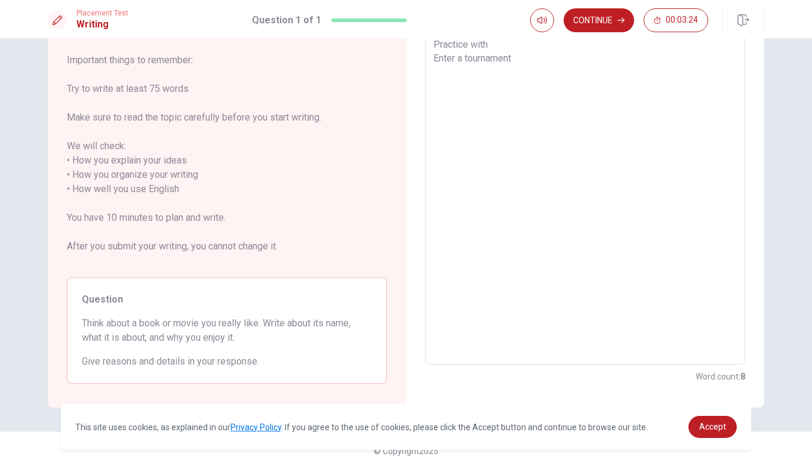
type textarea "x"
type textarea "I like basenall Practice with Enter a tournament"
type textarea "x"
type textarea "I like basenall Practice with Enter a tournament"
click at [601, 23] on button "Continue" at bounding box center [599, 20] width 70 height 24
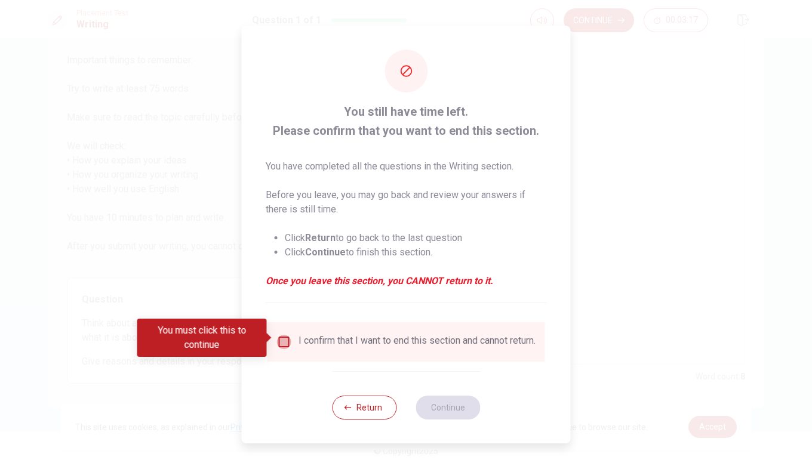
click at [282, 337] on input "You must click this to continue" at bounding box center [284, 342] width 14 height 14
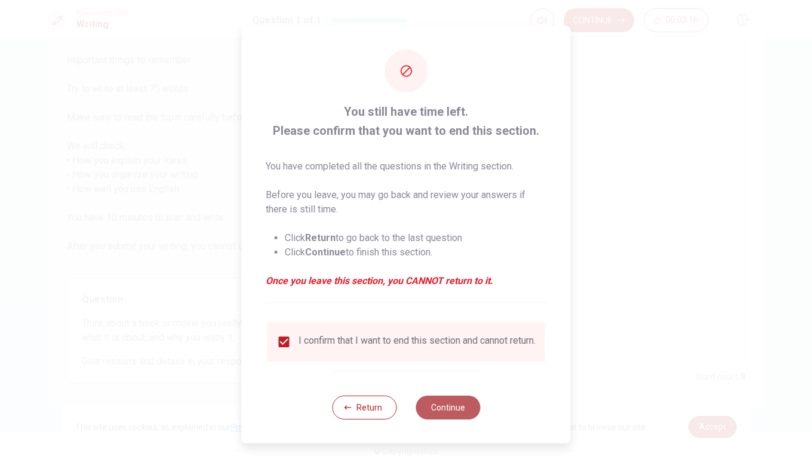
click at [435, 402] on button "Continue" at bounding box center [447, 408] width 64 height 24
type textarea "x"
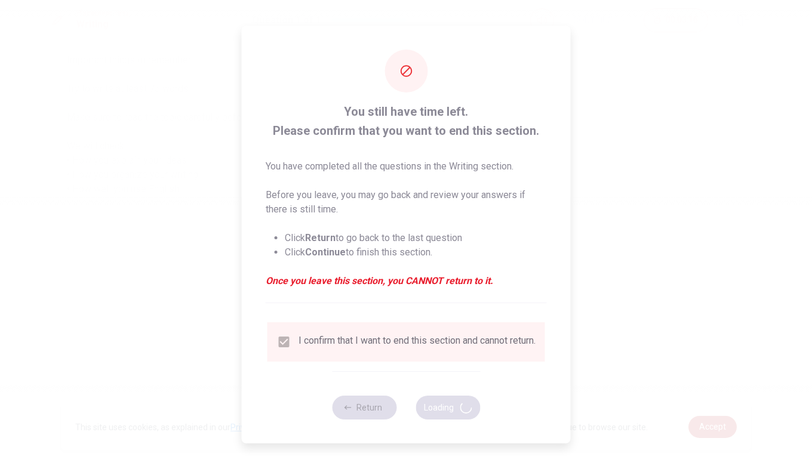
scroll to position [0, 0]
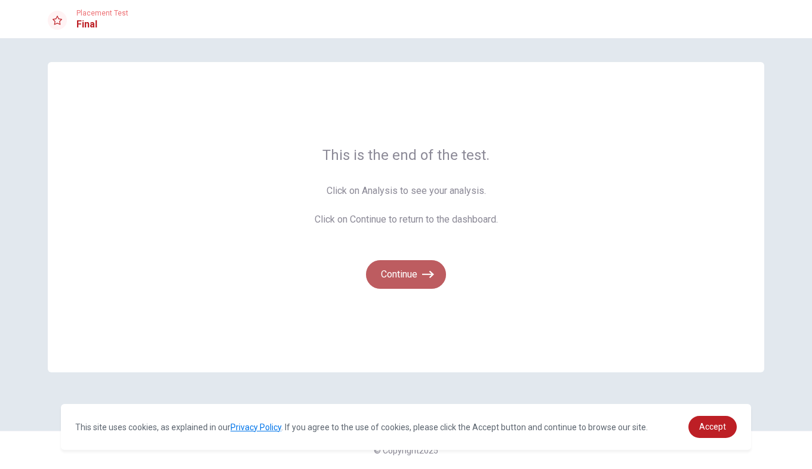
click at [410, 271] on button "Continue" at bounding box center [406, 274] width 80 height 29
